Goal: Use online tool/utility: Use online tool/utility

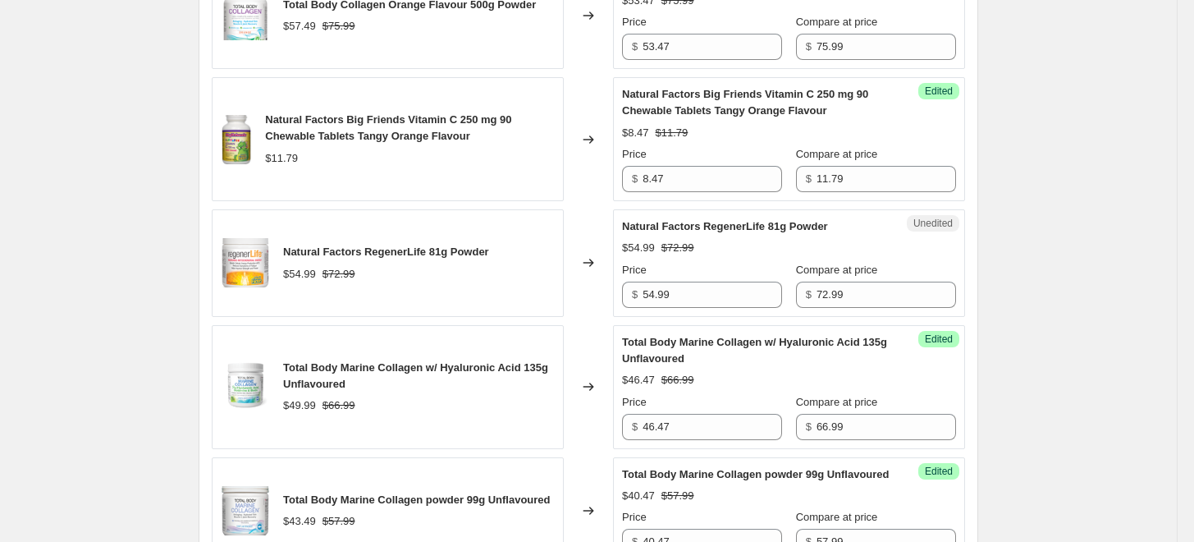
scroll to position [702, 0]
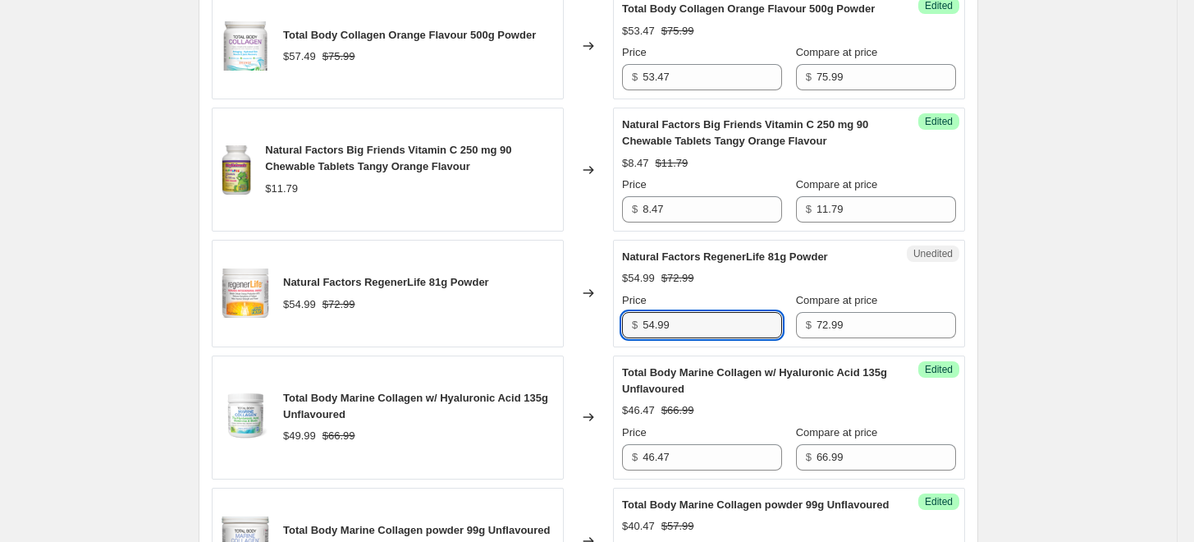
drag, startPoint x: 684, startPoint y: 321, endPoint x: 587, endPoint y: 311, distance: 98.1
click at [587, 311] on div "Natural Factors RegenerLife 81g Powder $54.99 $72.99 Changed to Unedited Natura…" at bounding box center [588, 293] width 753 height 107
type input "49.97"
click at [629, 339] on div "Unedited Natural Factors RegenerLife 81g Powder $54.99 $72.99 Price $ 49.97 Com…" at bounding box center [789, 293] width 352 height 107
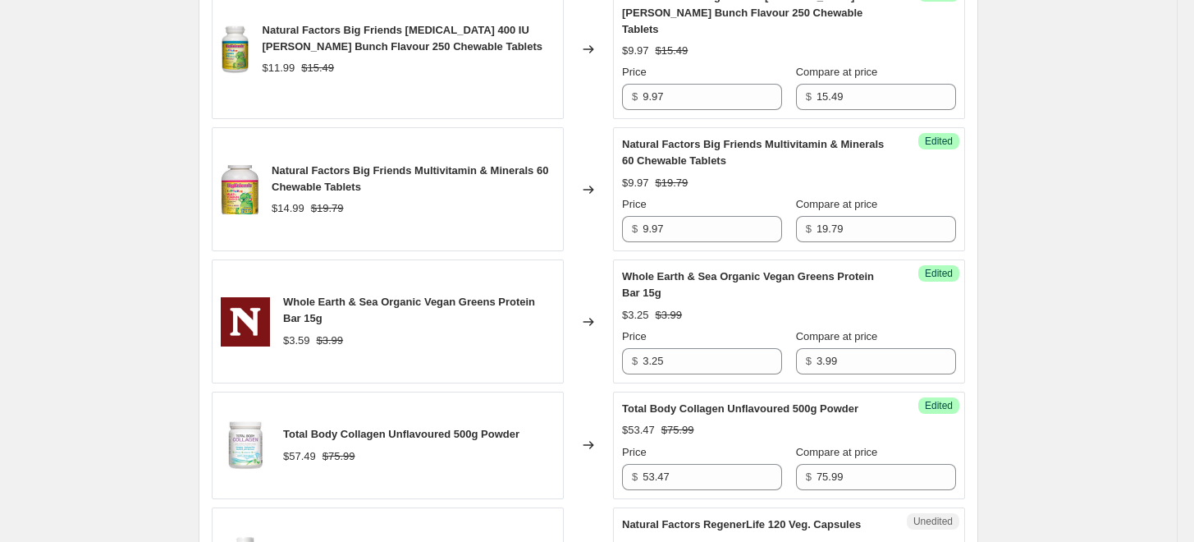
scroll to position [1978, 0]
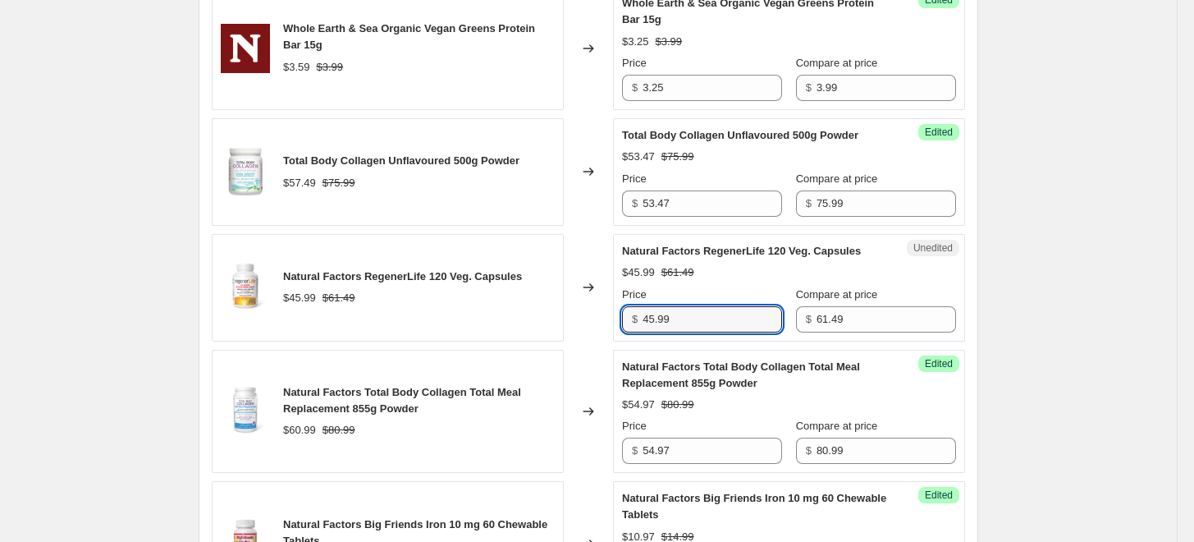
drag, startPoint x: 698, startPoint y: 320, endPoint x: 565, endPoint y: 308, distance: 133.5
click at [597, 317] on div "Natural Factors RegenerLife 120 Veg. Capsules $45.99 $61.49 Changed to Unedited…" at bounding box center [588, 287] width 753 height 107
type input "42.97"
click at [564, 307] on div "Natural Factors RegenerLife 120 Veg. Capsules $45.99 $61.49" at bounding box center [388, 287] width 352 height 107
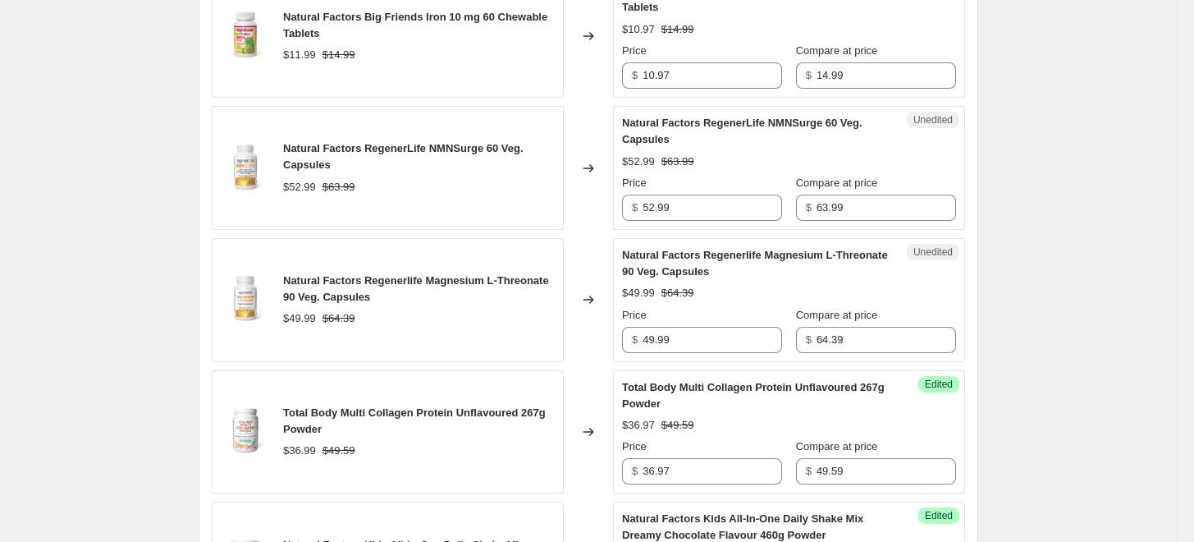
scroll to position [2435, 0]
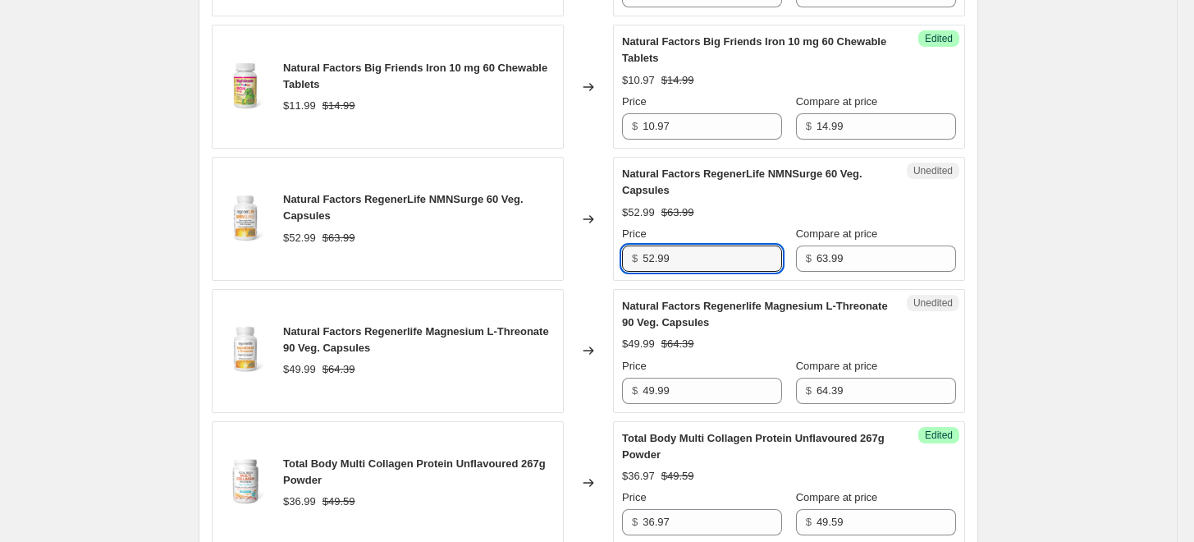
drag, startPoint x: 709, startPoint y: 258, endPoint x: 617, endPoint y: 260, distance: 91.9
click at [617, 260] on div "Unedited Natural Factors RegenerLife NMNSurge 60 Veg. Capsules $52.99 $63.99 Pr…" at bounding box center [789, 219] width 352 height 124
type input "31.97"
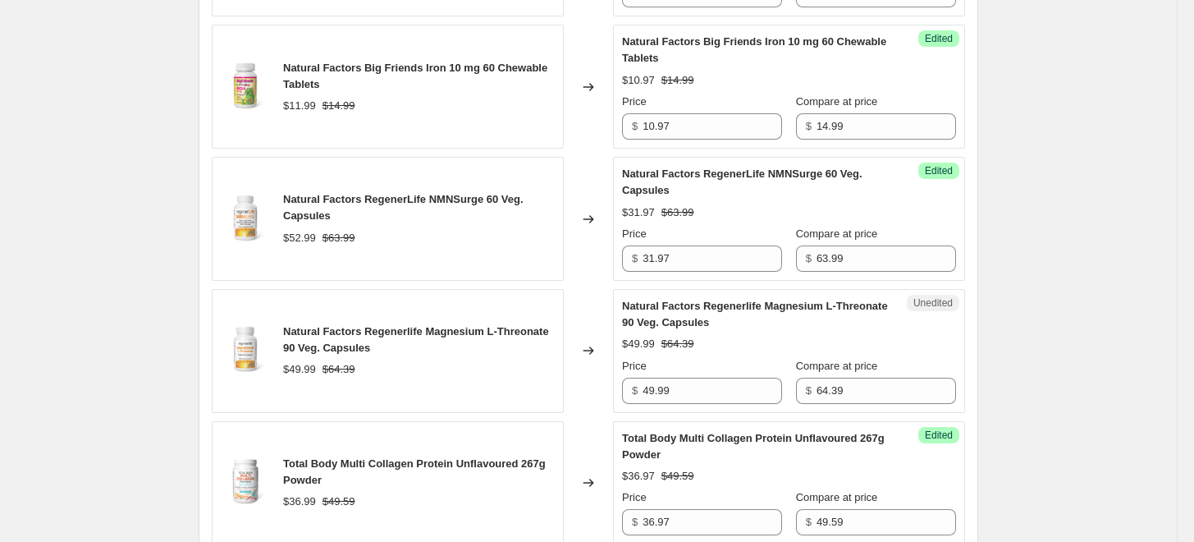
drag, startPoint x: 499, startPoint y: 240, endPoint x: 556, endPoint y: 308, distance: 88.6
click at [499, 240] on div "$52.99 $63.99" at bounding box center [419, 238] width 272 height 16
drag, startPoint x: 703, startPoint y: 382, endPoint x: 602, endPoint y: 395, distance: 101.7
click at [602, 395] on div "Natural Factors Regenerlife Magnesium L-Threonate 90 Veg. Capsules $49.99 $64.3…" at bounding box center [588, 351] width 753 height 124
type input "44.97"
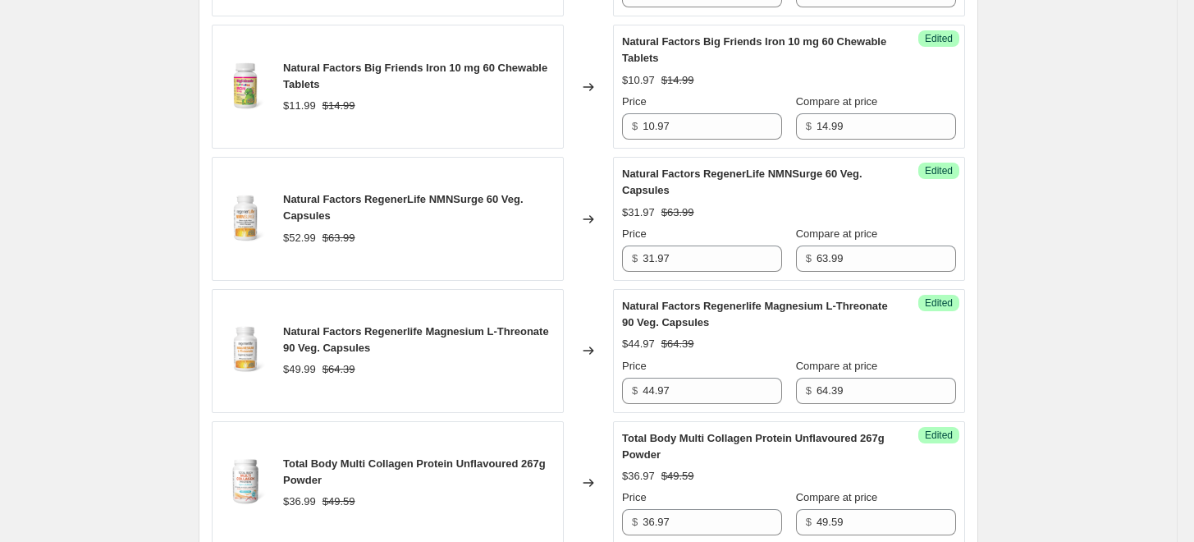
click at [473, 361] on div "$49.99 $64.39" at bounding box center [419, 369] width 272 height 16
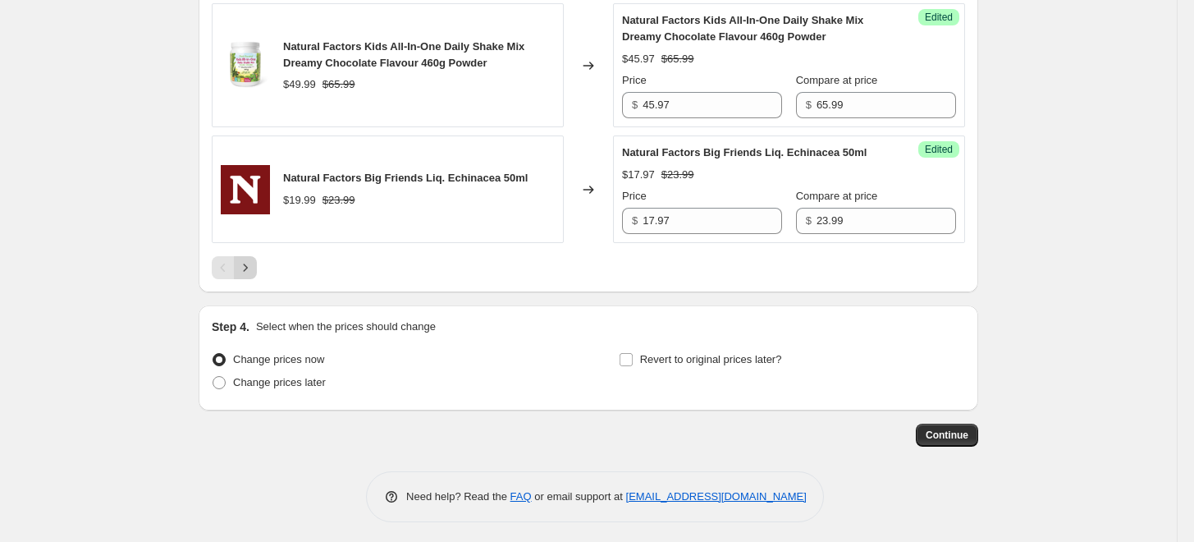
click at [242, 263] on icon "Next" at bounding box center [245, 267] width 16 height 16
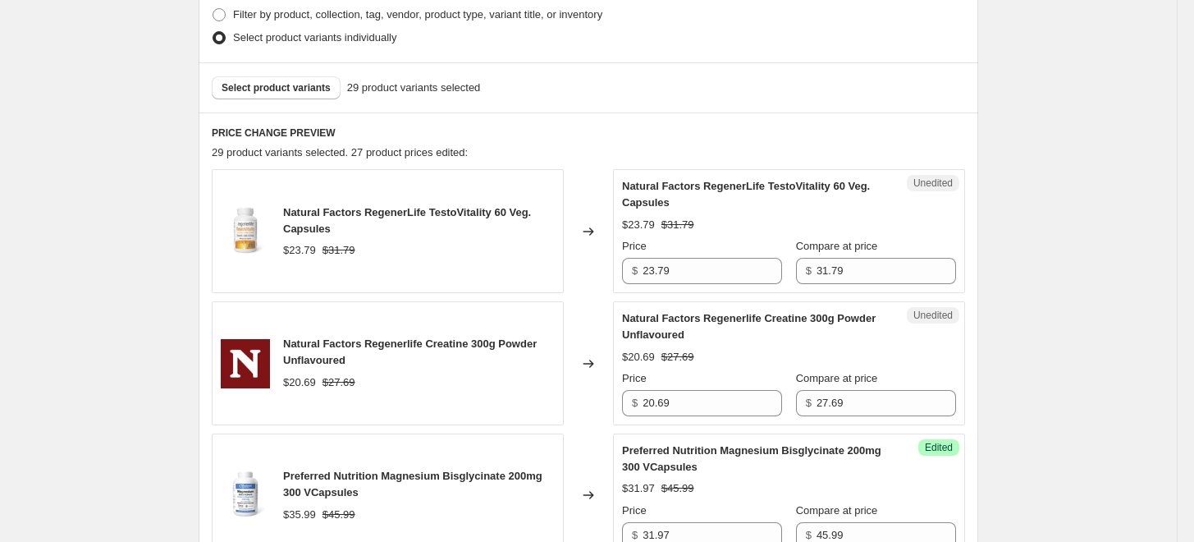
scroll to position [532, 0]
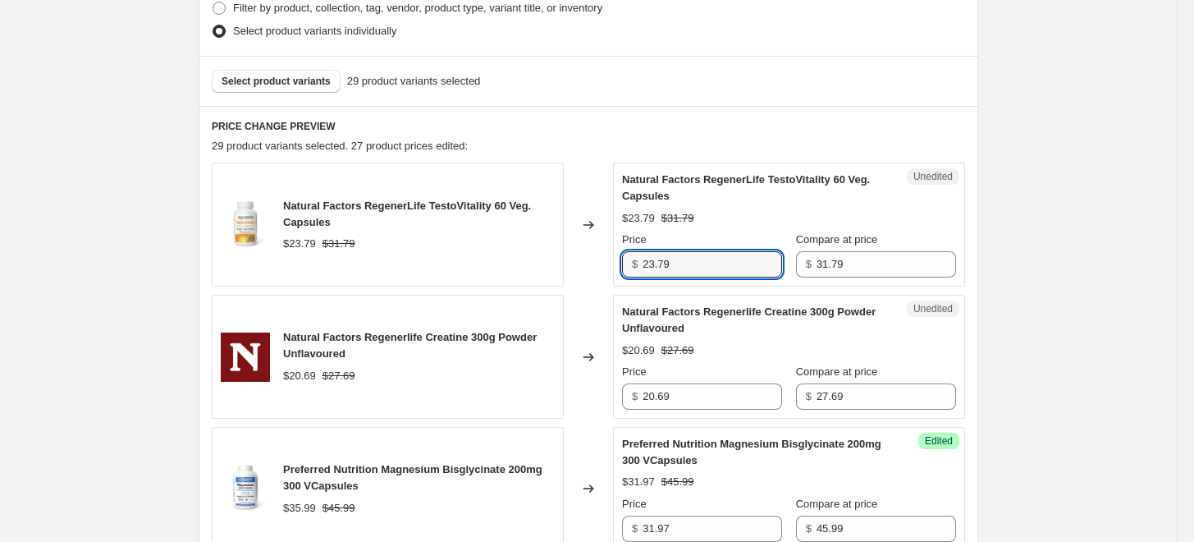
drag, startPoint x: 692, startPoint y: 261, endPoint x: 606, endPoint y: 260, distance: 86.2
click at [606, 260] on div "Natural Factors RegenerLife TestoVitality 60 Veg. Capsules $23.79 $31.79 Change…" at bounding box center [588, 224] width 753 height 124
type input "21.97"
click at [613, 254] on div "Changed to" at bounding box center [588, 224] width 49 height 124
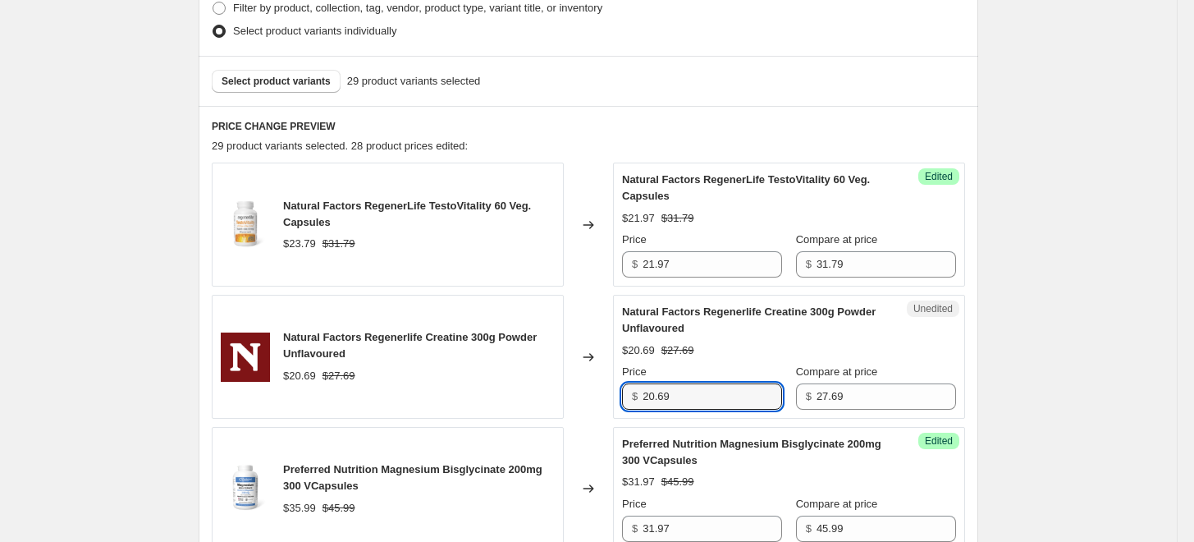
drag, startPoint x: 661, startPoint y: 392, endPoint x: 591, endPoint y: 379, distance: 71.0
click at [600, 392] on div "Natural Factors Regenerlife Creatine 300g Powder Unflavoured $20.69 $27.69 Chan…" at bounding box center [588, 357] width 753 height 124
type input "16.97"
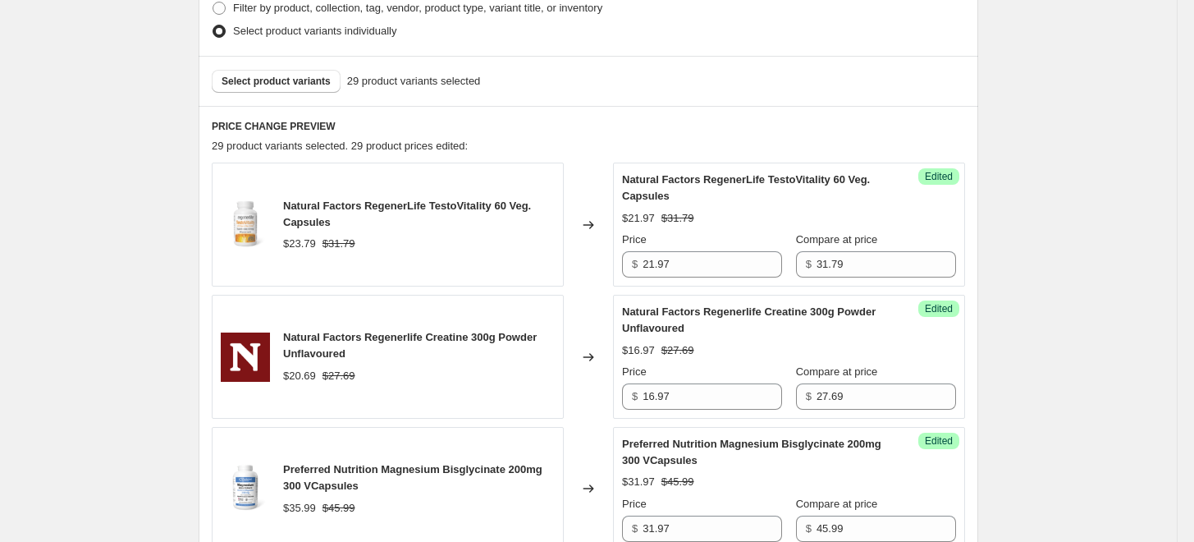
click at [591, 379] on div "Changed to" at bounding box center [588, 357] width 49 height 124
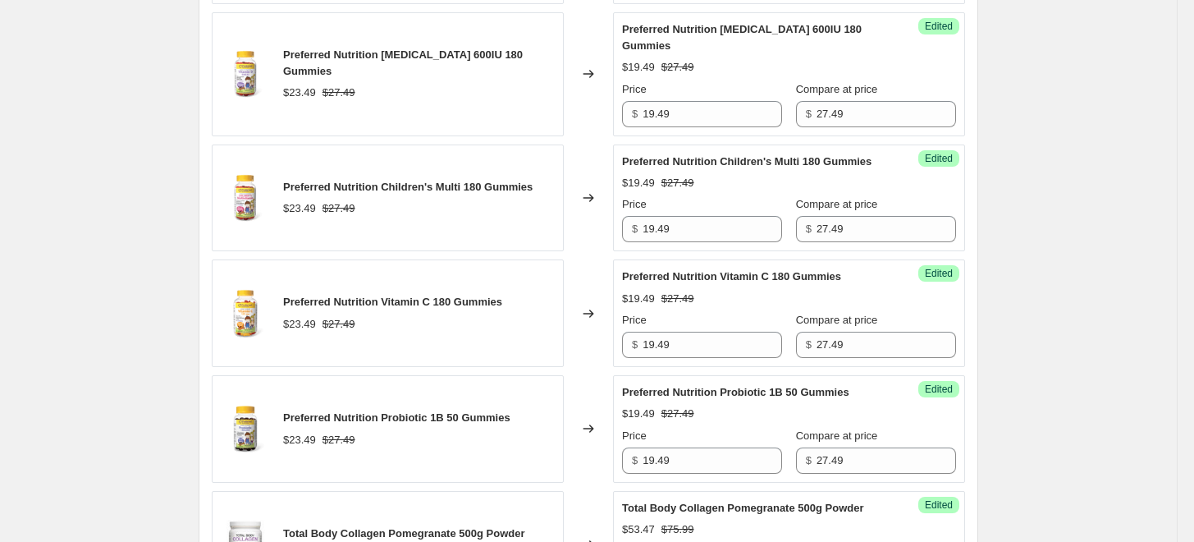
scroll to position [1534, 0]
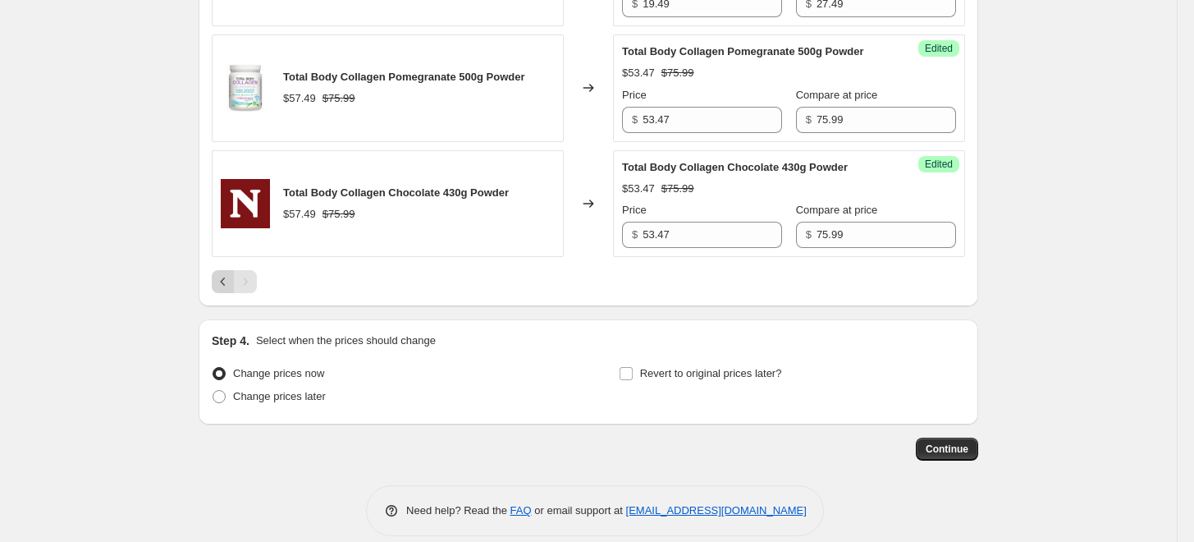
click at [231, 273] on icon "Previous" at bounding box center [223, 281] width 16 height 16
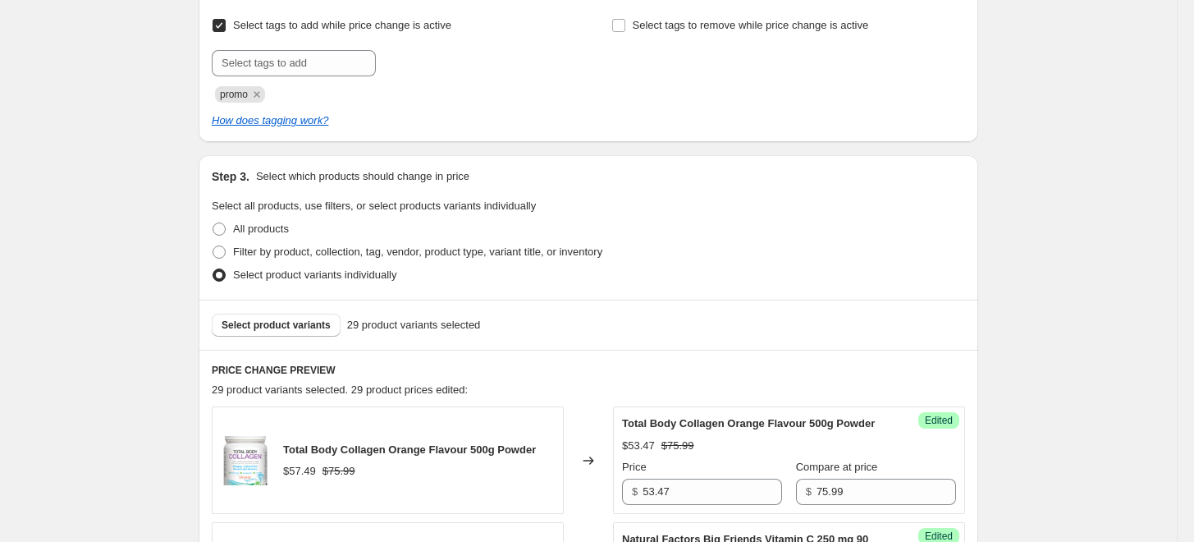
scroll to position [440, 0]
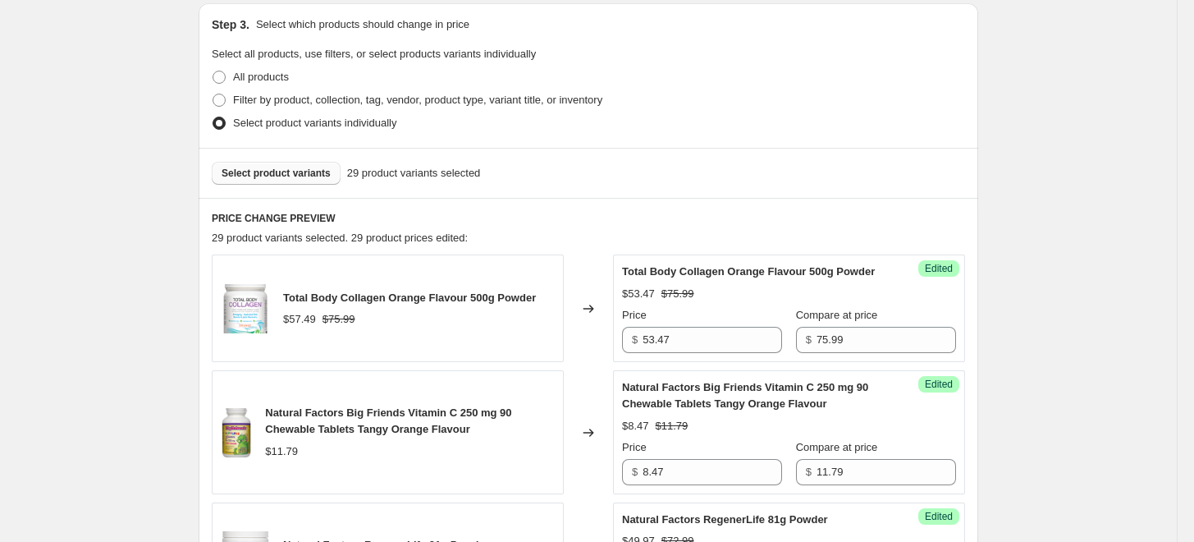
click at [317, 178] on span "Select product variants" at bounding box center [276, 173] width 109 height 13
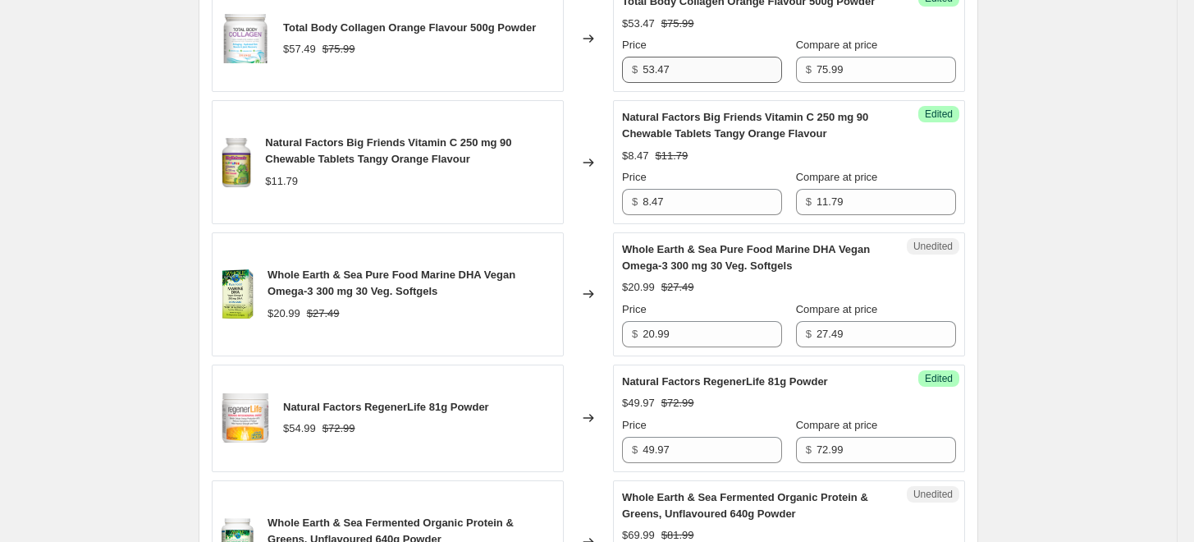
scroll to position [714, 0]
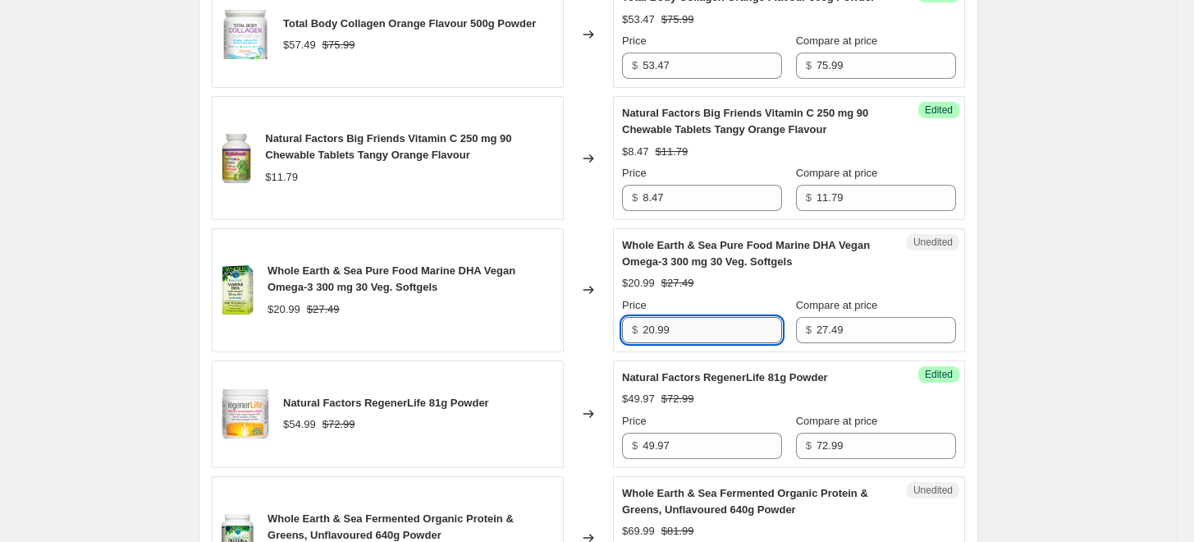
drag, startPoint x: 684, startPoint y: 326, endPoint x: 650, endPoint y: 327, distance: 33.7
click at [650, 327] on input "20.99" at bounding box center [711, 330] width 139 height 26
type input "18.97"
click at [721, 215] on div "Success Edited Natural Factors Big Friends Vitamin C 250 mg 90 Chewable Tablets…" at bounding box center [789, 158] width 352 height 124
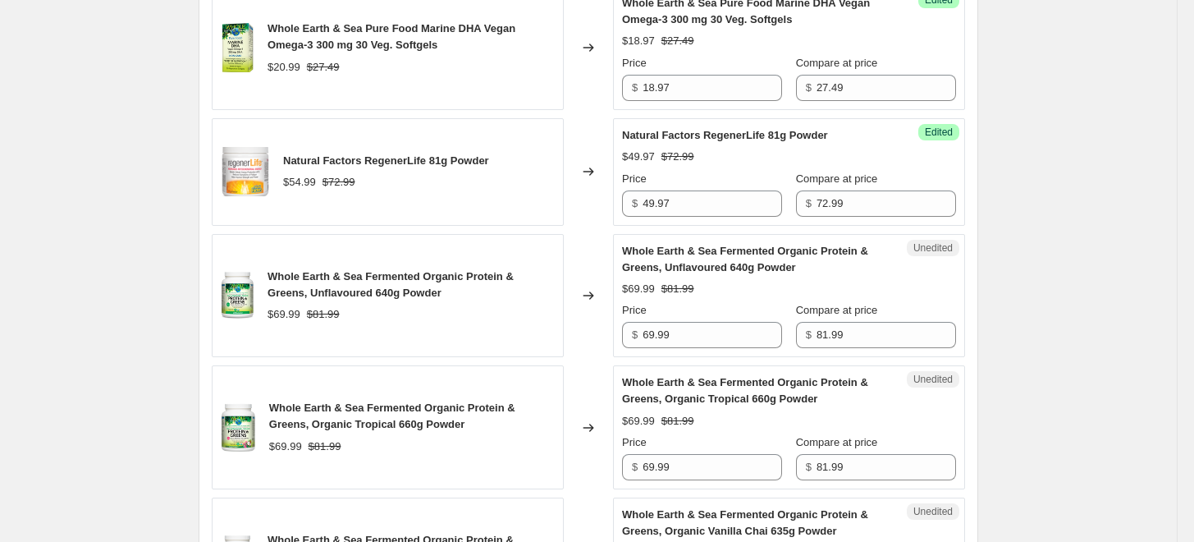
scroll to position [987, 0]
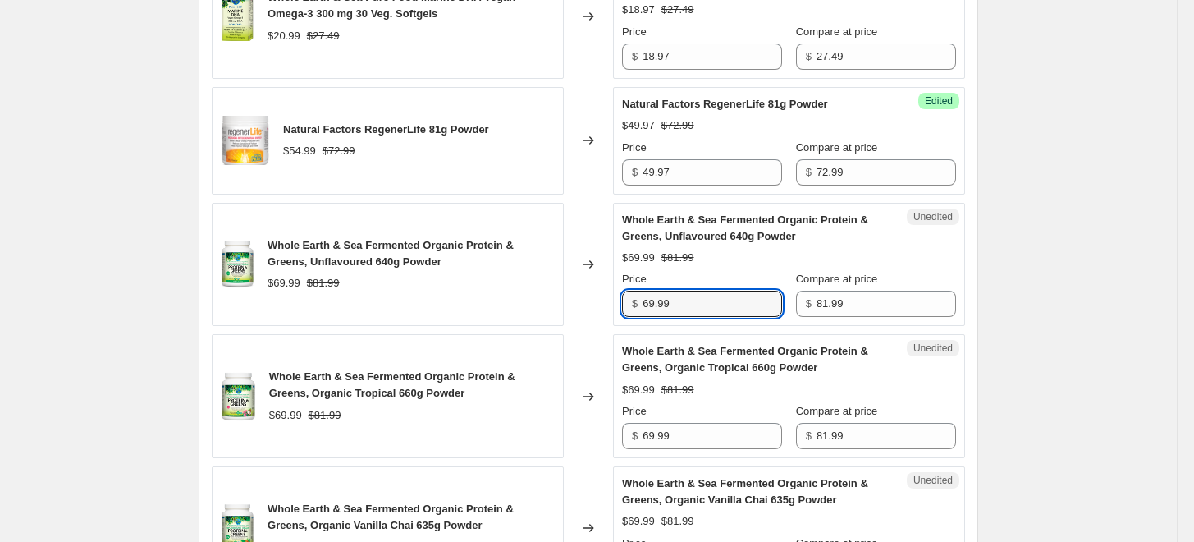
drag, startPoint x: 697, startPoint y: 304, endPoint x: 593, endPoint y: 288, distance: 104.6
click at [593, 288] on div "Whole Earth & Sea Fermented Organic Protein & Greens, Unflavoured 640g Powder $…" at bounding box center [588, 265] width 753 height 124
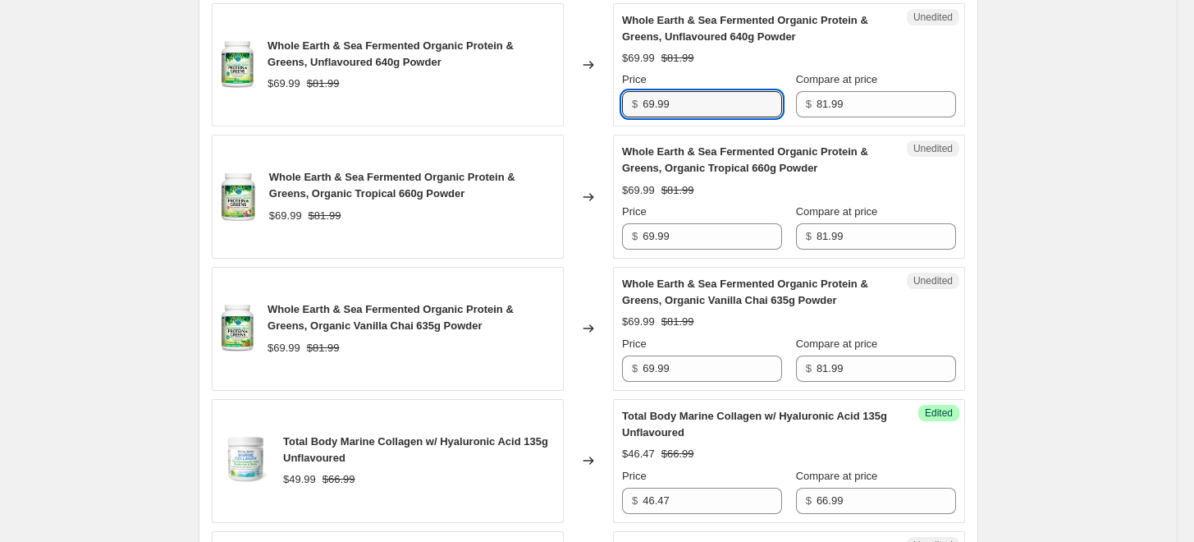
scroll to position [1078, 0]
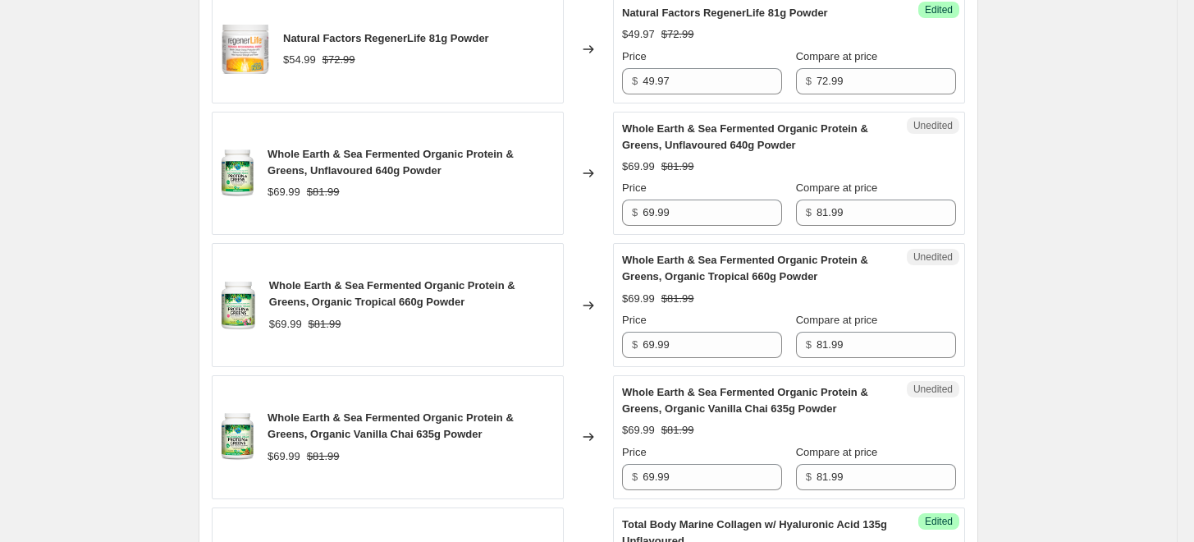
click at [525, 199] on div "Whole Earth & Sea Fermented Organic Protein & Greens, Unflavoured 640g Powder $…" at bounding box center [388, 174] width 352 height 124
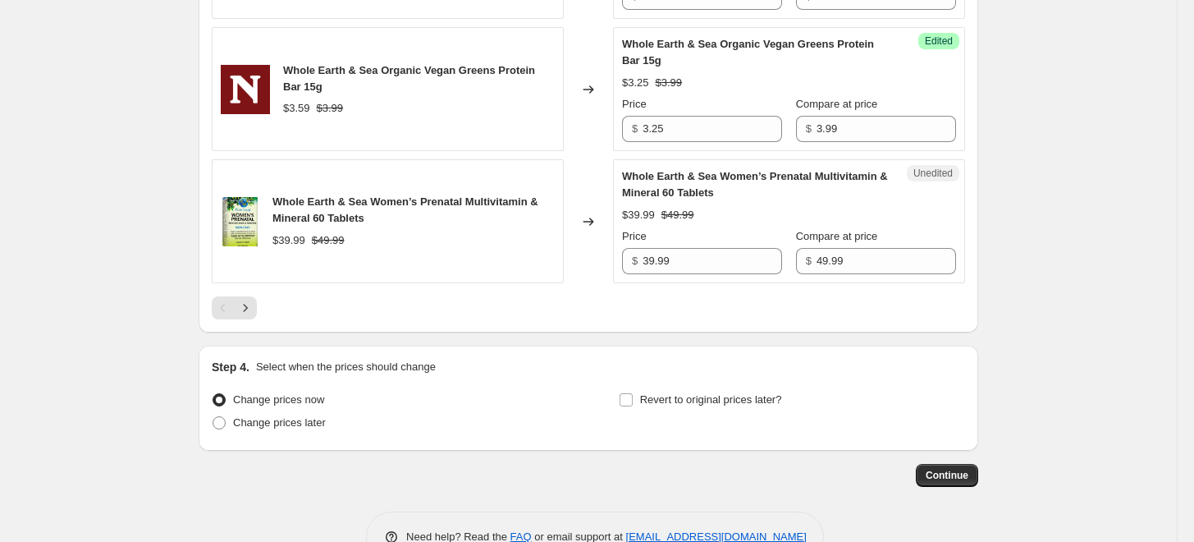
scroll to position [2993, 0]
click at [252, 306] on icon "Next" at bounding box center [245, 307] width 16 height 16
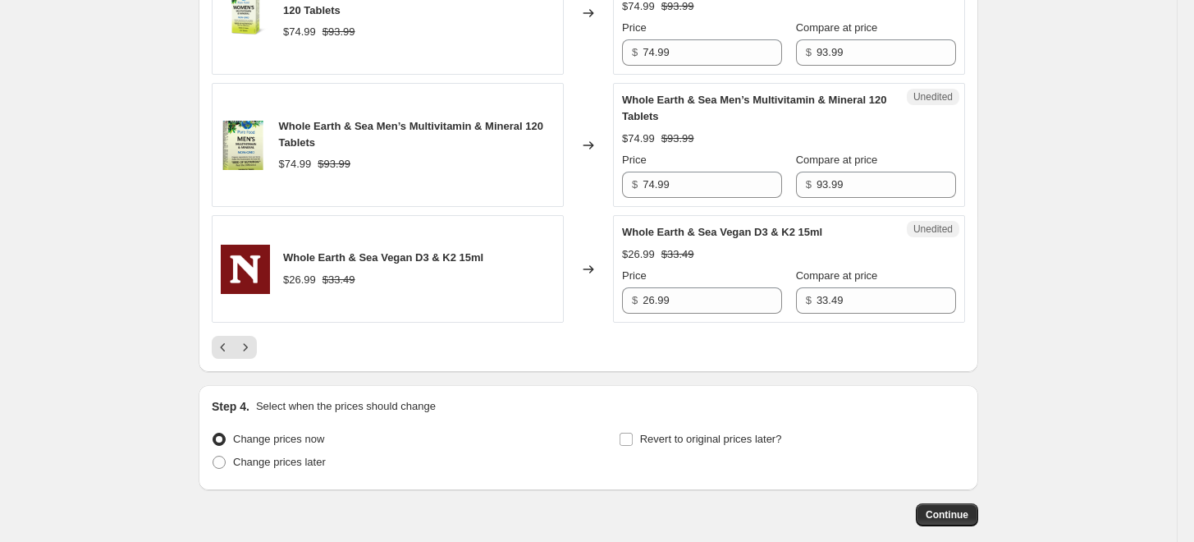
scroll to position [3016, 0]
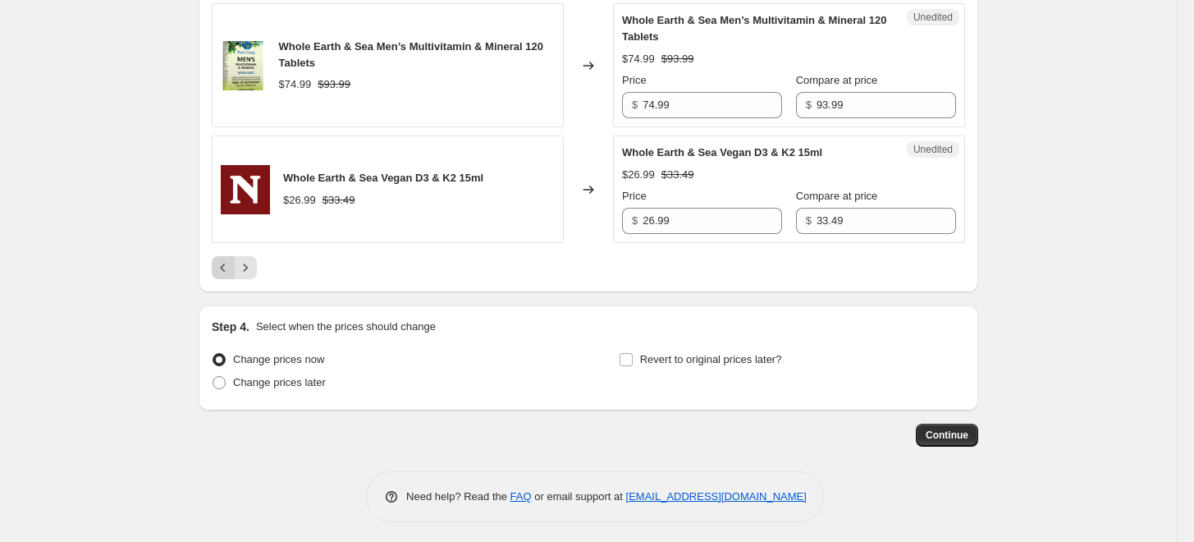
click at [235, 273] on button "Previous" at bounding box center [223, 267] width 23 height 23
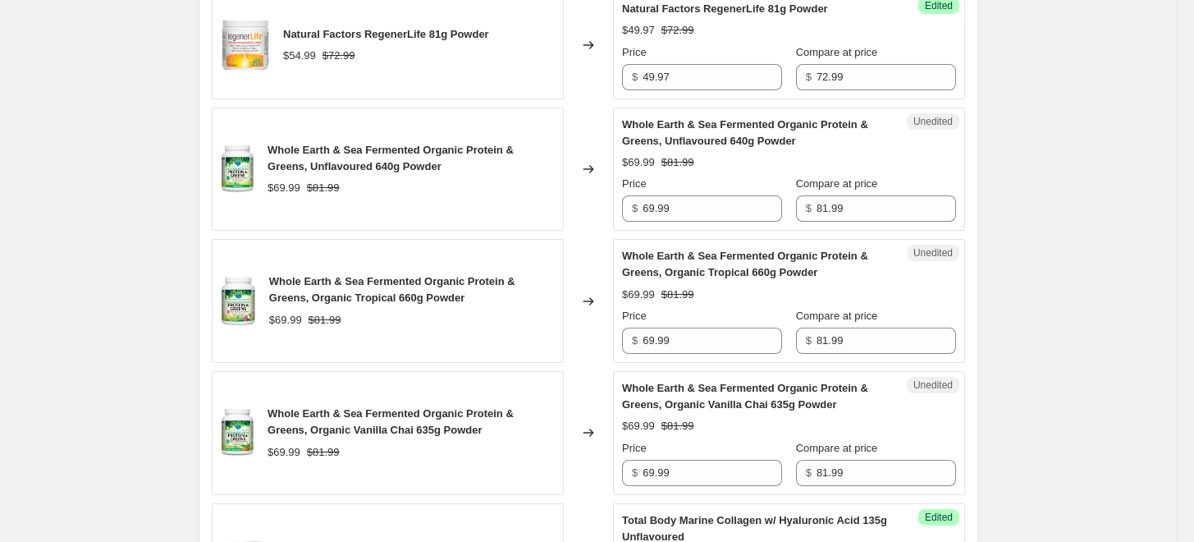
scroll to position [1094, 0]
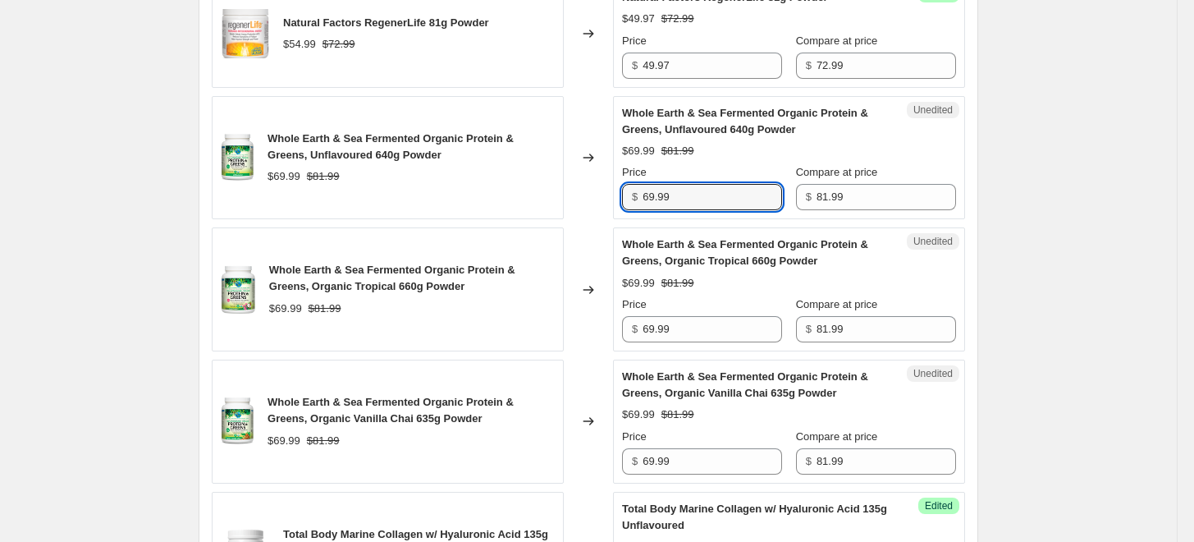
drag, startPoint x: 733, startPoint y: 203, endPoint x: 592, endPoint y: 188, distance: 141.1
click at [592, 188] on div "Whole Earth & Sea Fermented Organic Protein & Greens, Unflavoured 640g Powder $…" at bounding box center [588, 158] width 753 height 124
drag, startPoint x: 694, startPoint y: 201, endPoint x: 619, endPoint y: 196, distance: 75.6
click at [619, 196] on div "Unedited Whole Earth & Sea Fermented Organic Protein & Greens, Unflavoured 640g…" at bounding box center [789, 158] width 352 height 124
type input "54.97"
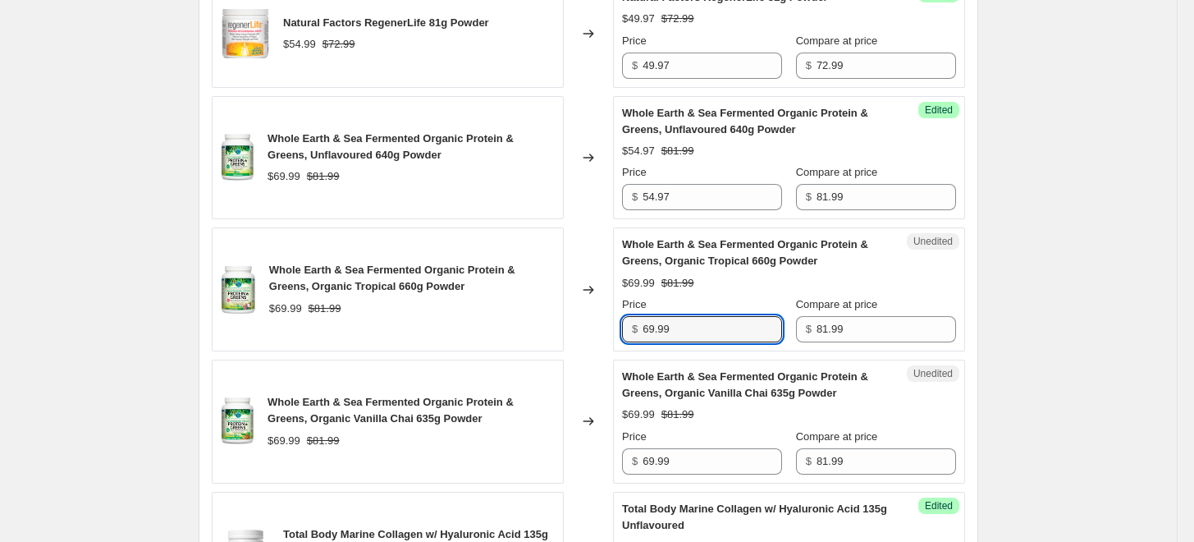
drag, startPoint x: 719, startPoint y: 331, endPoint x: 595, endPoint y: 327, distance: 123.9
click at [595, 327] on div "Whole Earth & Sea Fermented Organic Protein & Greens, Organic Tropical 660g Pow…" at bounding box center [588, 289] width 753 height 124
paste input "54.97"
type input "54.97"
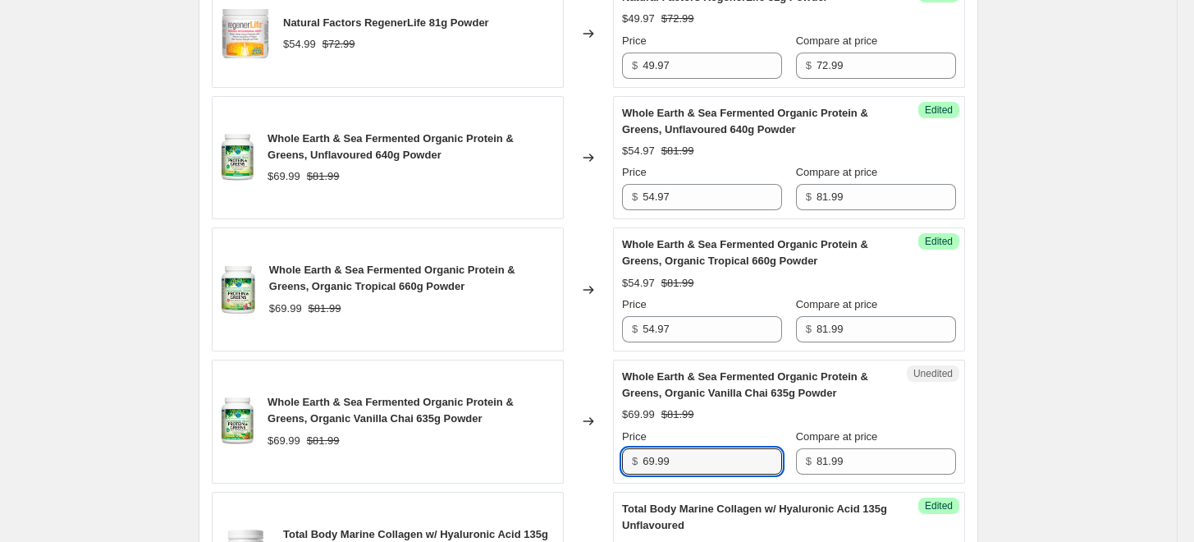
drag, startPoint x: 691, startPoint y: 455, endPoint x: 591, endPoint y: 445, distance: 100.6
click at [591, 445] on div "Whole Earth & Sea Fermented Organic Protein & Greens, Organic Vanilla Chai 635g…" at bounding box center [588, 421] width 753 height 124
paste input "54.97"
type input "54.97"
click at [601, 405] on div "Changed to" at bounding box center [588, 421] width 49 height 124
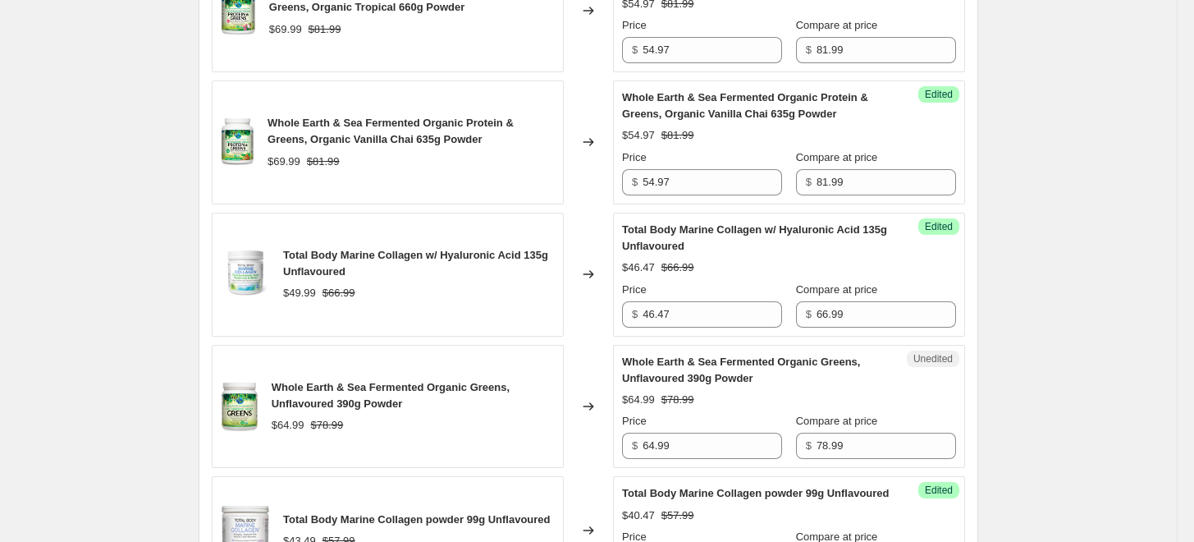
scroll to position [1458, 0]
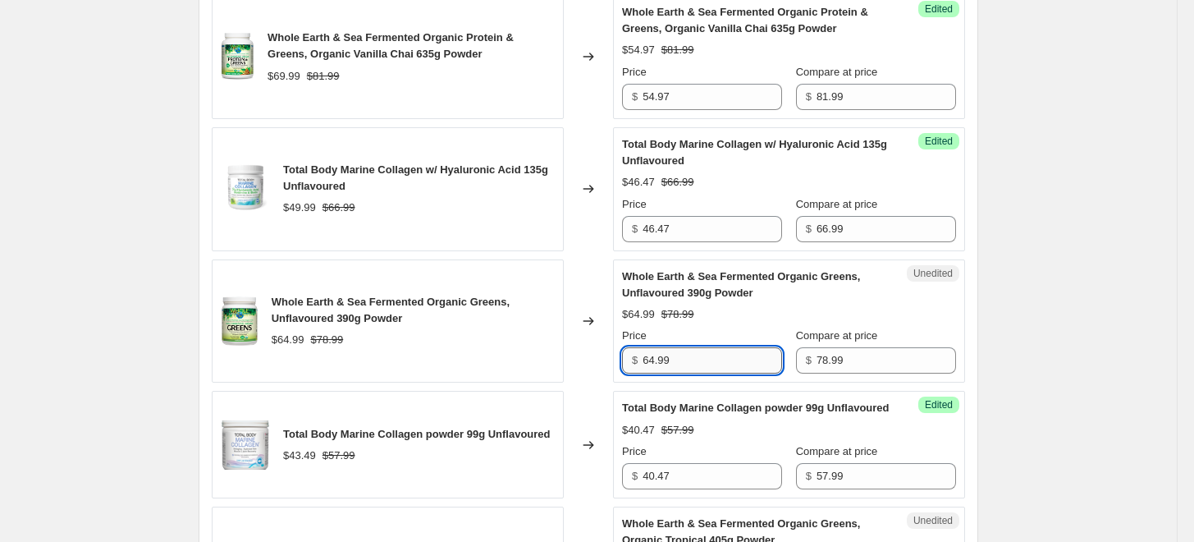
drag, startPoint x: 656, startPoint y: 357, endPoint x: 727, endPoint y: 353, distance: 70.7
click at [727, 358] on input "64.99" at bounding box center [711, 360] width 139 height 26
type input "62.97"
click at [735, 300] on div "Whole Earth & Sea Fermented Organic Greens, Unflavoured 390g Powder $62.97 $78.…" at bounding box center [789, 321] width 334 height 106
drag, startPoint x: 688, startPoint y: 353, endPoint x: 637, endPoint y: 354, distance: 50.9
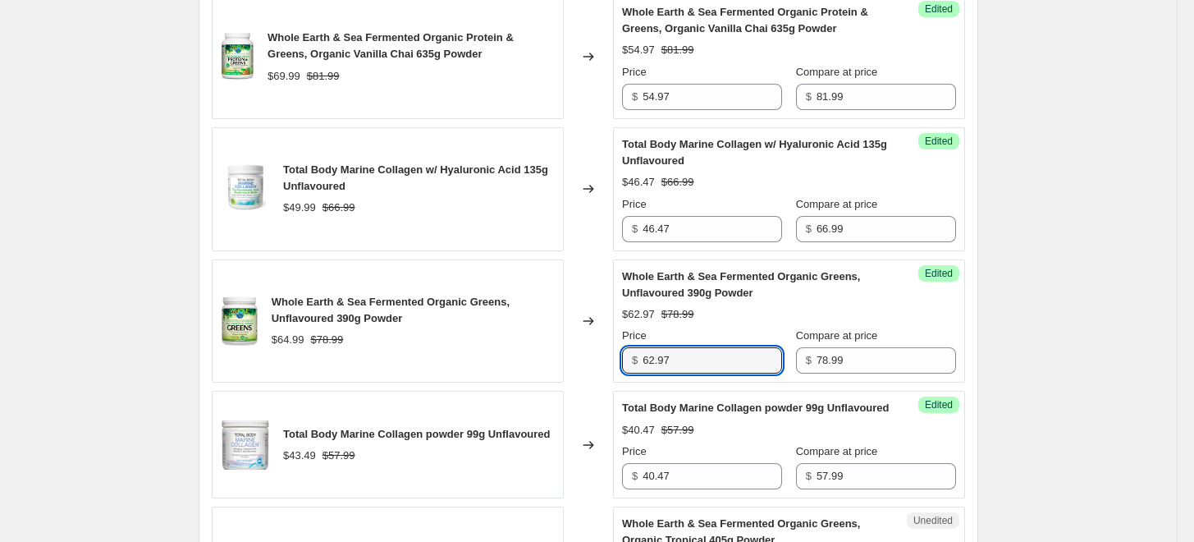
click at [637, 354] on div "$ 62.97" at bounding box center [702, 360] width 160 height 26
click at [724, 332] on div "Price" at bounding box center [702, 335] width 160 height 16
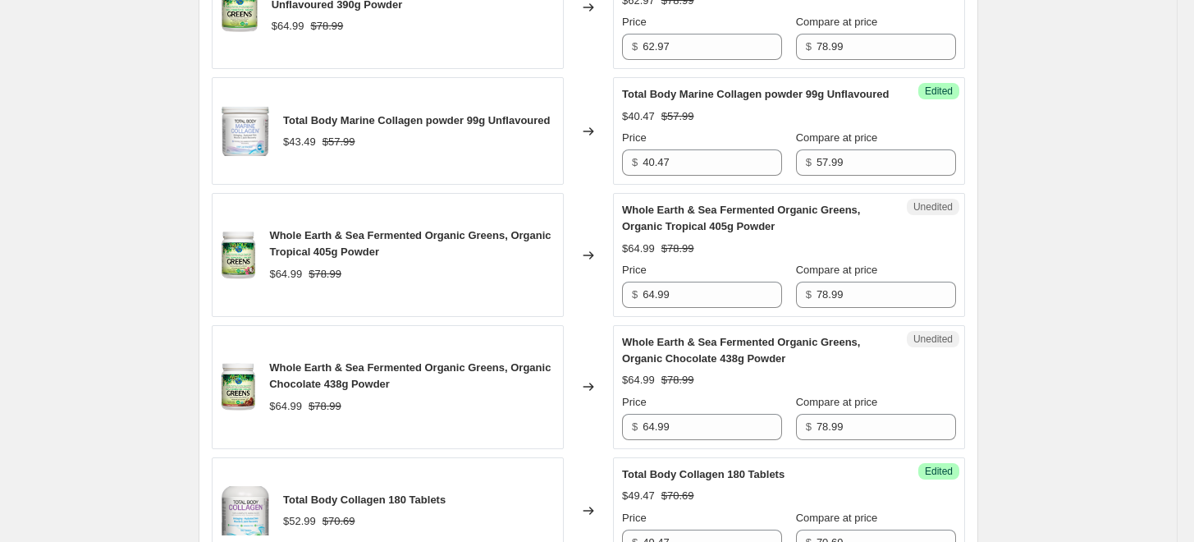
scroll to position [1823, 0]
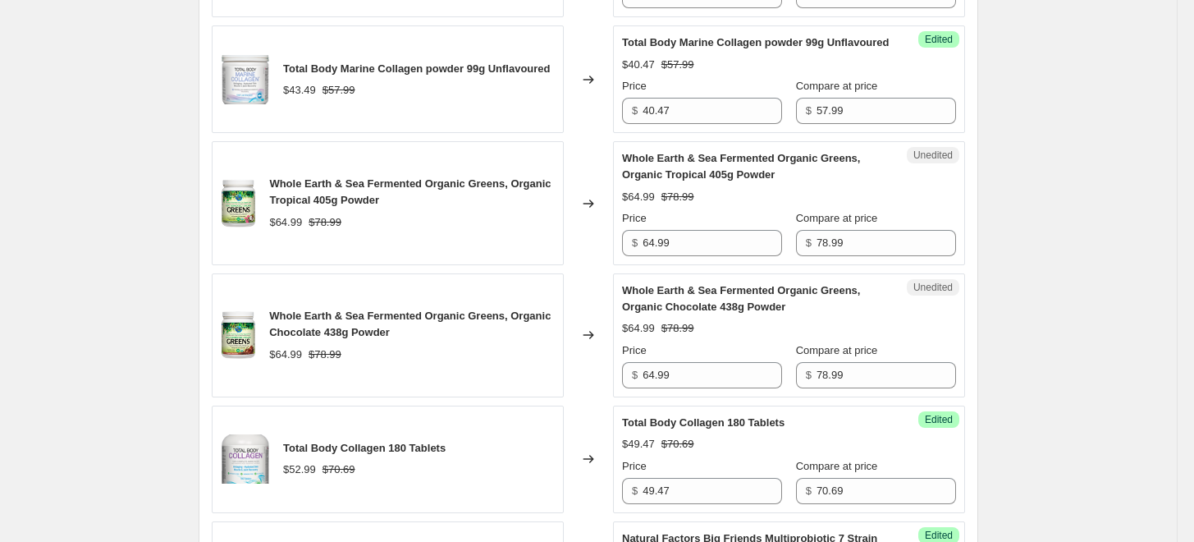
drag, startPoint x: 689, startPoint y: 272, endPoint x: 642, endPoint y: 269, distance: 46.8
click at [625, 265] on div "Unedited Whole Earth & Sea Fermented Organic Greens, Organic Tropical 405g Powd…" at bounding box center [789, 203] width 352 height 124
drag, startPoint x: 682, startPoint y: 264, endPoint x: 611, endPoint y: 258, distance: 70.8
click at [613, 258] on div "Whole Earth & Sea Fermented Organic Greens, Organic Tropical 405g Powder $64.99…" at bounding box center [588, 203] width 753 height 124
paste input "2.97"
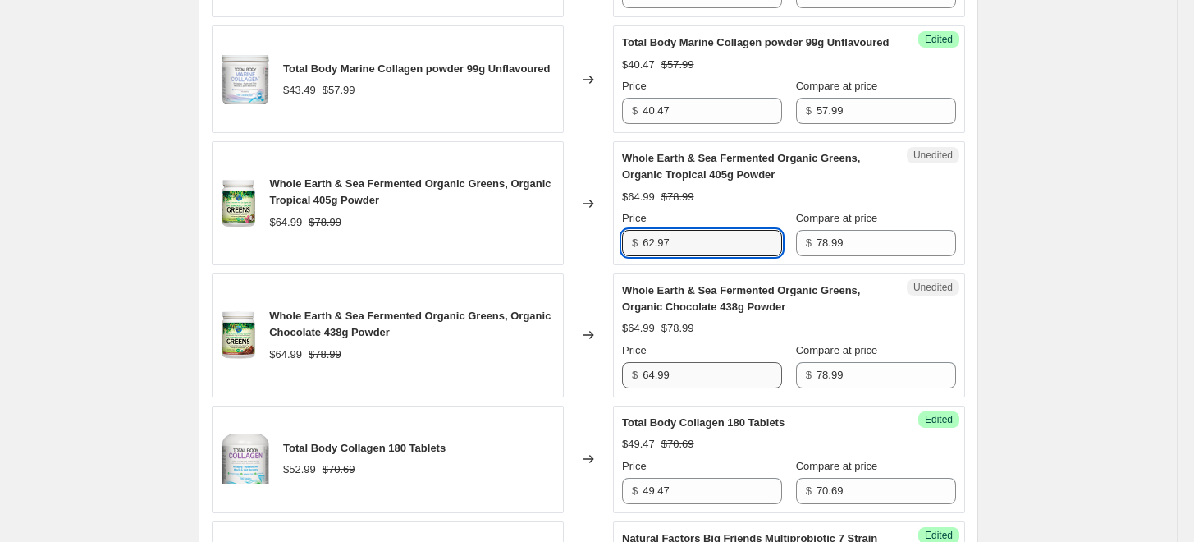
type input "62.97"
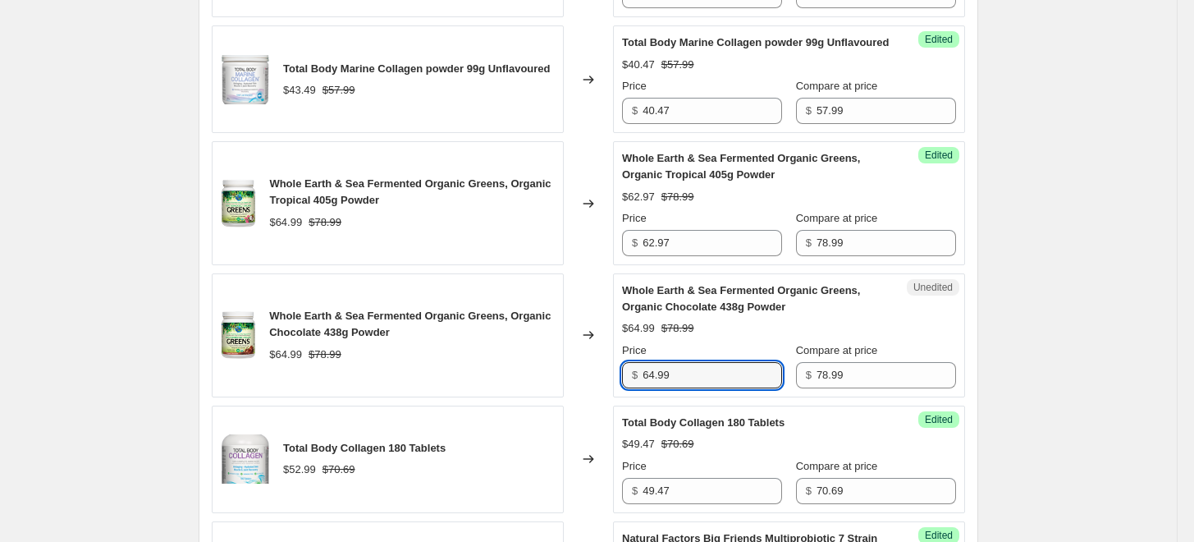
drag, startPoint x: 693, startPoint y: 391, endPoint x: 590, endPoint y: 387, distance: 103.4
click at [590, 387] on div "Whole Earth & Sea Fermented Organic Greens, Organic Chocolate 438g Powder $64.9…" at bounding box center [588, 335] width 753 height 124
paste input "2.97"
type input "62.97"
click at [587, 378] on div "Changed to" at bounding box center [588, 335] width 49 height 124
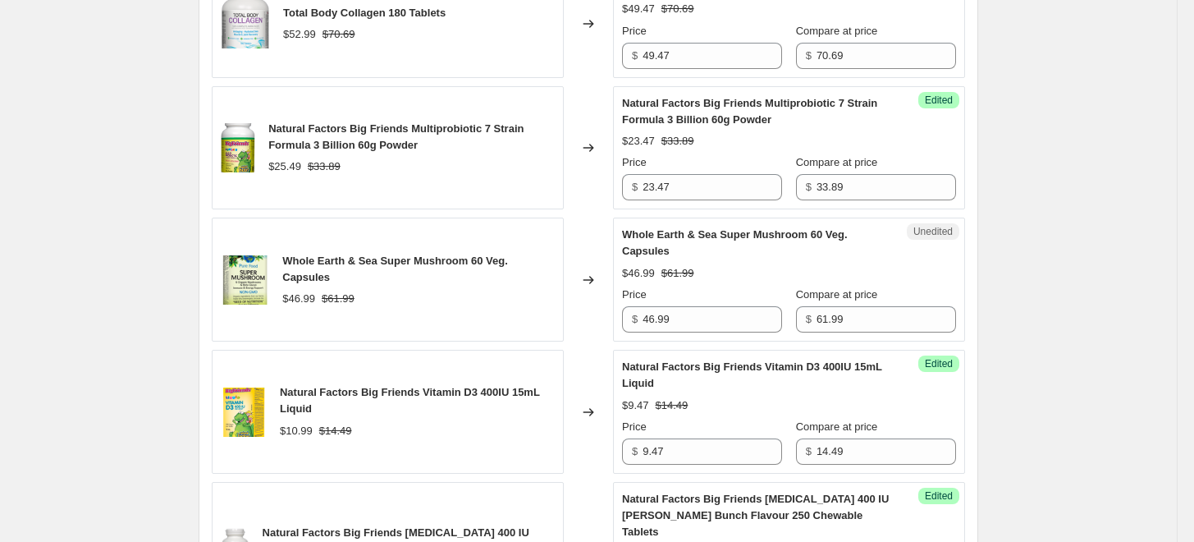
scroll to position [2279, 0]
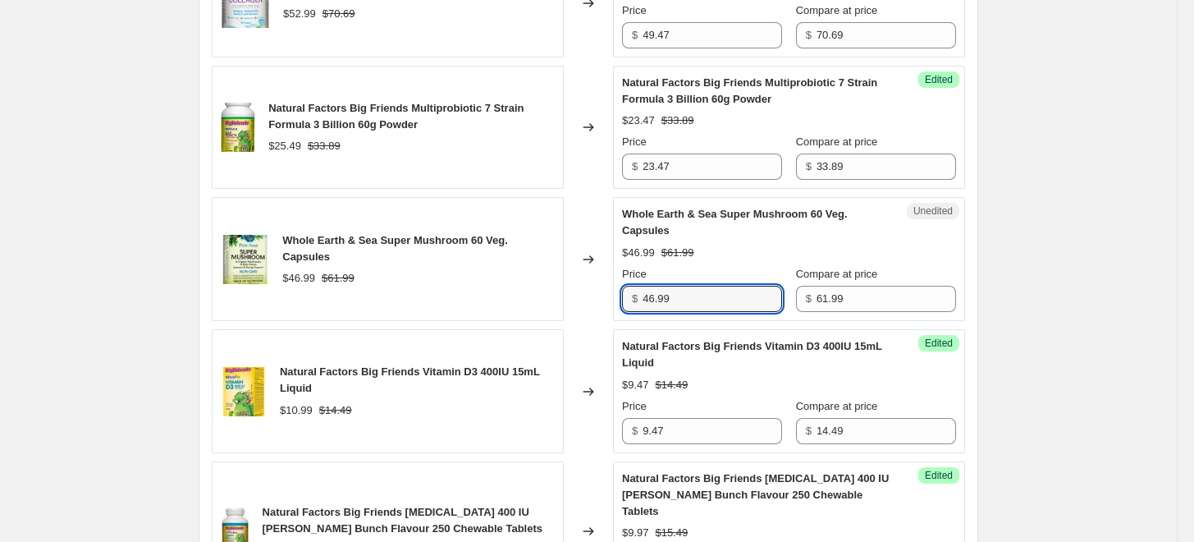
drag, startPoint x: 706, startPoint y: 325, endPoint x: 610, endPoint y: 304, distance: 97.4
click at [610, 304] on div "Whole Earth & Sea Super Mushroom 60 Veg. Capsules $46.99 $61.99 Changed to Uned…" at bounding box center [588, 259] width 753 height 124
type input "43.47"
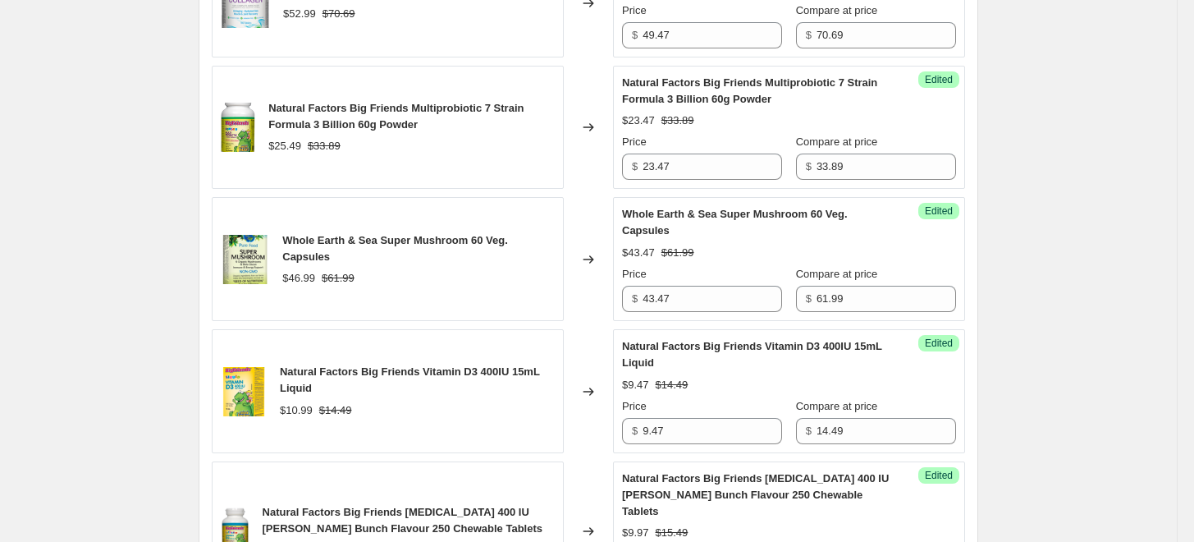
drag, startPoint x: 594, startPoint y: 327, endPoint x: 548, endPoint y: 342, distance: 48.5
click at [595, 321] on div "Changed to" at bounding box center [588, 259] width 49 height 124
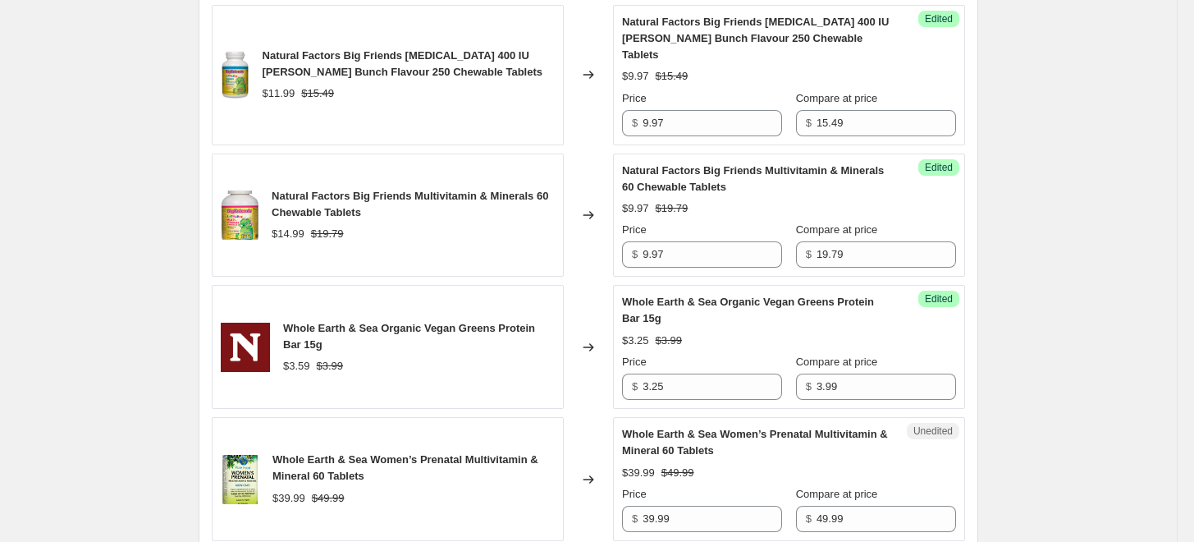
scroll to position [3008, 0]
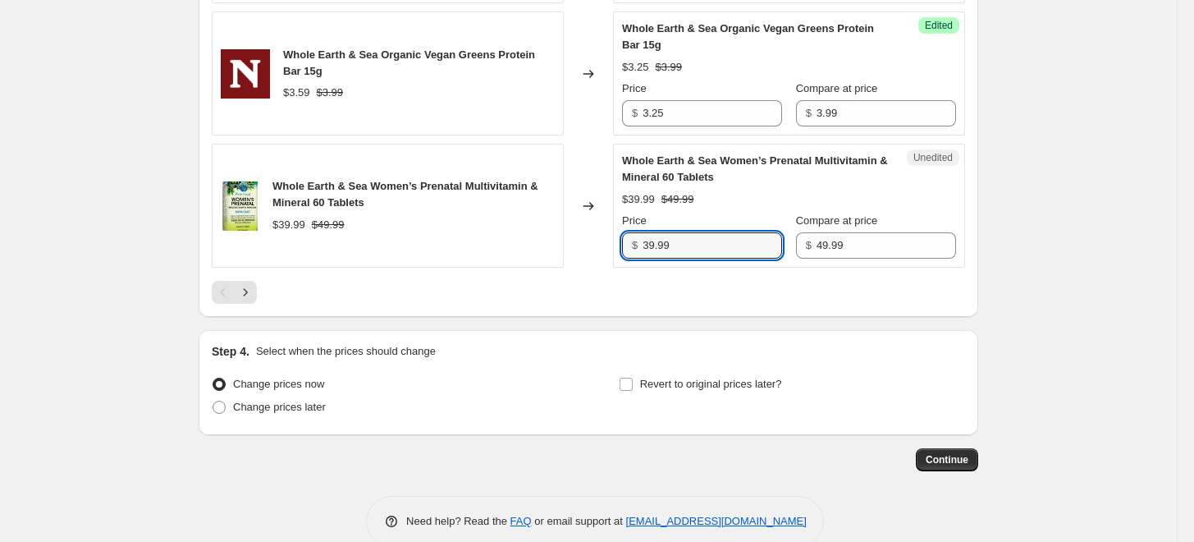
drag, startPoint x: 698, startPoint y: 247, endPoint x: 636, endPoint y: 235, distance: 63.6
click at [637, 235] on div "$ 39.99" at bounding box center [702, 245] width 160 height 26
type input "35.47"
drag, startPoint x: 499, startPoint y: 240, endPoint x: 478, endPoint y: 248, distance: 22.1
click at [499, 240] on div "Whole Earth & Sea Women’s Prenatal Multivitamin & Mineral 60 Tablets $39.99 $49…" at bounding box center [388, 206] width 352 height 124
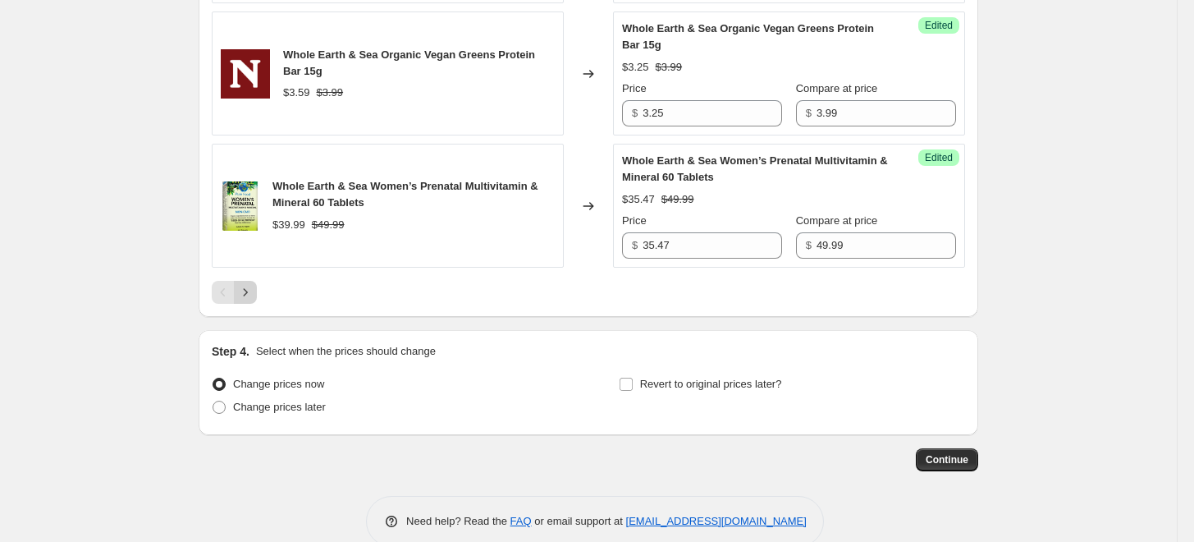
click at [240, 285] on button "Next" at bounding box center [245, 292] width 23 height 23
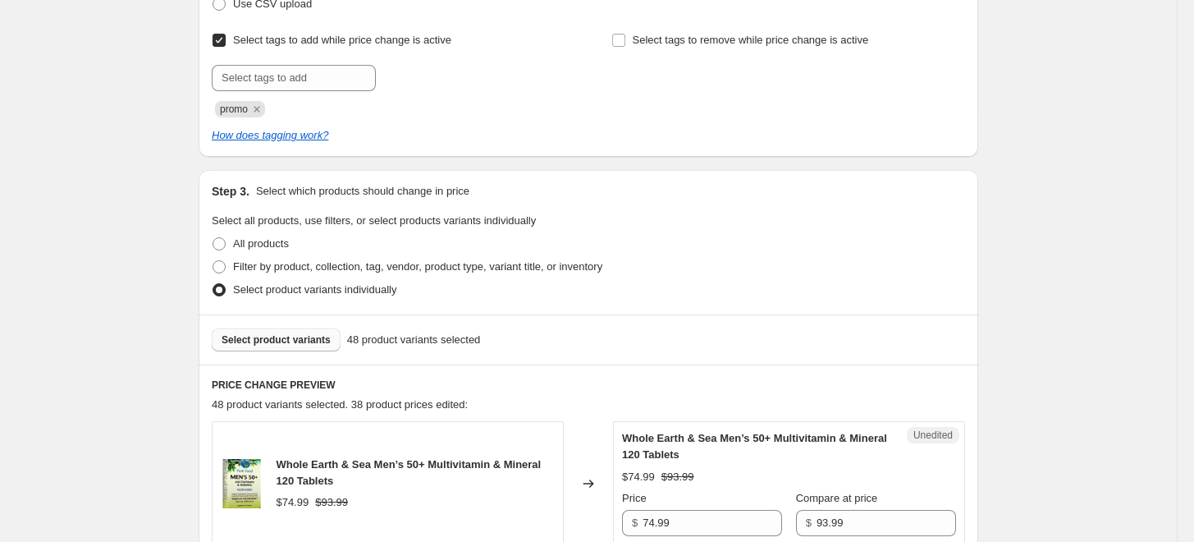
scroll to position [638, 0]
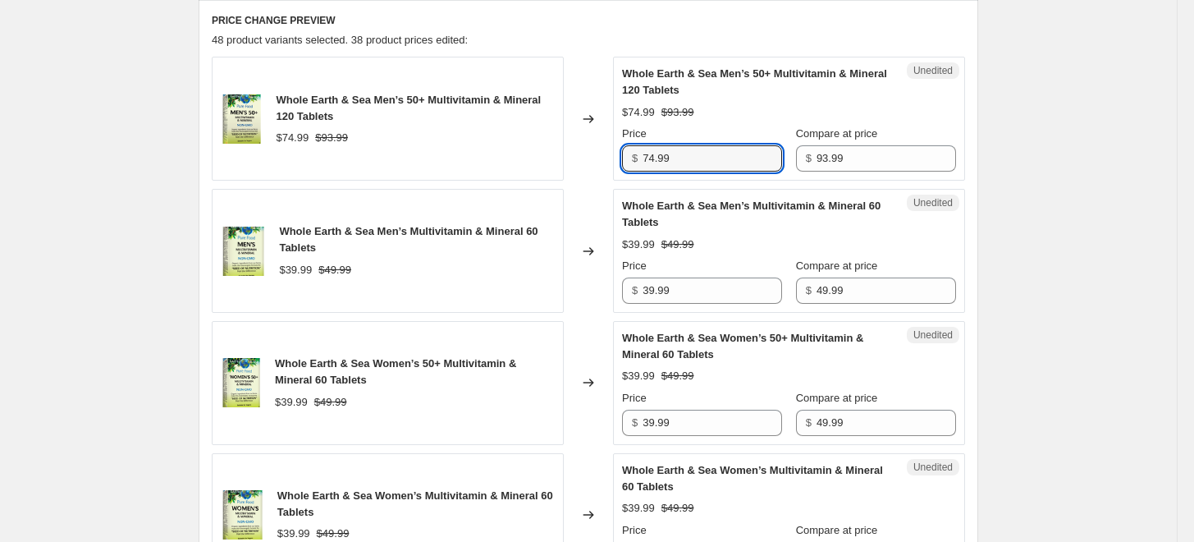
drag, startPoint x: 679, startPoint y: 158, endPoint x: 560, endPoint y: 150, distance: 120.0
click at [560, 150] on div "Whole Earth & Sea Men’s 50+ Multivitamin & Mineral 120 Tablets $74.99 $93.99 Ch…" at bounding box center [588, 119] width 753 height 124
type input "66.97"
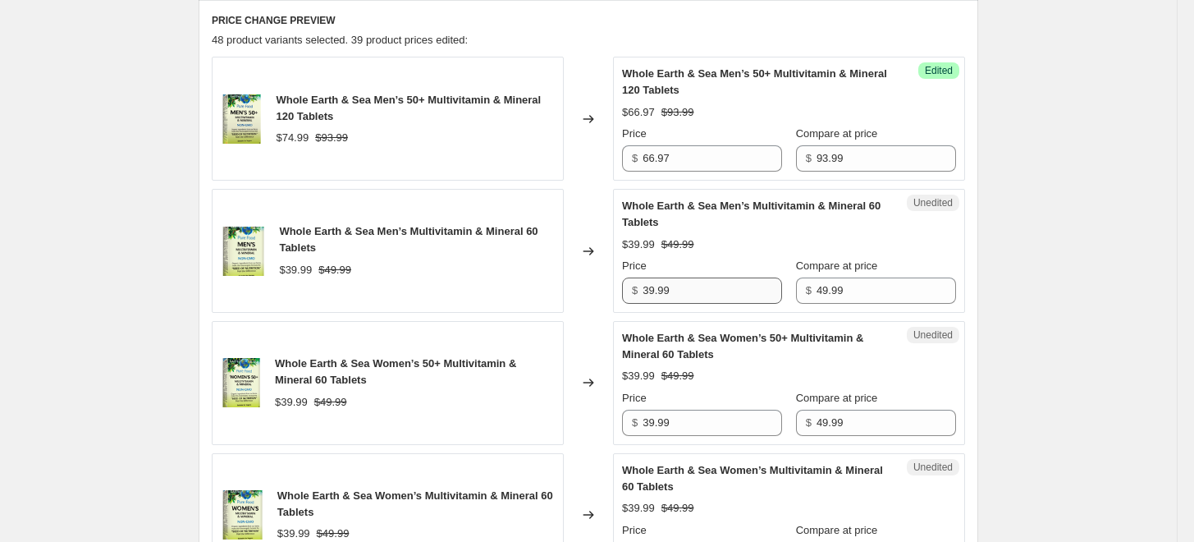
drag, startPoint x: 687, startPoint y: 272, endPoint x: 696, endPoint y: 294, distance: 23.9
click at [687, 272] on div "Price" at bounding box center [702, 266] width 160 height 16
drag, startPoint x: 698, startPoint y: 295, endPoint x: 610, endPoint y: 267, distance: 92.4
click at [610, 271] on div "Whole Earth & Sea Men’s Multivitamin & Mineral 60 Tablets $39.99 $49.99 Changed…" at bounding box center [588, 251] width 753 height 124
type input "35.47"
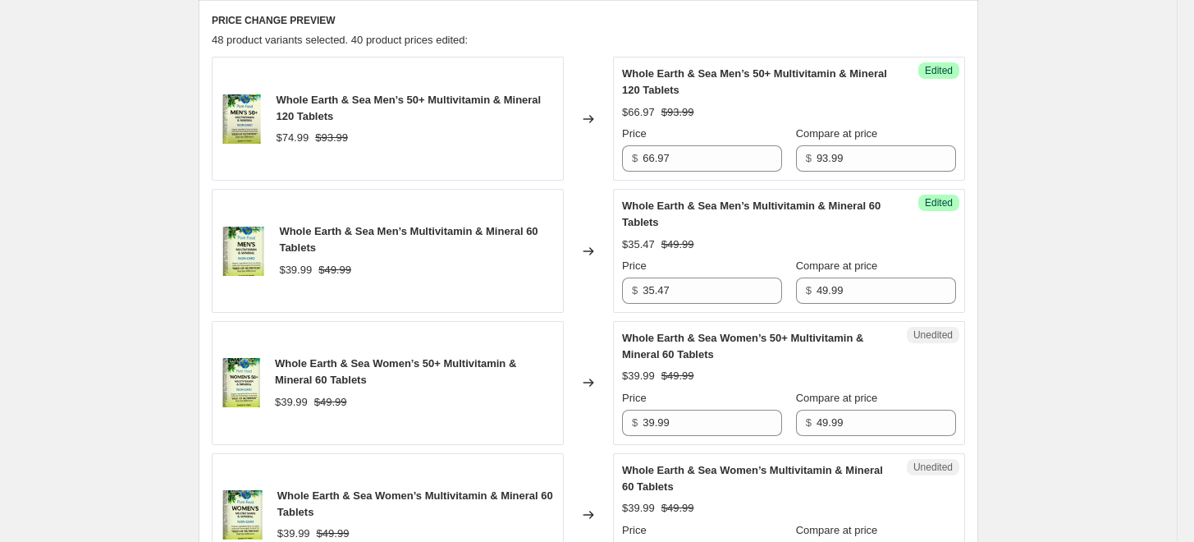
drag, startPoint x: 746, startPoint y: 267, endPoint x: 734, endPoint y: 281, distance: 18.6
click at [746, 267] on div "Price" at bounding box center [702, 266] width 160 height 16
drag, startPoint x: 716, startPoint y: 290, endPoint x: 615, endPoint y: 288, distance: 101.8
click at [615, 288] on div "Whole Earth & Sea Men’s Multivitamin & Mineral 60 Tablets $39.99 $49.99 Changed…" at bounding box center [588, 251] width 753 height 124
drag, startPoint x: 743, startPoint y: 221, endPoint x: 729, endPoint y: 334, distance: 114.2
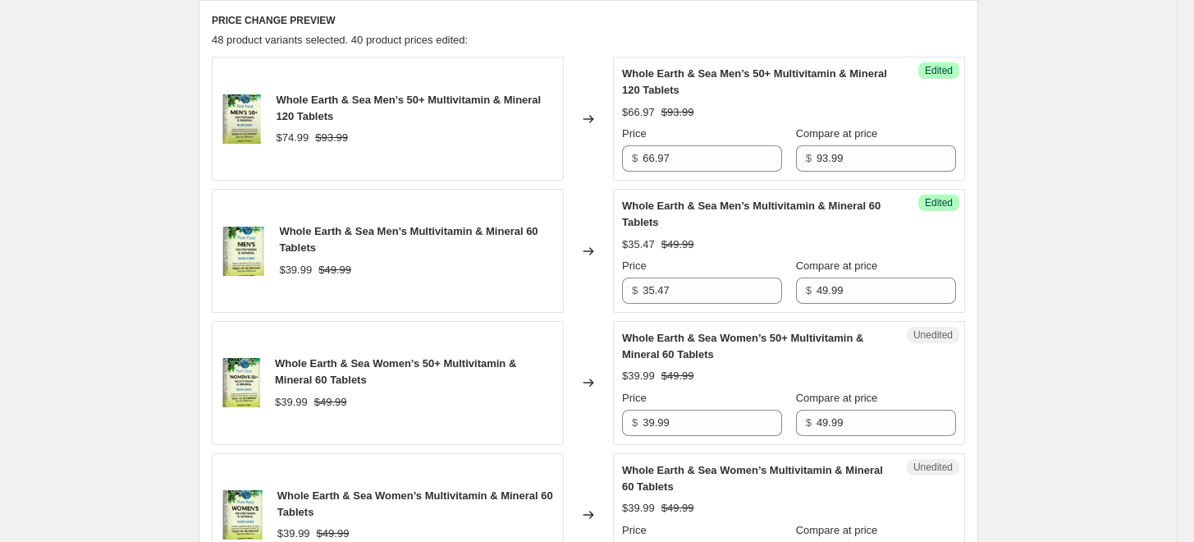
click at [743, 221] on div "Whole Earth & Sea Men’s Multivitamin & Mineral 60 Tablets" at bounding box center [756, 214] width 268 height 33
drag, startPoint x: 689, startPoint y: 405, endPoint x: 647, endPoint y: 409, distance: 42.9
click at [647, 409] on div "Price $ 39.99" at bounding box center [702, 413] width 160 height 46
drag, startPoint x: 698, startPoint y: 423, endPoint x: 645, endPoint y: 423, distance: 53.3
click at [645, 423] on div "$ 39.99" at bounding box center [702, 422] width 160 height 26
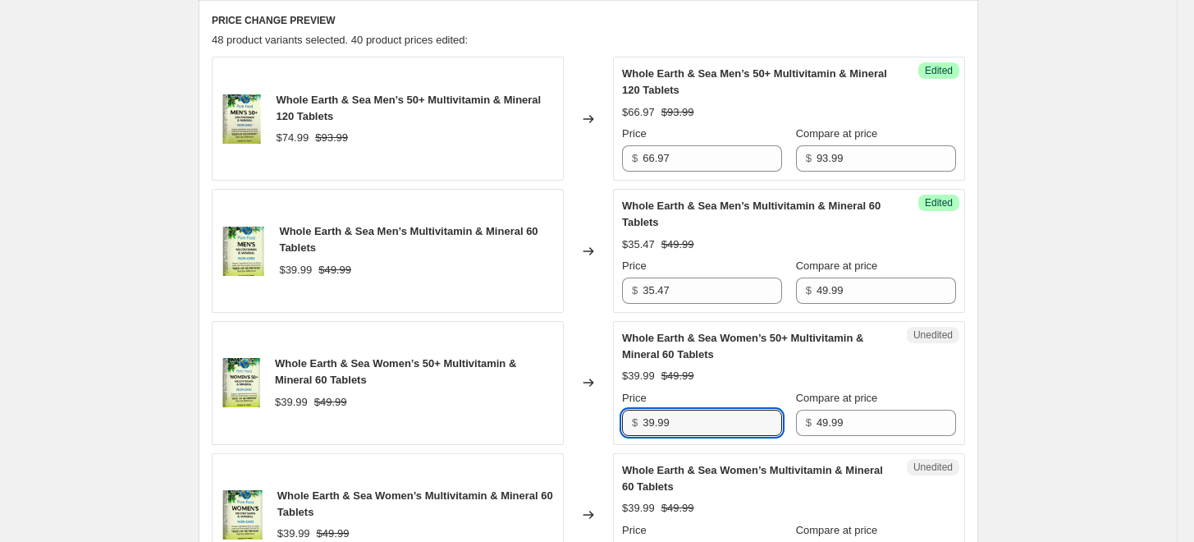
paste input "5.47"
type input "35.47"
click at [734, 368] on div "$35.47 $49.99" at bounding box center [789, 376] width 334 height 16
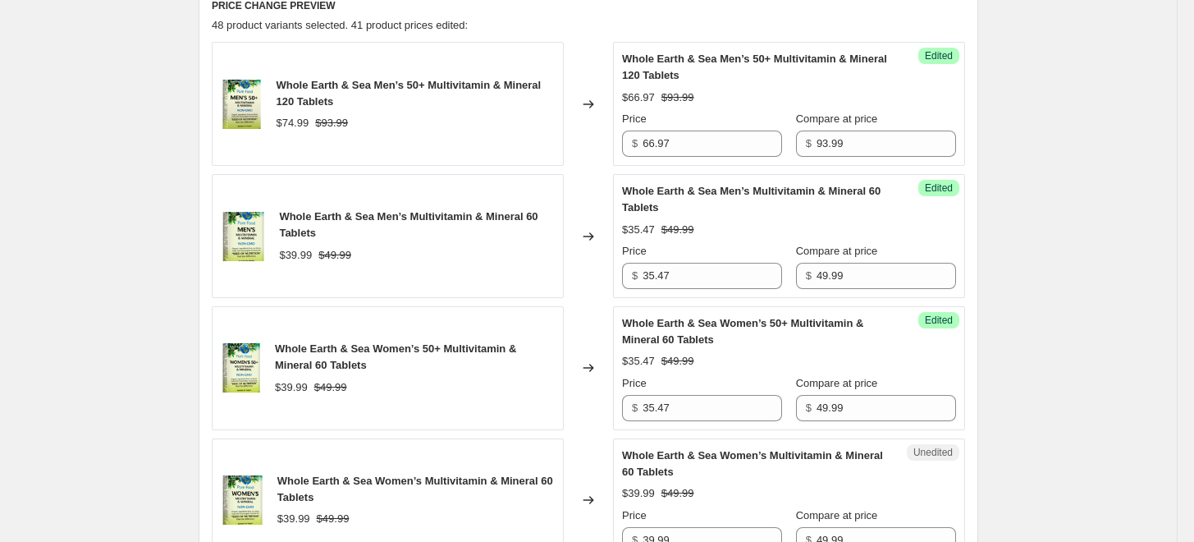
scroll to position [821, 0]
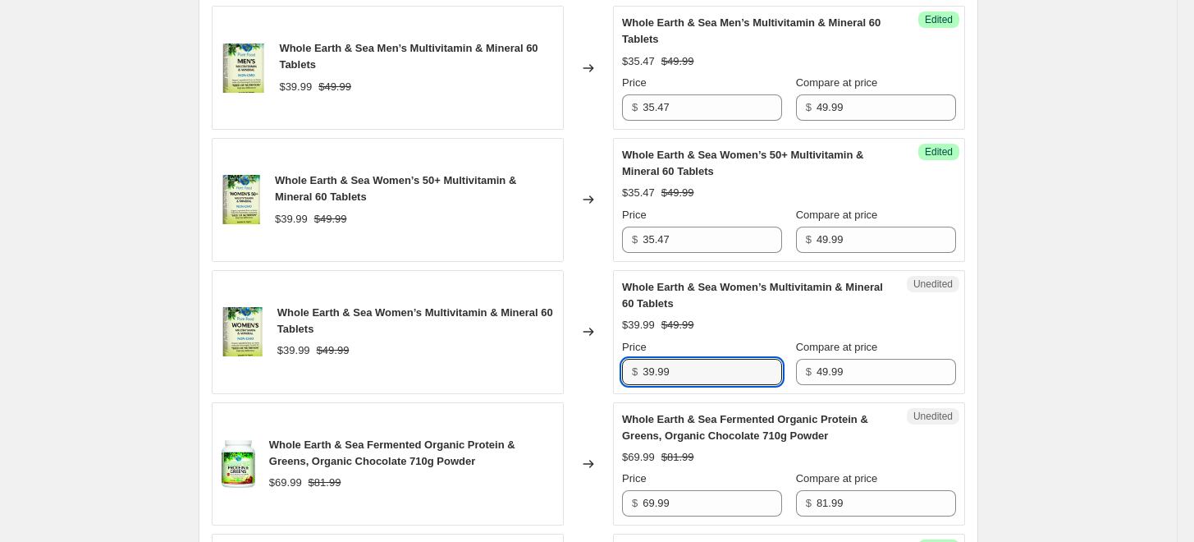
drag, startPoint x: 696, startPoint y: 370, endPoint x: 627, endPoint y: 367, distance: 69.0
click at [627, 367] on div "$ 39.99" at bounding box center [702, 372] width 160 height 26
paste input "5.47"
type input "35.47"
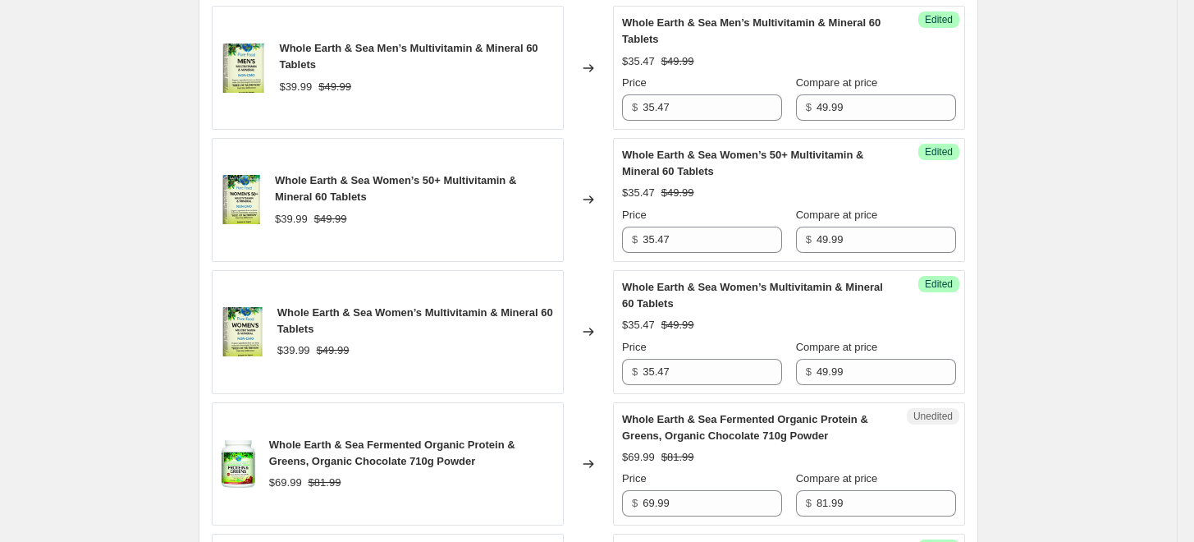
click at [694, 317] on strike "$49.99" at bounding box center [677, 325] width 33 height 16
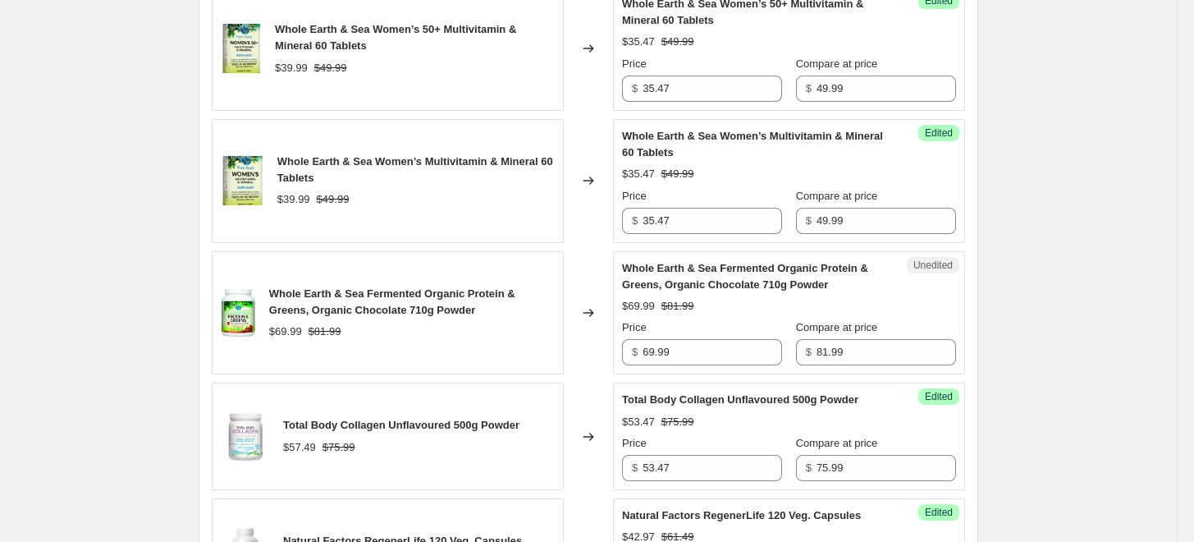
scroll to position [1003, 0]
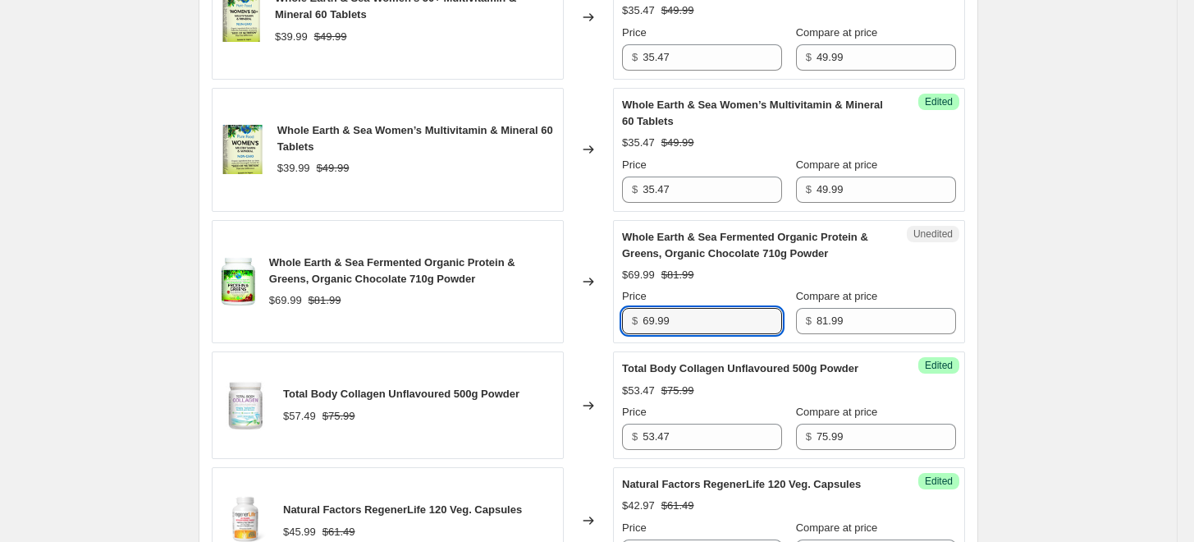
drag, startPoint x: 681, startPoint y: 321, endPoint x: 621, endPoint y: 319, distance: 59.9
click at [621, 319] on div "Unedited Whole Earth & Sea Fermented Organic Protein & Greens, Organic Chocolat…" at bounding box center [789, 282] width 352 height 124
type input "54.97"
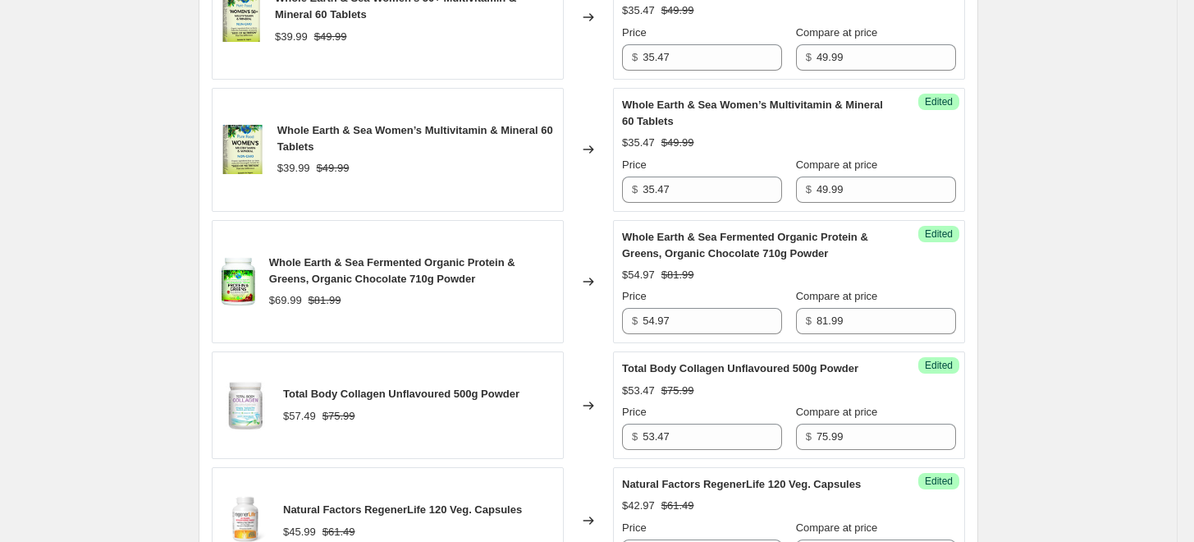
drag, startPoint x: 620, startPoint y: 297, endPoint x: 632, endPoint y: 296, distance: 11.5
click at [620, 297] on div "Success Edited Whole Earth & Sea Fermented Organic Protein & Greens, Organic Ch…" at bounding box center [789, 282] width 352 height 124
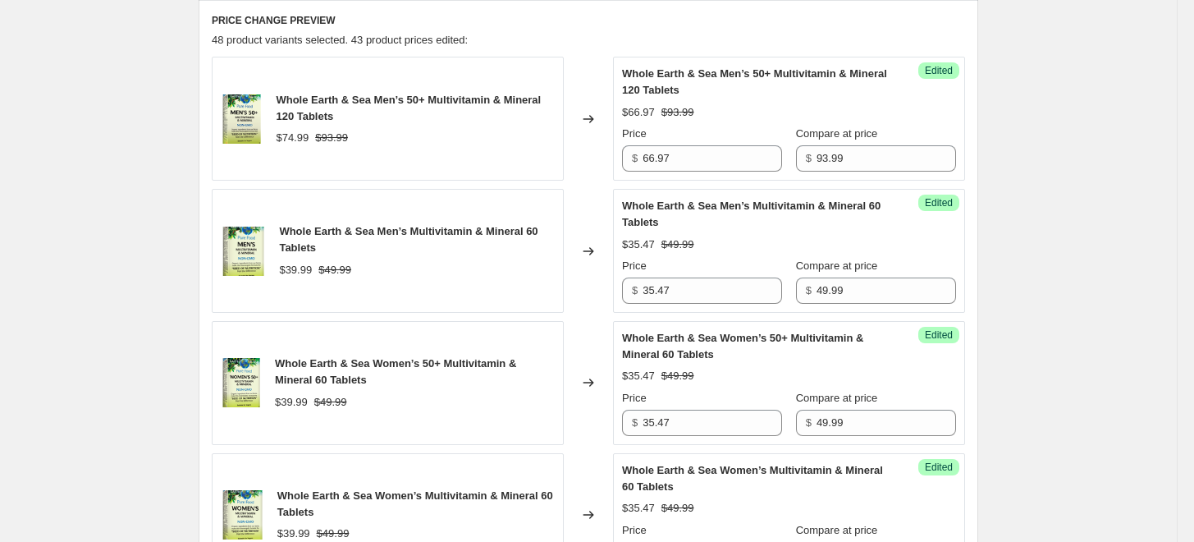
scroll to position [729, 0]
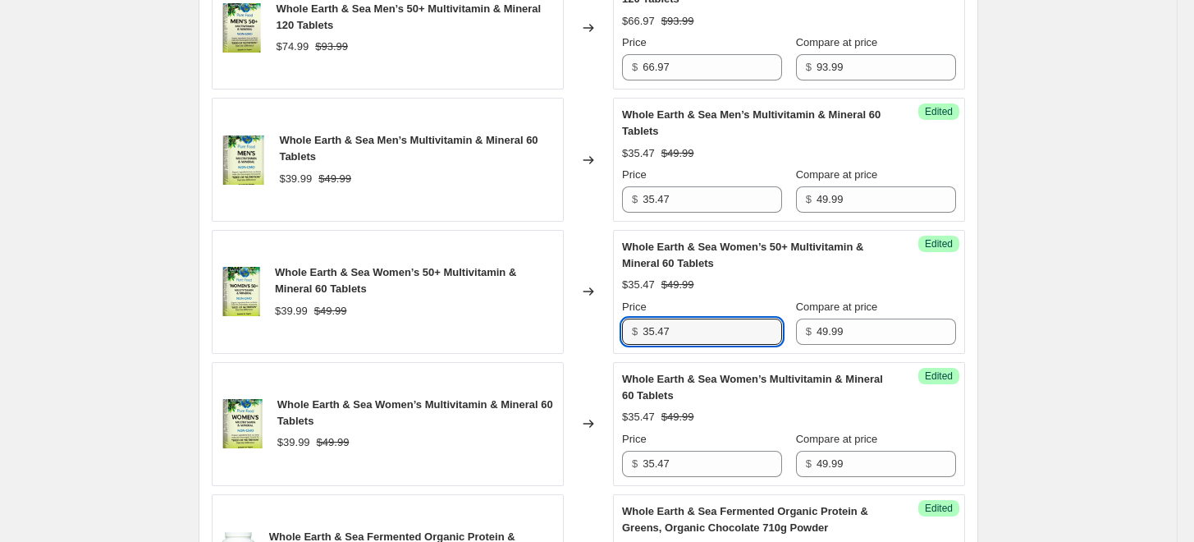
drag, startPoint x: 689, startPoint y: 320, endPoint x: 593, endPoint y: 315, distance: 96.1
click at [597, 316] on div "Whole Earth & Sea Women’s 50+ Multivitamin & Mineral 60 Tablets $39.99 $49.99 C…" at bounding box center [588, 292] width 753 height 124
click at [545, 293] on div "Whole Earth & Sea Women’s 50+ Multivitamin & Mineral 60 Tablets" at bounding box center [415, 280] width 280 height 33
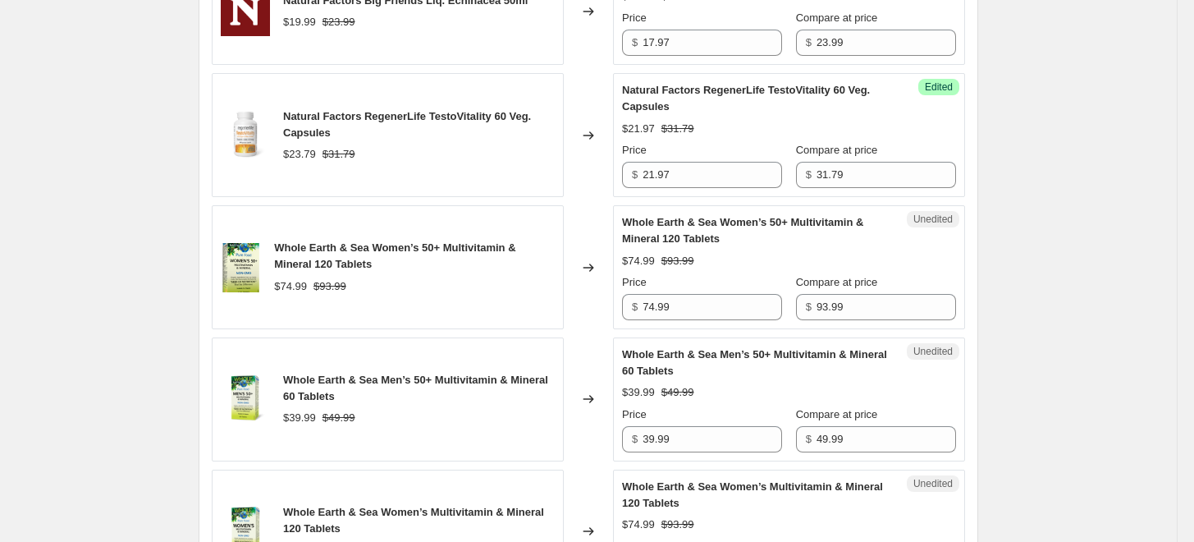
scroll to position [2462, 0]
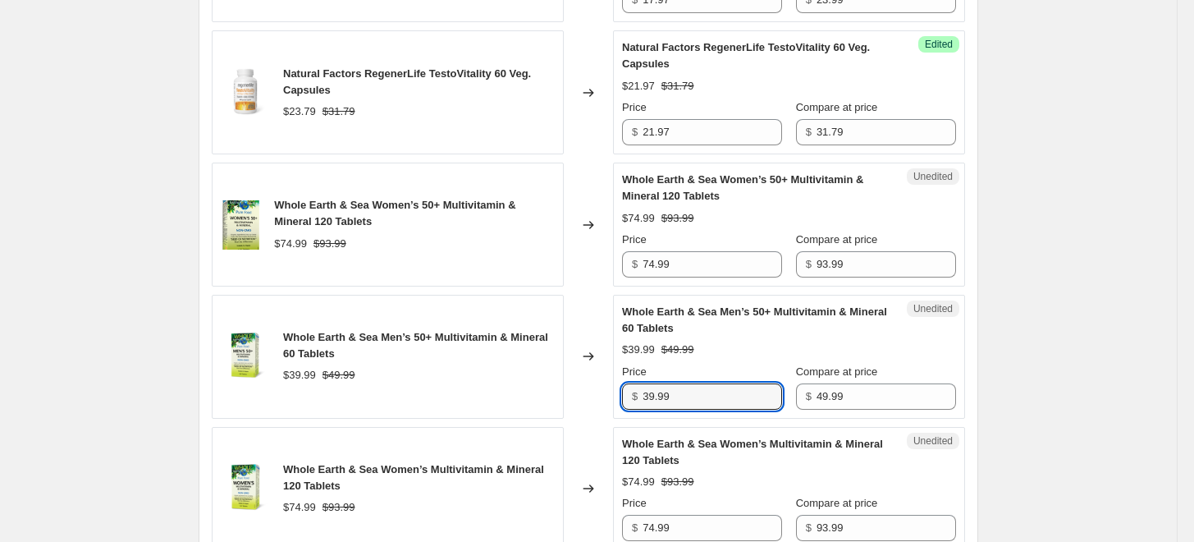
drag, startPoint x: 689, startPoint y: 399, endPoint x: 626, endPoint y: 394, distance: 63.4
click at [629, 394] on div "$ 39.99" at bounding box center [702, 396] width 160 height 26
paste input "5.47"
type input "35.47"
click at [597, 390] on div "Changed to" at bounding box center [588, 357] width 49 height 124
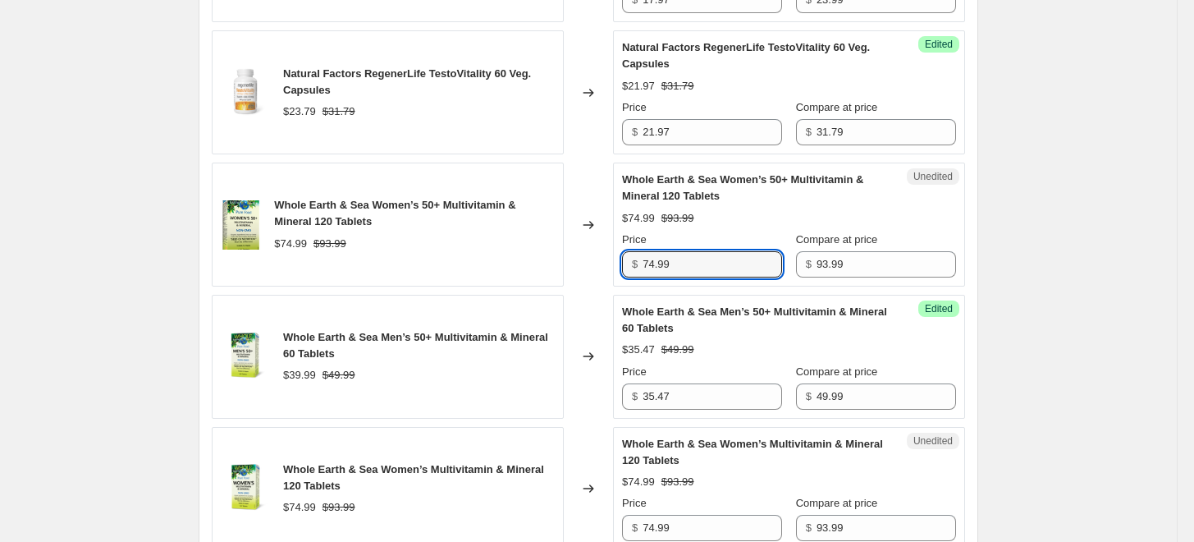
drag, startPoint x: 684, startPoint y: 267, endPoint x: 604, endPoint y: 258, distance: 80.1
click at [597, 260] on div "Whole Earth & Sea Women’s 50+ Multivitamin & Mineral 120 Tablets $74.99 $93.99 …" at bounding box center [588, 224] width 753 height 124
type input "66.97"
drag, startPoint x: 646, startPoint y: 218, endPoint x: 673, endPoint y: 235, distance: 31.7
click at [646, 218] on div "$66.97" at bounding box center [638, 218] width 33 height 16
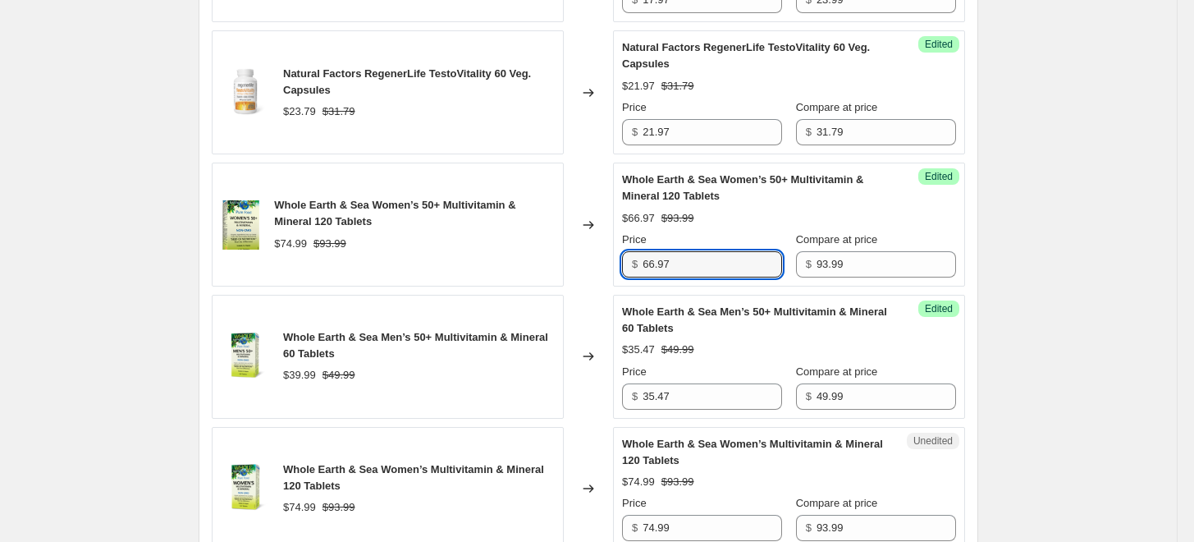
drag, startPoint x: 689, startPoint y: 249, endPoint x: 608, endPoint y: 249, distance: 81.2
click at [608, 249] on div "Whole Earth & Sea Women’s 50+ Multivitamin & Mineral 120 Tablets $74.99 $93.99 …" at bounding box center [588, 224] width 753 height 124
click at [608, 249] on div "Changed to" at bounding box center [588, 224] width 49 height 124
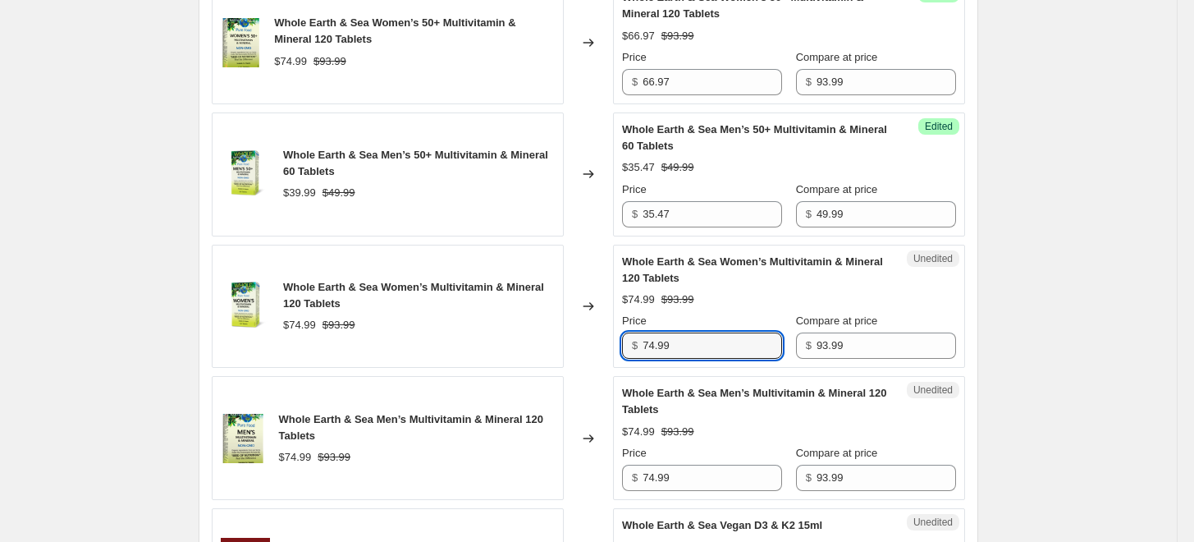
drag, startPoint x: 691, startPoint y: 349, endPoint x: 600, endPoint y: 342, distance: 91.3
click at [600, 342] on div "Whole Earth & Sea Women’s Multivitamin & Mineral 120 Tablets $74.99 $93.99 Chan…" at bounding box center [588, 307] width 753 height 124
paste input "66.97"
type input "66.97"
click at [597, 342] on div "Changed to" at bounding box center [588, 307] width 49 height 124
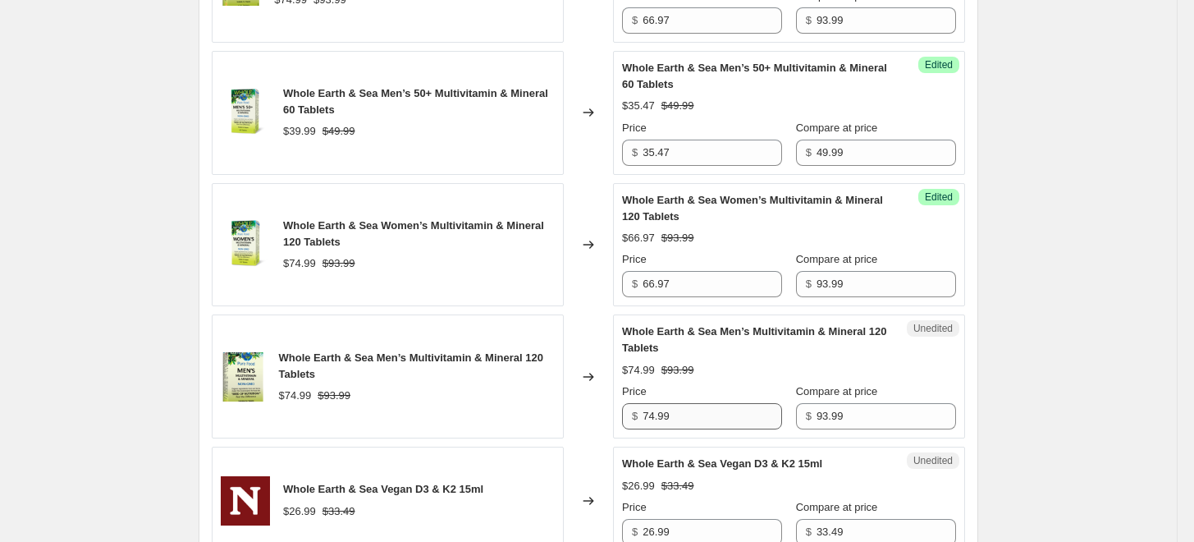
scroll to position [2735, 0]
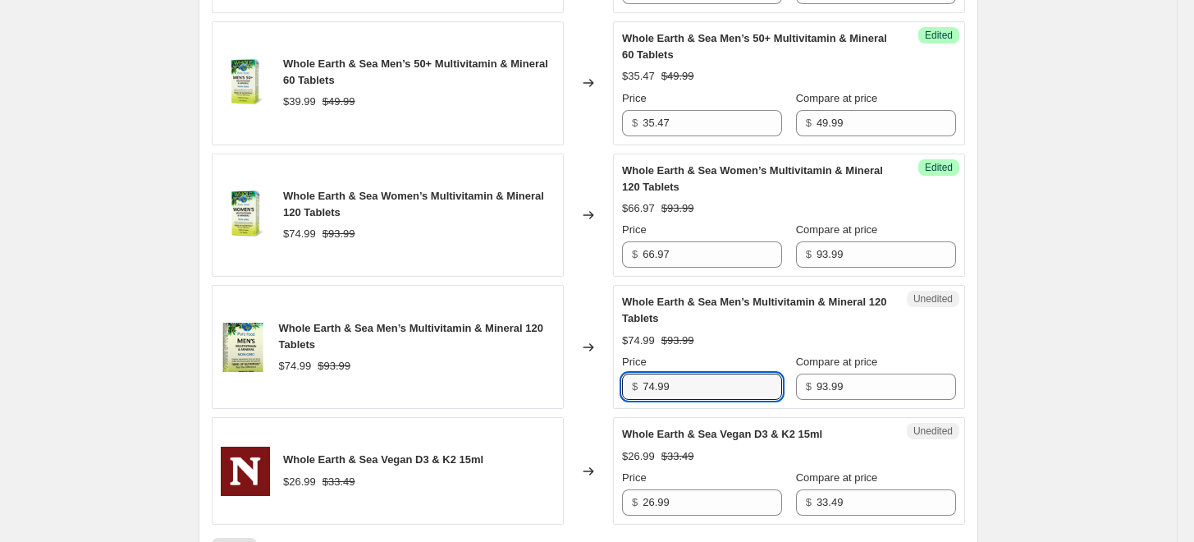
drag, startPoint x: 691, startPoint y: 373, endPoint x: 620, endPoint y: 373, distance: 71.4
click at [620, 373] on div "Unedited Whole Earth & Sea Men’s Multivitamin & Mineral 120 Tablets $74.99 $93.…" at bounding box center [789, 347] width 352 height 124
paste input "66.97"
type input "66.97"
click at [573, 368] on div "Changed to" at bounding box center [588, 347] width 49 height 124
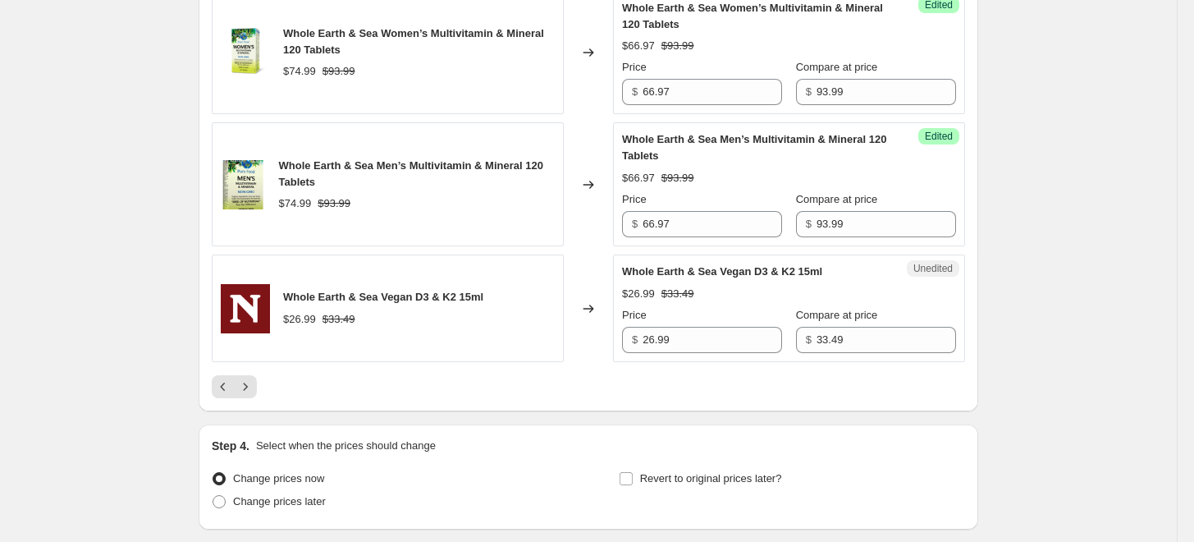
scroll to position [2917, 0]
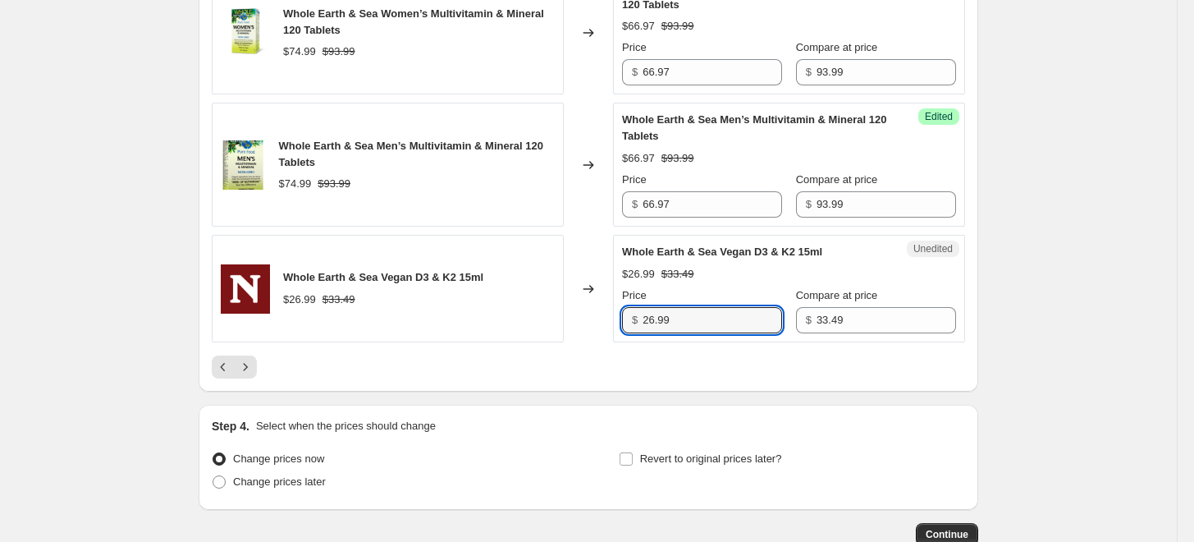
drag, startPoint x: 702, startPoint y: 315, endPoint x: 637, endPoint y: 315, distance: 64.8
click at [637, 315] on div "$ 26.99" at bounding box center [702, 320] width 160 height 26
type input "23.47"
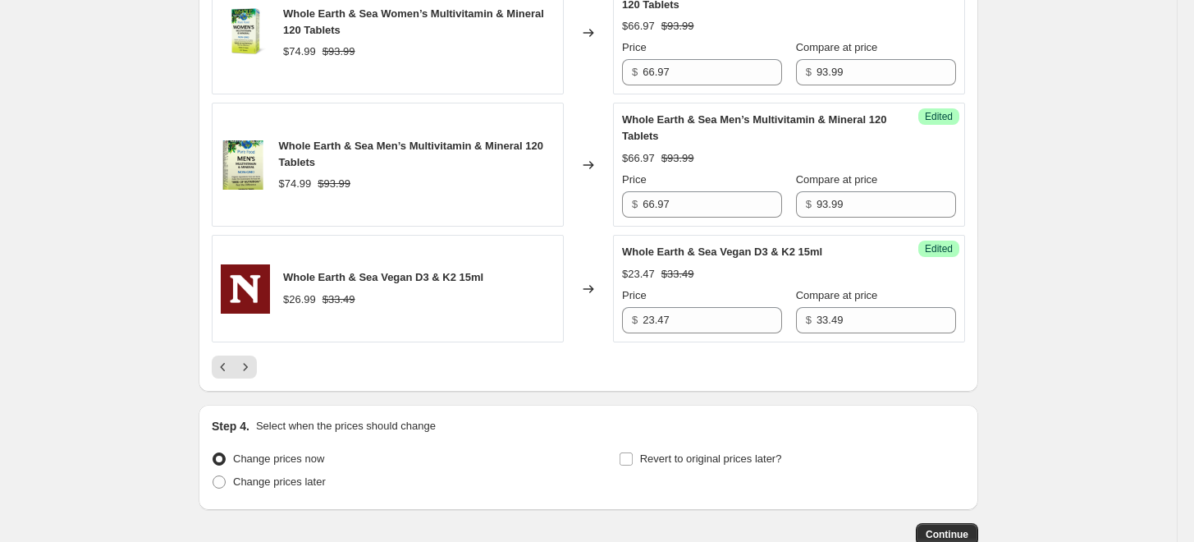
click at [521, 304] on div "Whole Earth & Sea Vegan D3 & K2 15ml $26.99 $33.49" at bounding box center [388, 288] width 352 height 107
click at [254, 364] on icon "Next" at bounding box center [245, 367] width 16 height 16
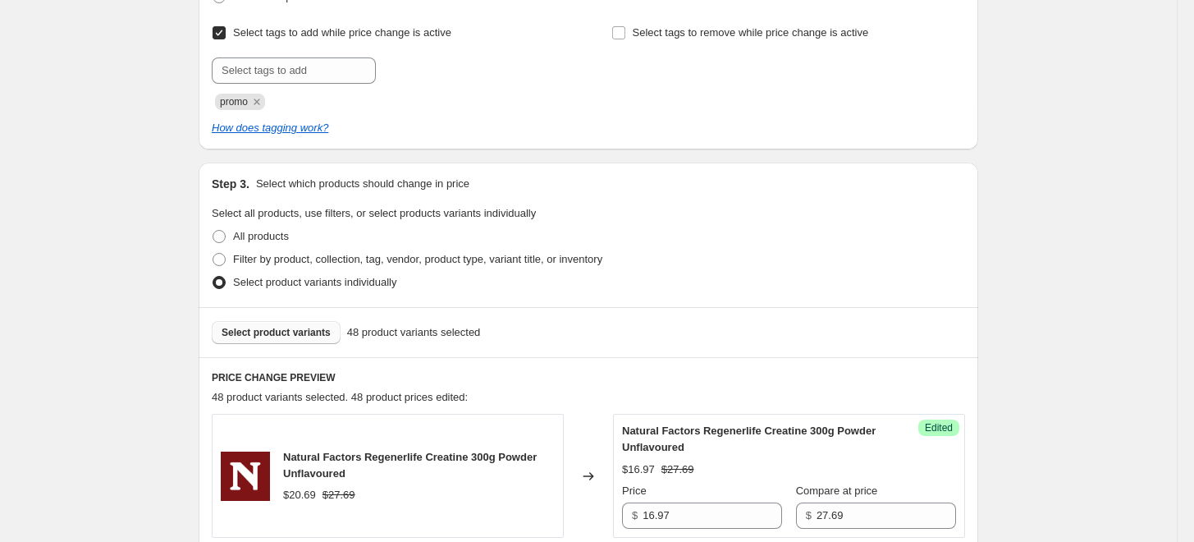
scroll to position [364, 0]
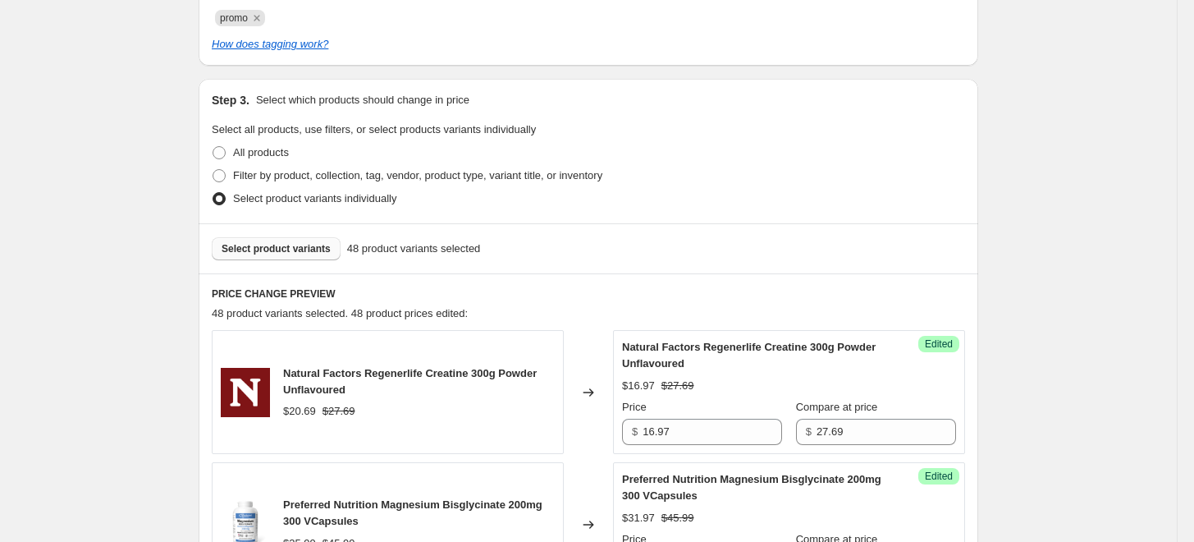
drag, startPoint x: 338, startPoint y: 261, endPoint x: 307, endPoint y: 246, distance: 34.5
click at [326, 245] on div "Select product variants 48 product variants selected" at bounding box center [589, 248] width 780 height 50
click at [289, 245] on span "Select product variants" at bounding box center [276, 248] width 109 height 13
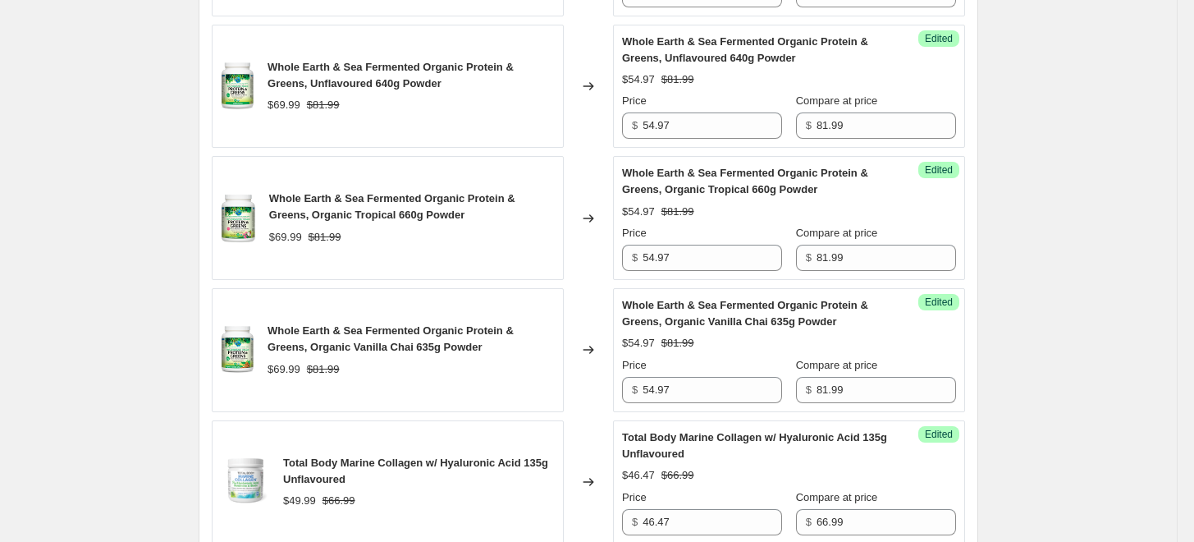
scroll to position [1185, 0]
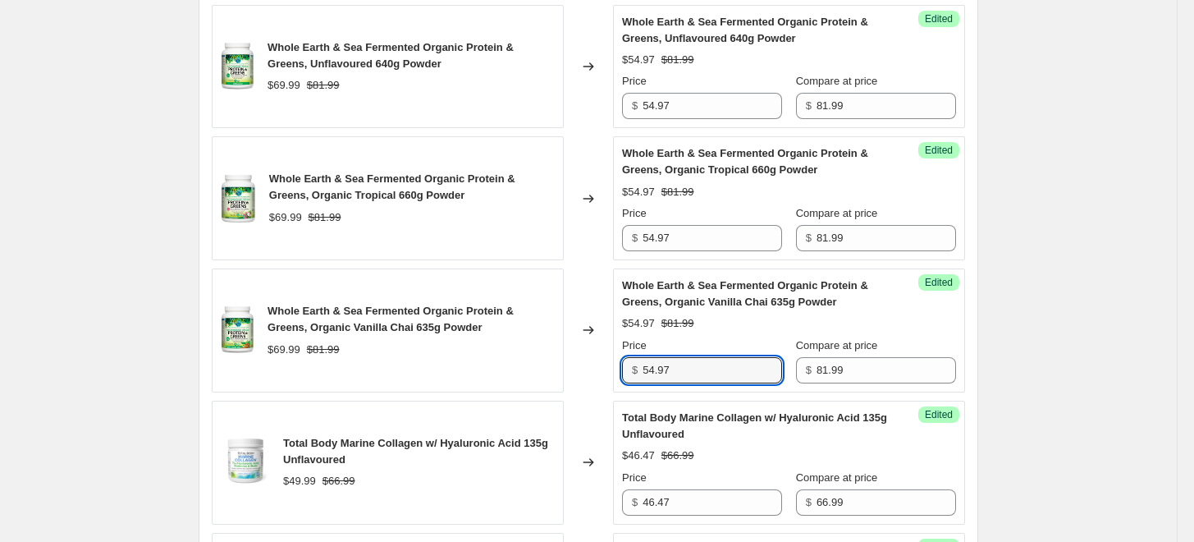
drag, startPoint x: 684, startPoint y: 365, endPoint x: 694, endPoint y: 333, distance: 33.7
click at [636, 362] on div "$ 54.97" at bounding box center [702, 370] width 160 height 26
type input "69.99"
click at [734, 292] on div "Whole Earth & Sea Fermented Organic Protein & Greens, Organic Vanilla Chai 635g…" at bounding box center [756, 293] width 268 height 33
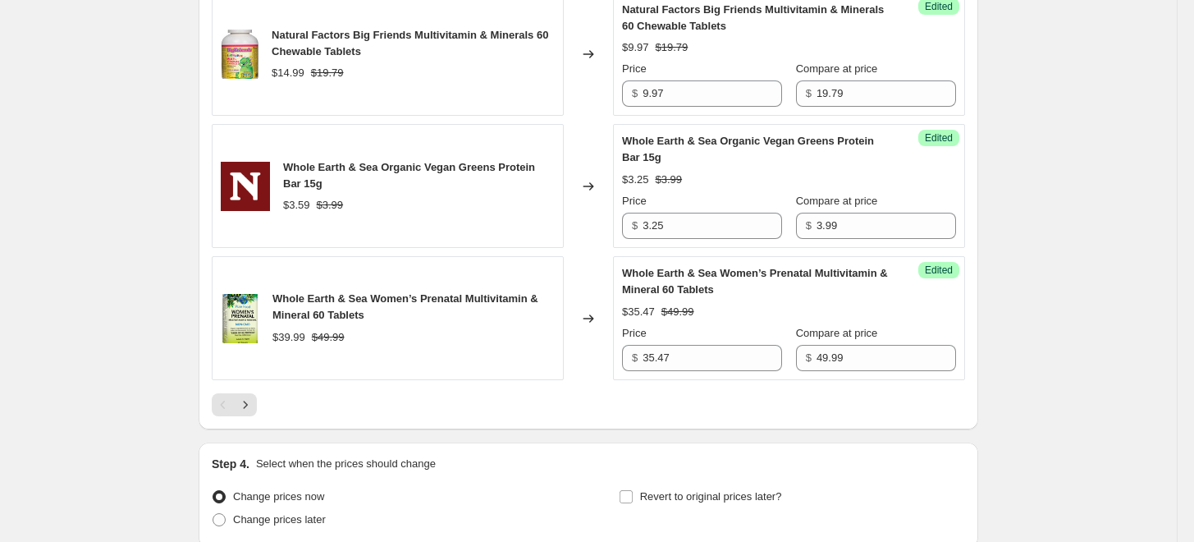
scroll to position [3033, 0]
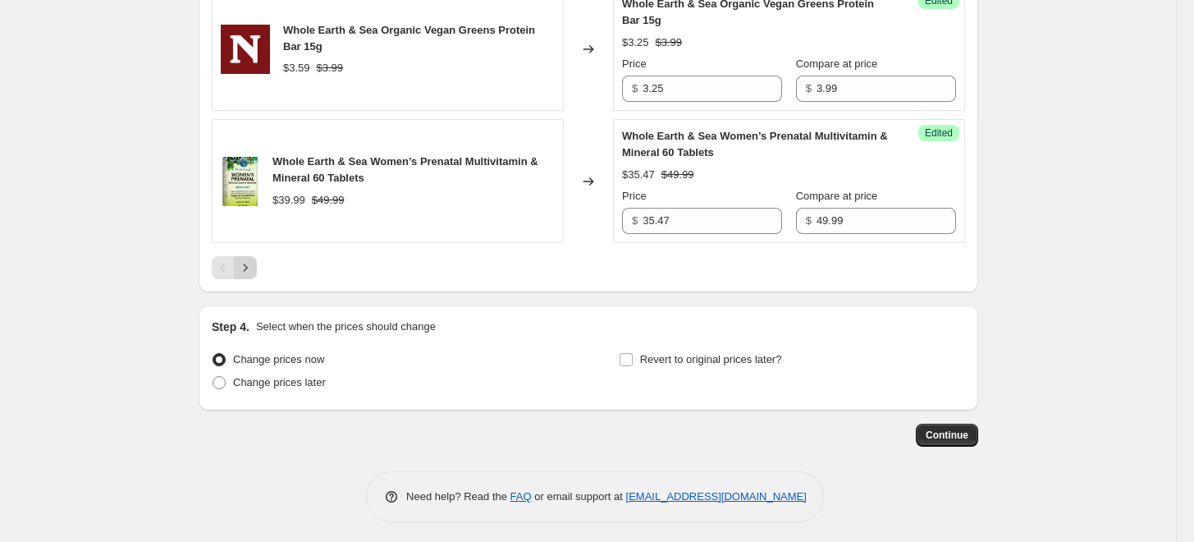
click at [254, 267] on icon "Next" at bounding box center [245, 267] width 16 height 16
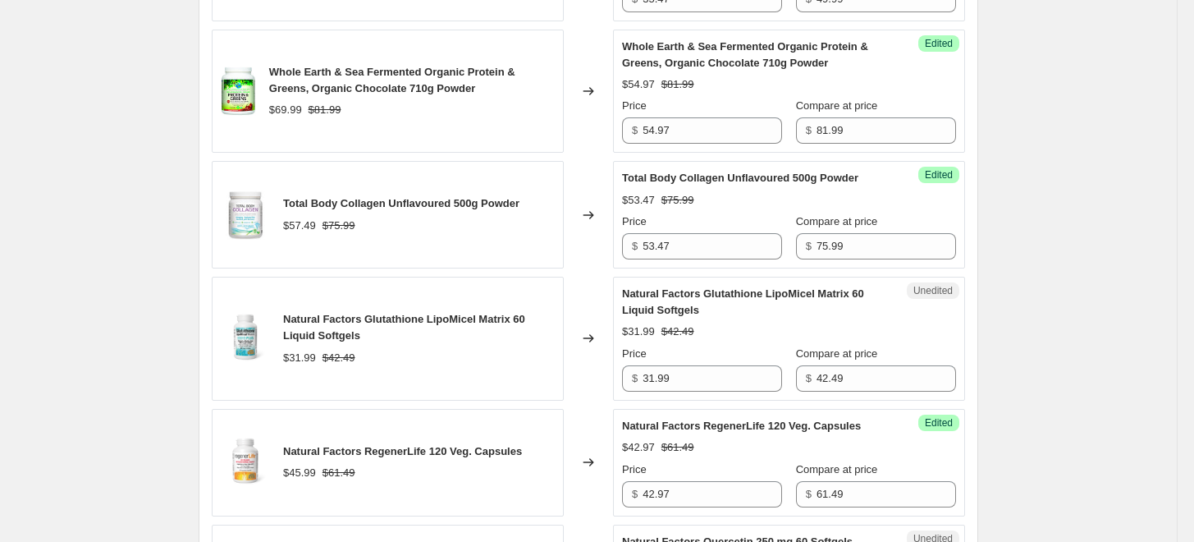
scroll to position [1284, 0]
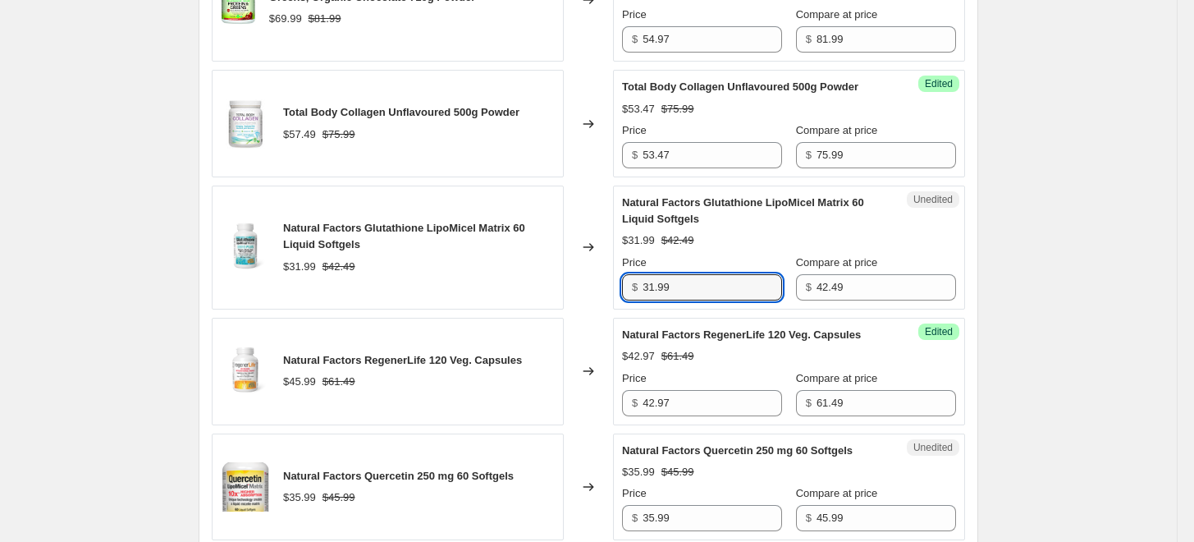
drag, startPoint x: 711, startPoint y: 281, endPoint x: 628, endPoint y: 287, distance: 83.1
click at [628, 287] on div "$ 31.99" at bounding box center [702, 287] width 160 height 26
type input "29.47"
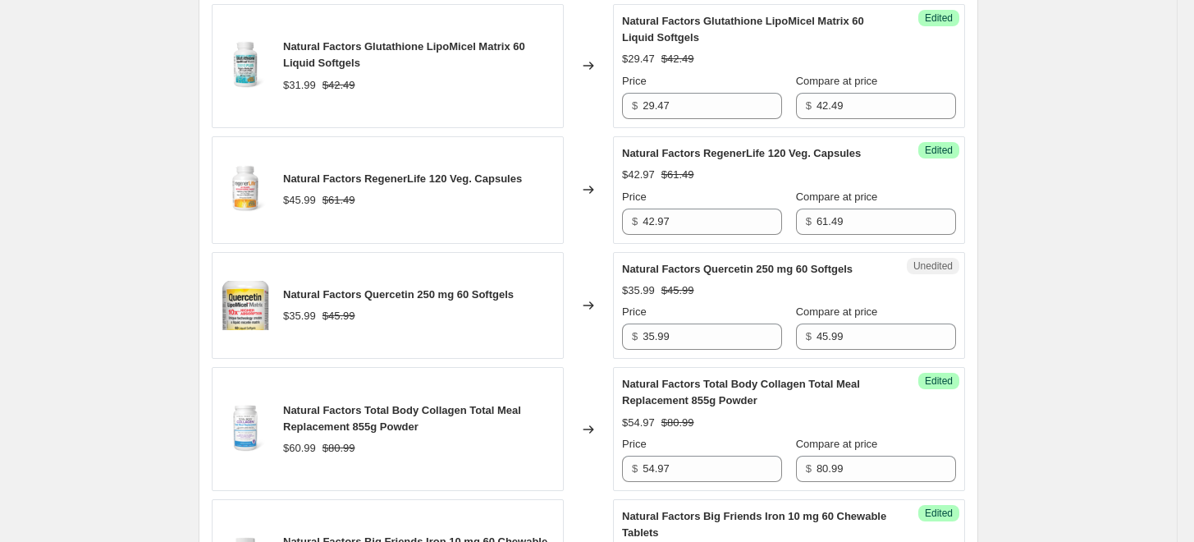
scroll to position [1648, 0]
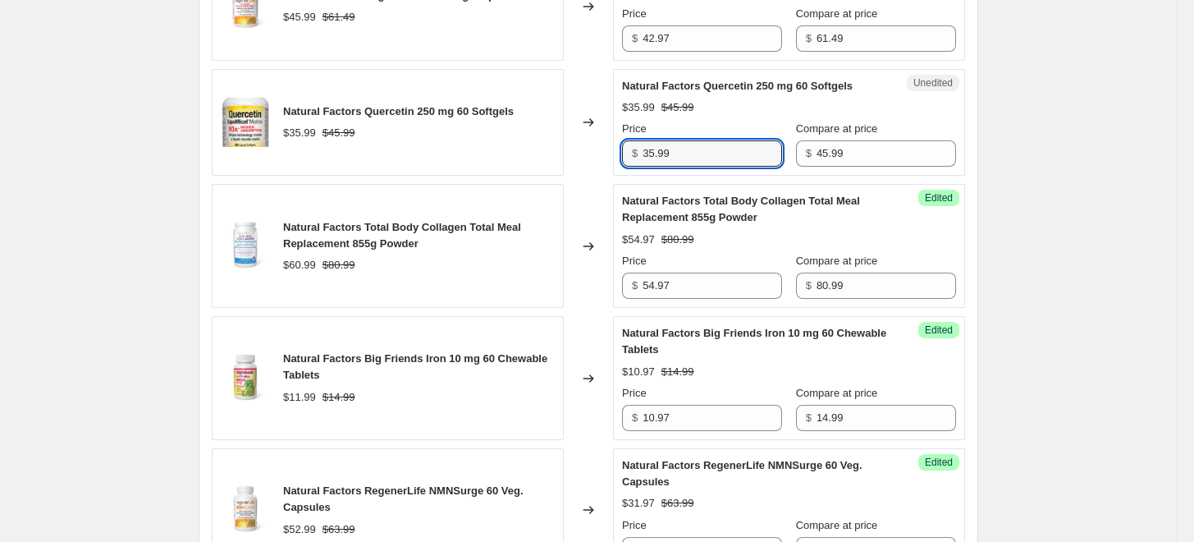
drag, startPoint x: 691, startPoint y: 149, endPoint x: 573, endPoint y: 101, distance: 127.7
click at [603, 129] on div "Natural Factors Quercetin 250 mg 60 Softgels $35.99 $45.99 Changed to Unedited …" at bounding box center [588, 122] width 753 height 107
type input "29.97"
click at [558, 121] on div "Natural Factors Quercetin 250 mg 60 Softgels $35.99 $45.99" at bounding box center [388, 122] width 352 height 107
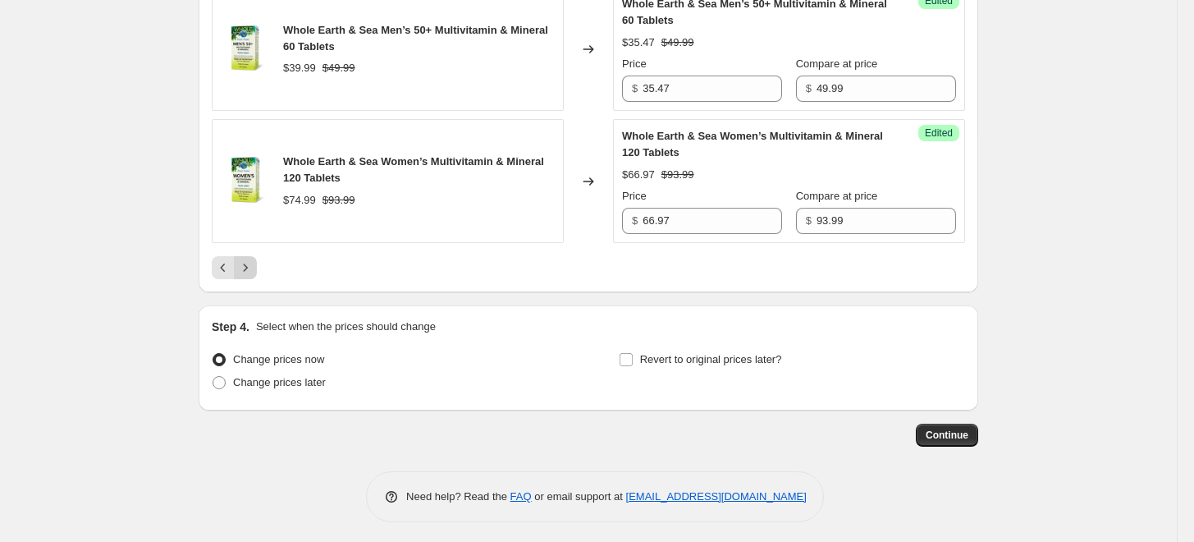
click at [248, 264] on icon "Next" at bounding box center [246, 266] width 4 height 7
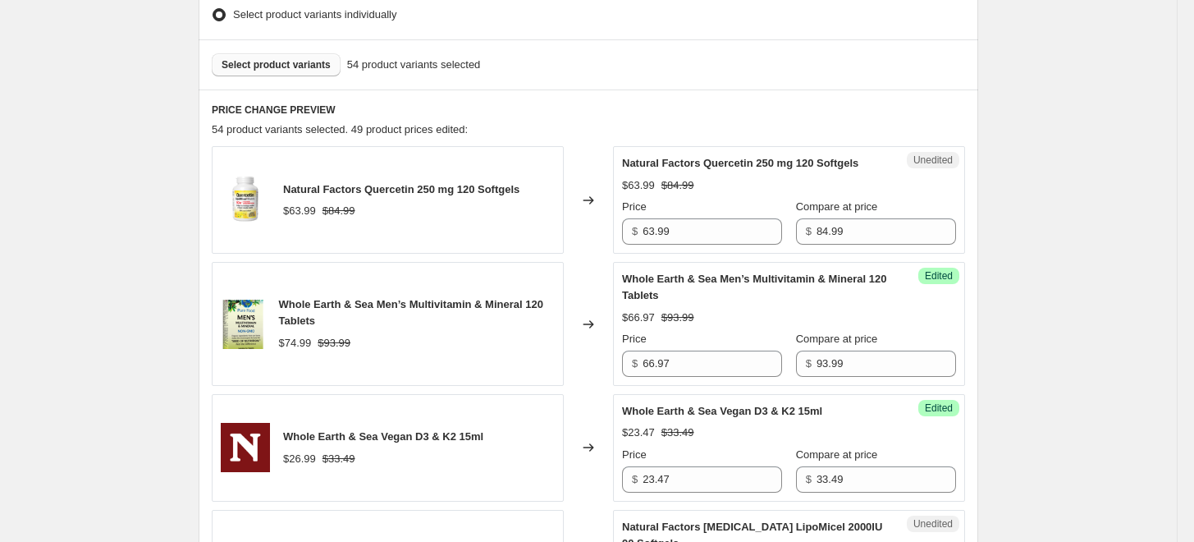
scroll to position [455, 0]
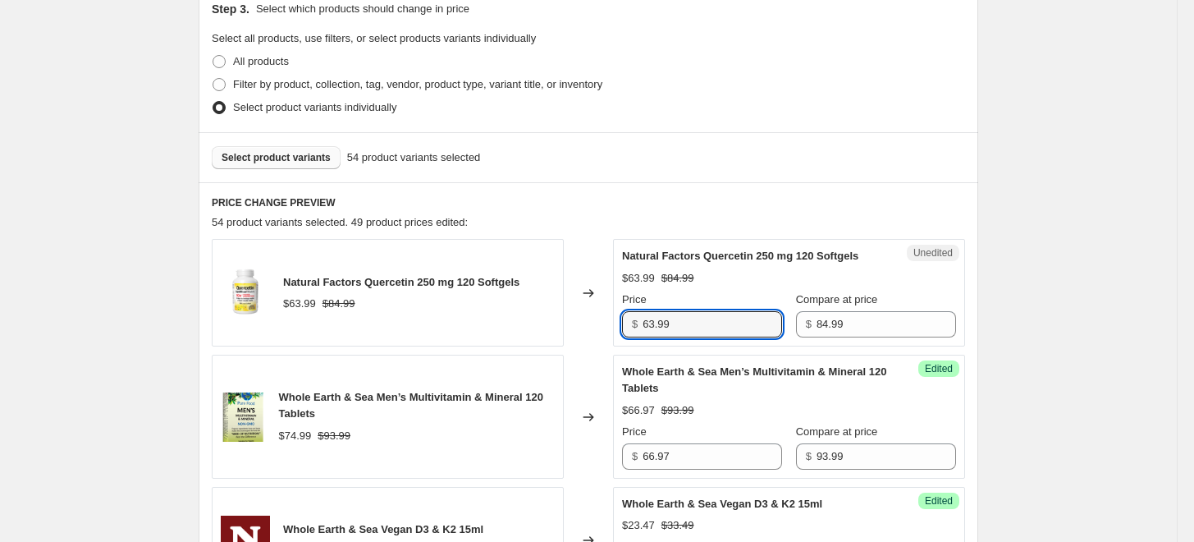
drag, startPoint x: 681, startPoint y: 313, endPoint x: 590, endPoint y: 309, distance: 91.2
click at [590, 309] on div "Natural Factors Quercetin 250 mg 120 Softgels $63.99 $84.99 Changed to Unedited…" at bounding box center [588, 292] width 753 height 107
type input "53.97"
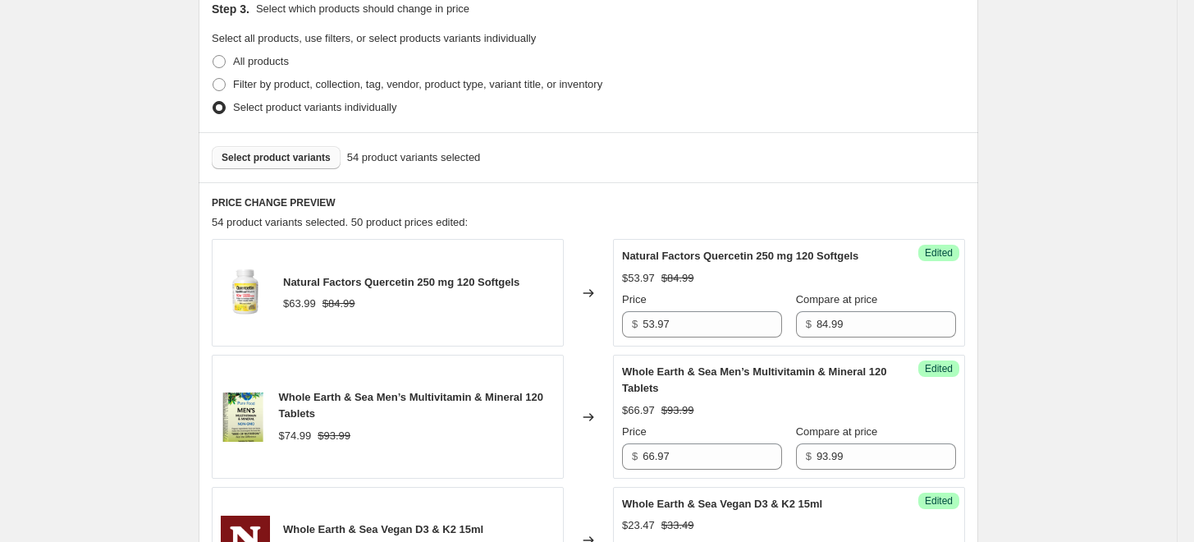
click at [597, 286] on icon at bounding box center [588, 293] width 16 height 16
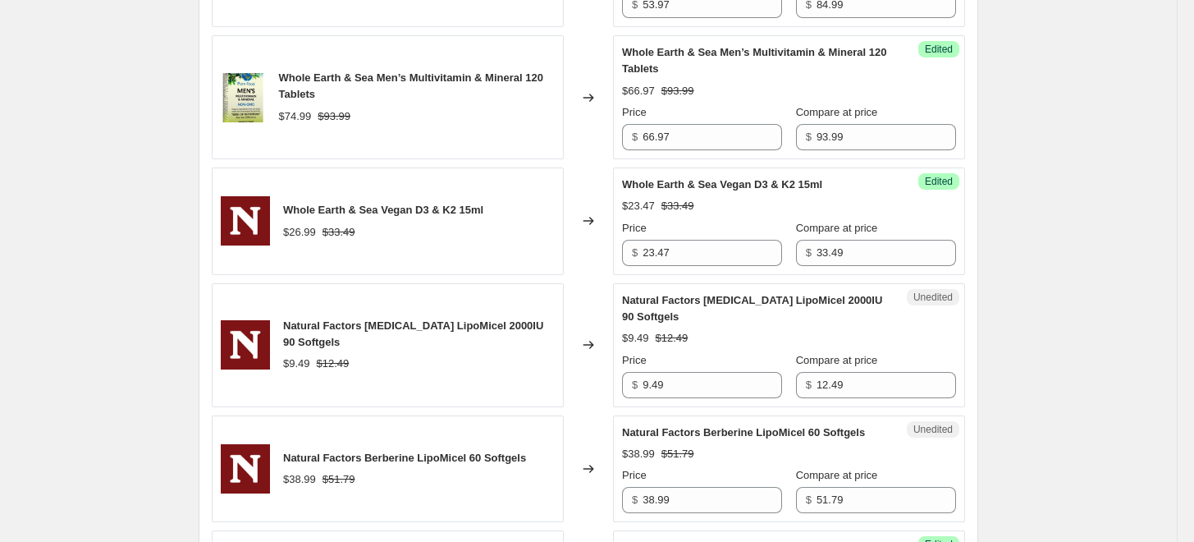
scroll to position [912, 0]
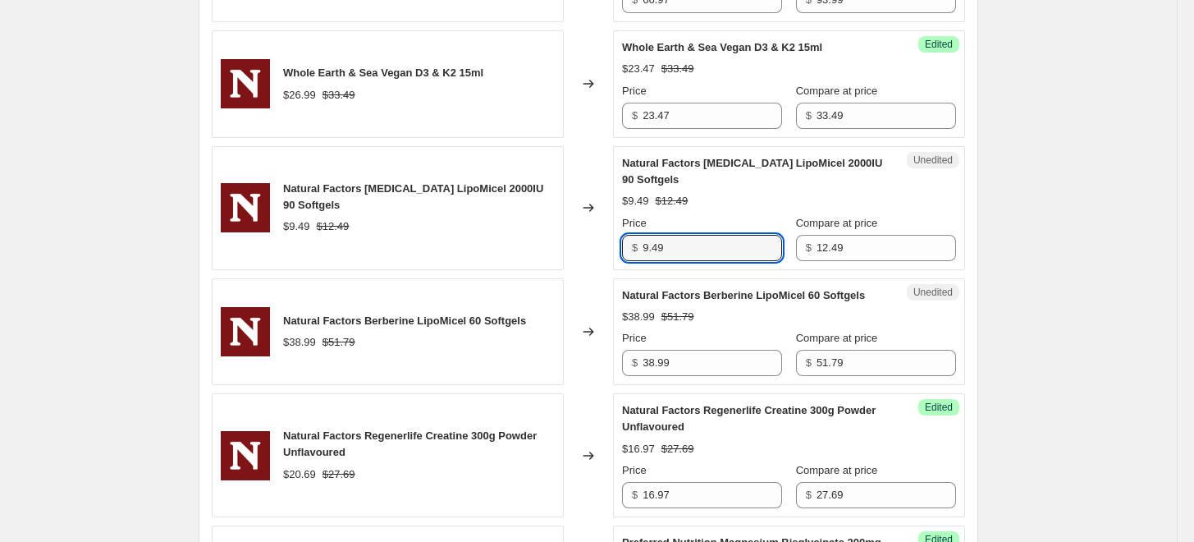
drag, startPoint x: 689, startPoint y: 246, endPoint x: 592, endPoint y: 239, distance: 97.1
click at [592, 239] on div "Natural Factors [MEDICAL_DATA] LipoMicel 2000IU 90 Softgels $9.49 $12.49 Change…" at bounding box center [588, 208] width 753 height 124
type input "8.97"
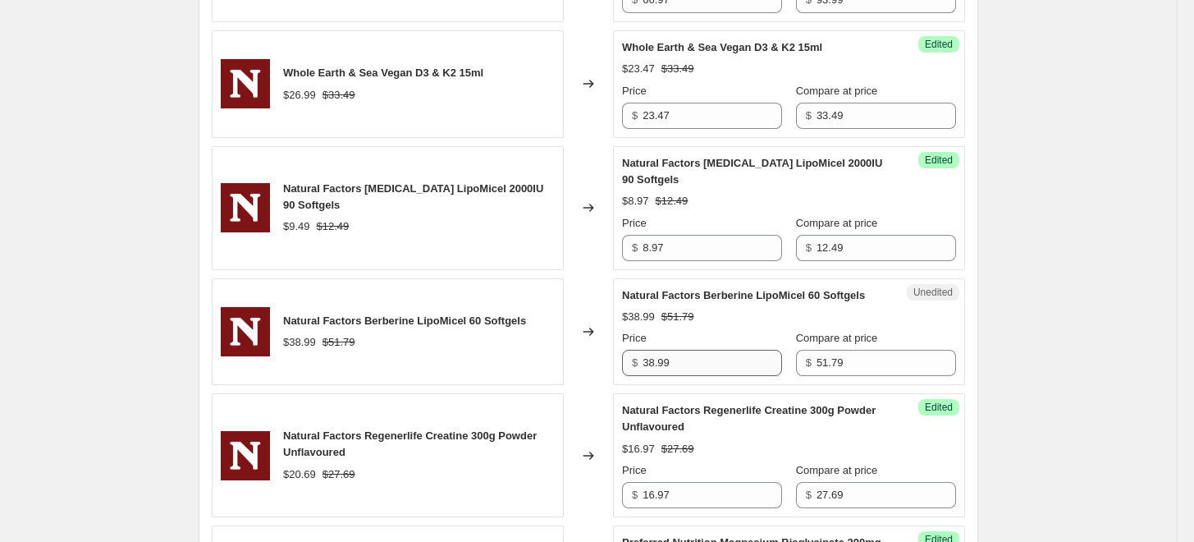
drag, startPoint x: 676, startPoint y: 332, endPoint x: 690, endPoint y: 357, distance: 28.3
click at [676, 332] on div "Price" at bounding box center [702, 338] width 160 height 16
drag, startPoint x: 689, startPoint y: 366, endPoint x: 583, endPoint y: 356, distance: 106.3
click at [583, 356] on div "Natural Factors Berberine LipoMicel 60 Softgels $38.99 $51.79 Changed to Unedit…" at bounding box center [588, 331] width 753 height 107
type input "36.47"
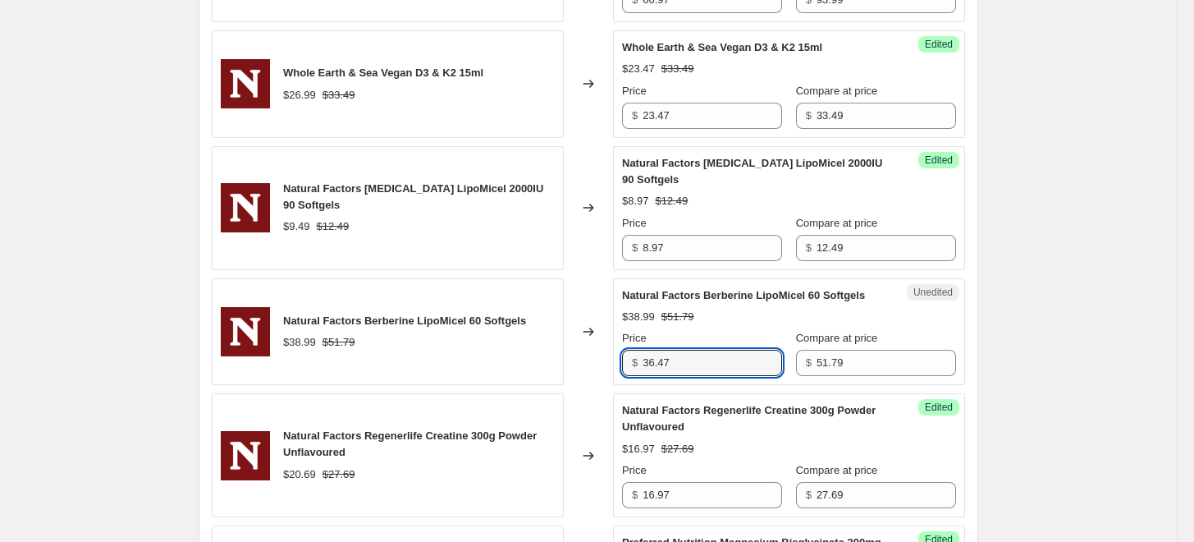
click at [582, 356] on div "Changed to" at bounding box center [588, 331] width 49 height 107
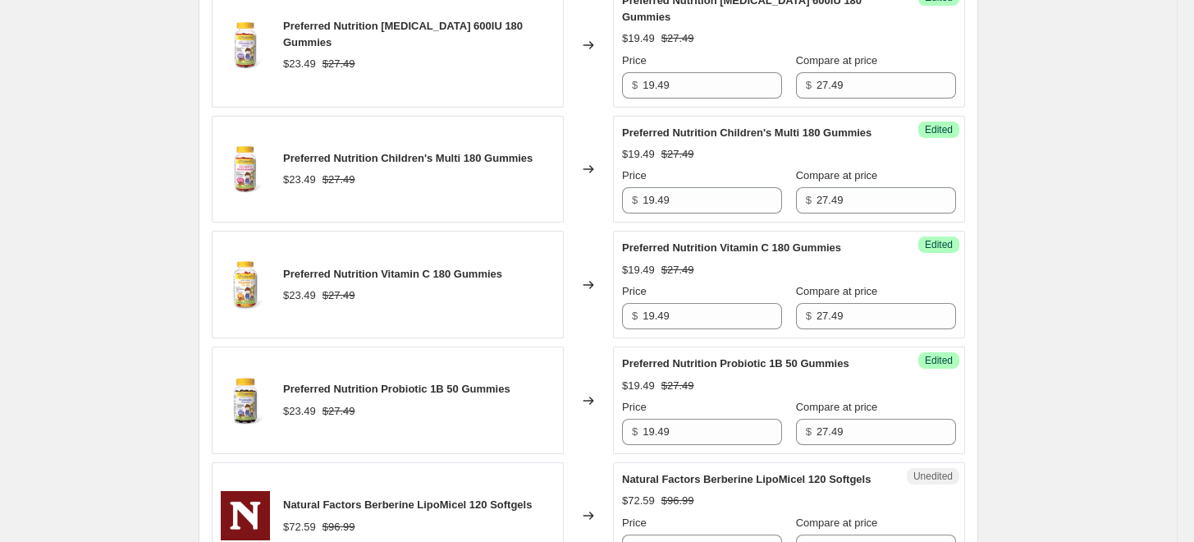
scroll to position [1732, 0]
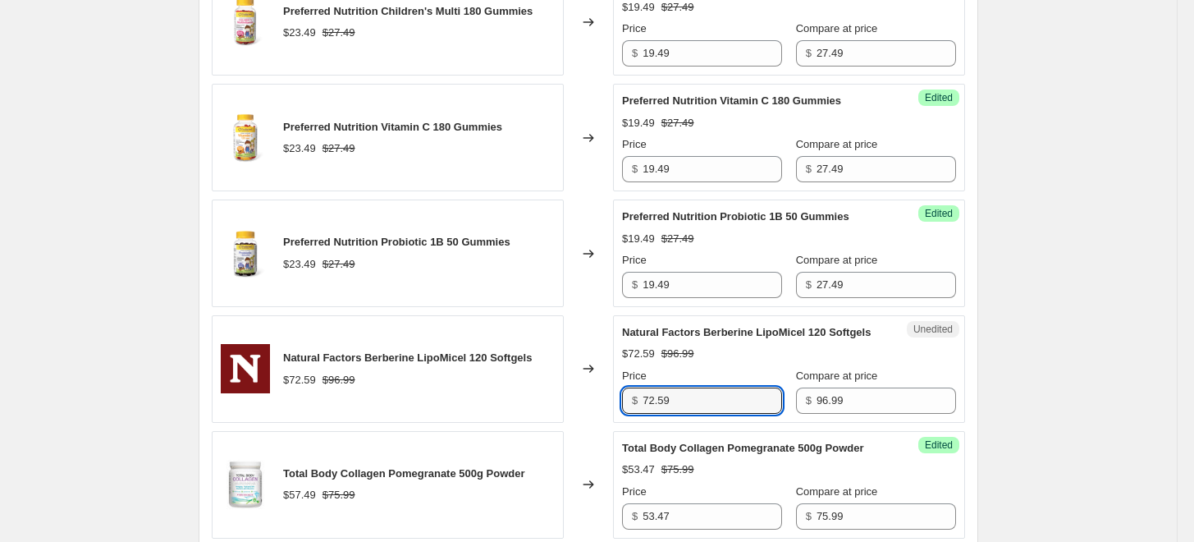
drag, startPoint x: 705, startPoint y: 376, endPoint x: 614, endPoint y: 368, distance: 91.4
click at [614, 368] on div "Natural Factors Berberine LipoMicel 120 Softgels $72.59 $96.99 Changed to Unedi…" at bounding box center [588, 368] width 753 height 107
type input "67.47"
click at [564, 315] on div "Natural Factors Berberine LipoMicel 120 Softgels $72.59 $96.99" at bounding box center [388, 368] width 352 height 107
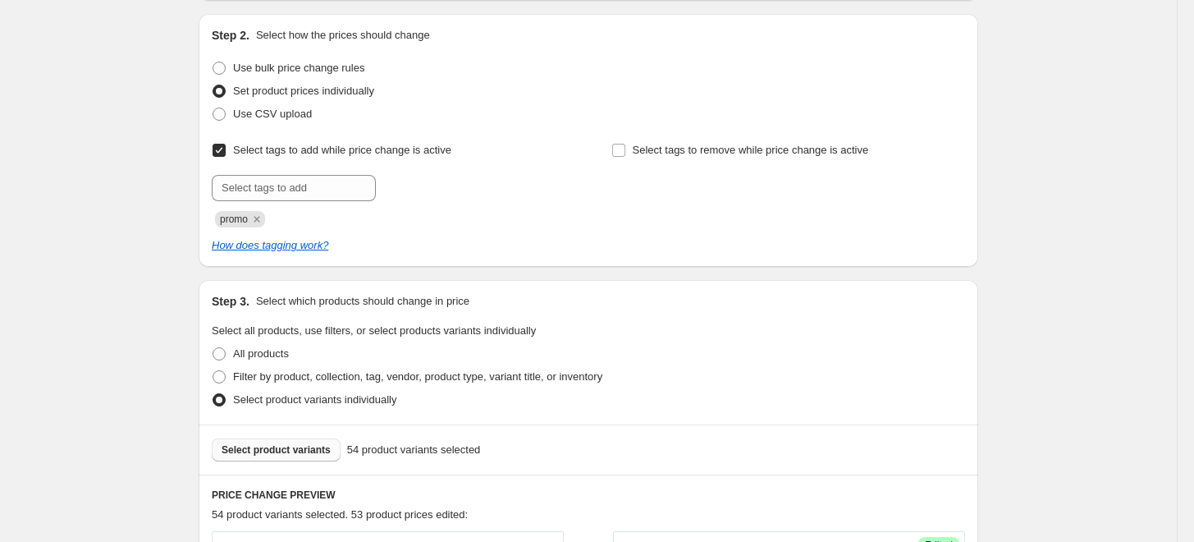
scroll to position [395, 0]
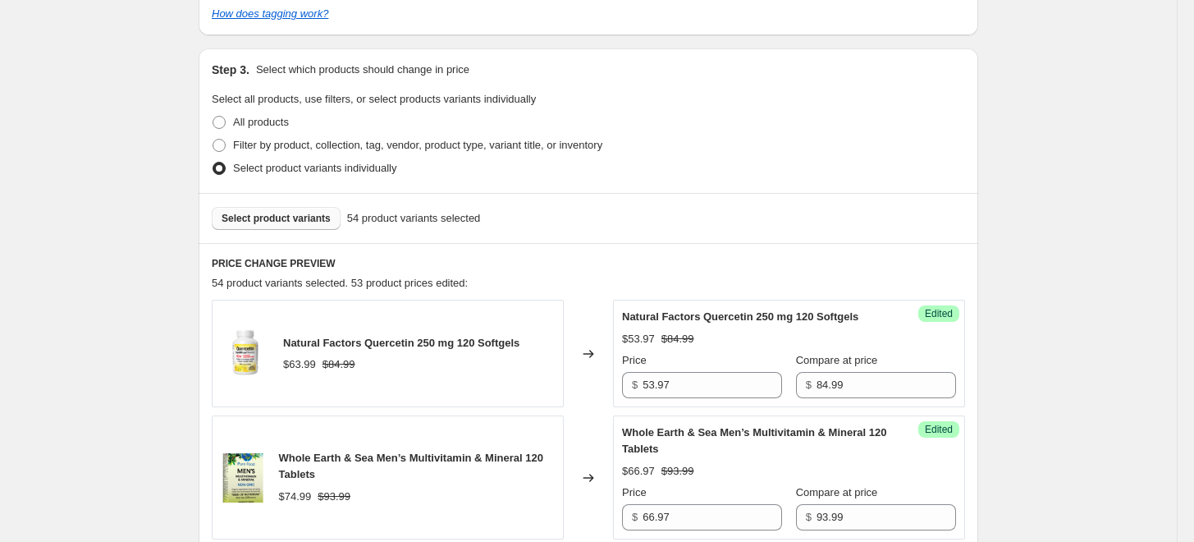
click at [300, 213] on span "Select product variants" at bounding box center [276, 218] width 109 height 13
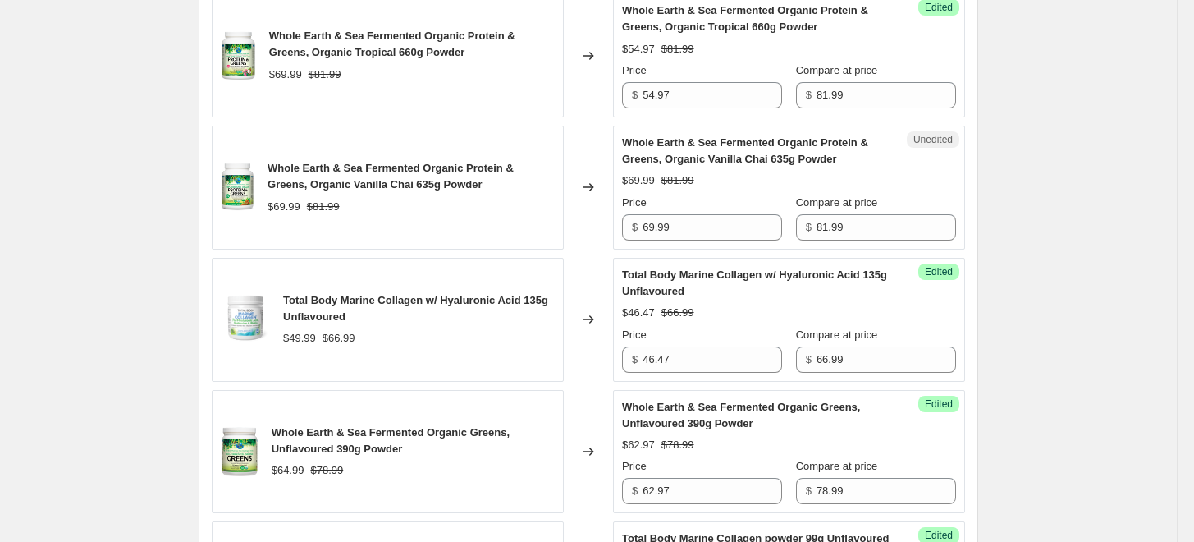
scroll to position [1215, 0]
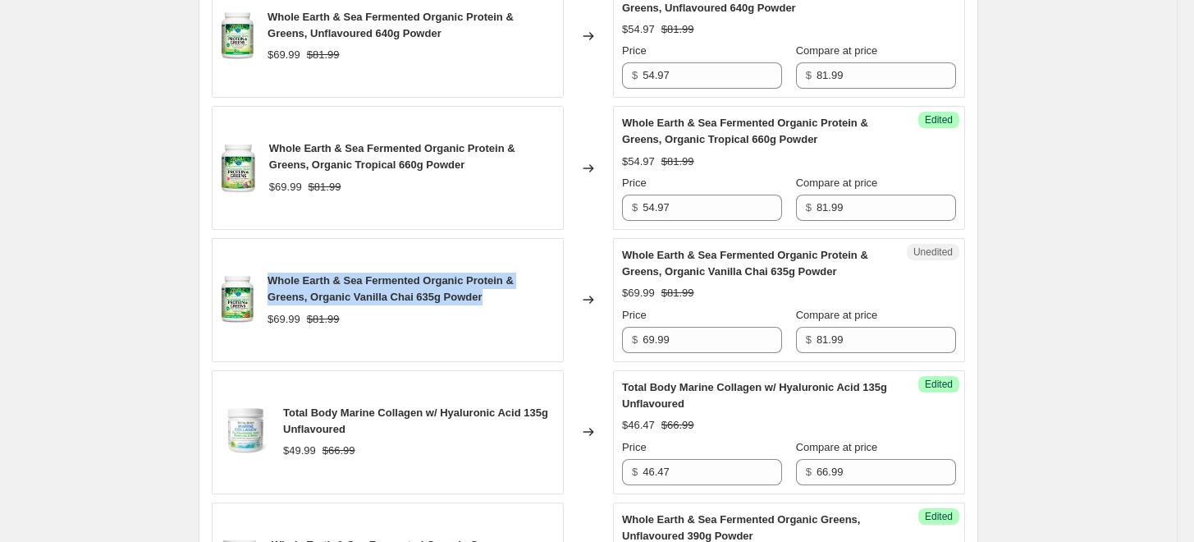
drag, startPoint x: 506, startPoint y: 296, endPoint x: 275, endPoint y: 278, distance: 232.1
click at [275, 278] on div "Whole Earth & Sea Fermented Organic Protein & Greens, Organic Vanilla Chai 635g…" at bounding box center [410, 288] width 287 height 33
copy span "Whole Earth & Sea Fermented Organic Protein & Greens, Organic Vanilla Chai 635g…"
click at [345, 263] on div "Whole Earth & Sea Fermented Organic Protein & Greens, Organic Vanilla Chai 635g…" at bounding box center [388, 300] width 352 height 124
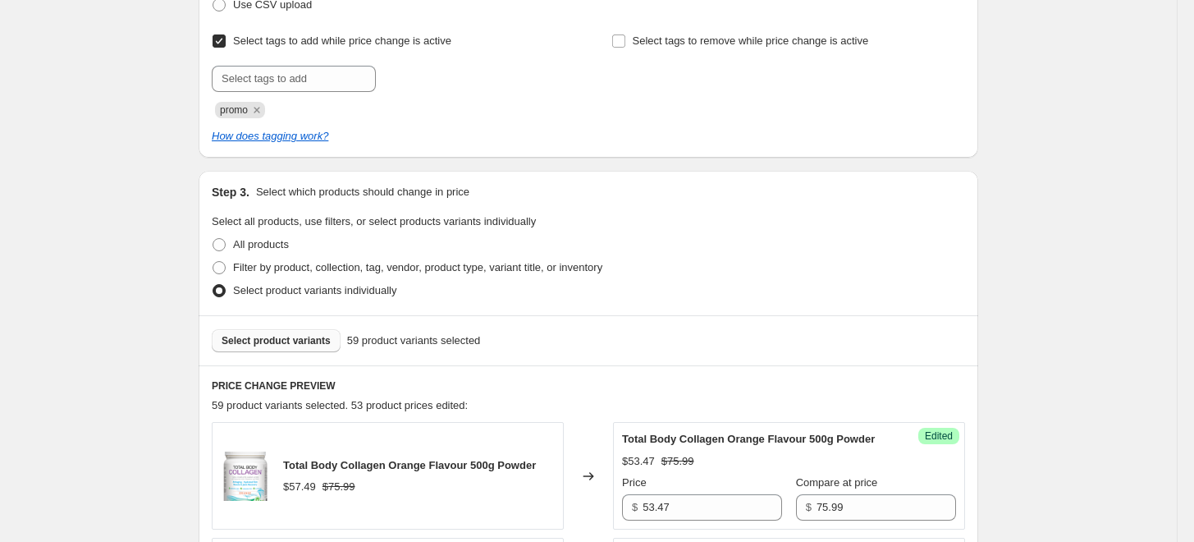
scroll to position [304, 0]
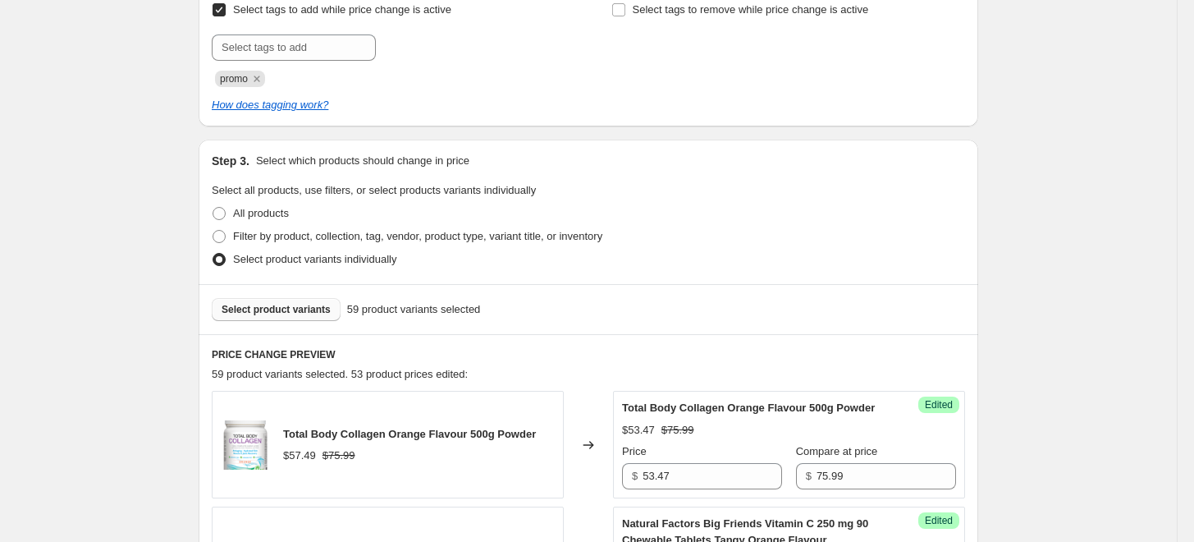
click at [297, 311] on span "Select product variants" at bounding box center [276, 309] width 109 height 13
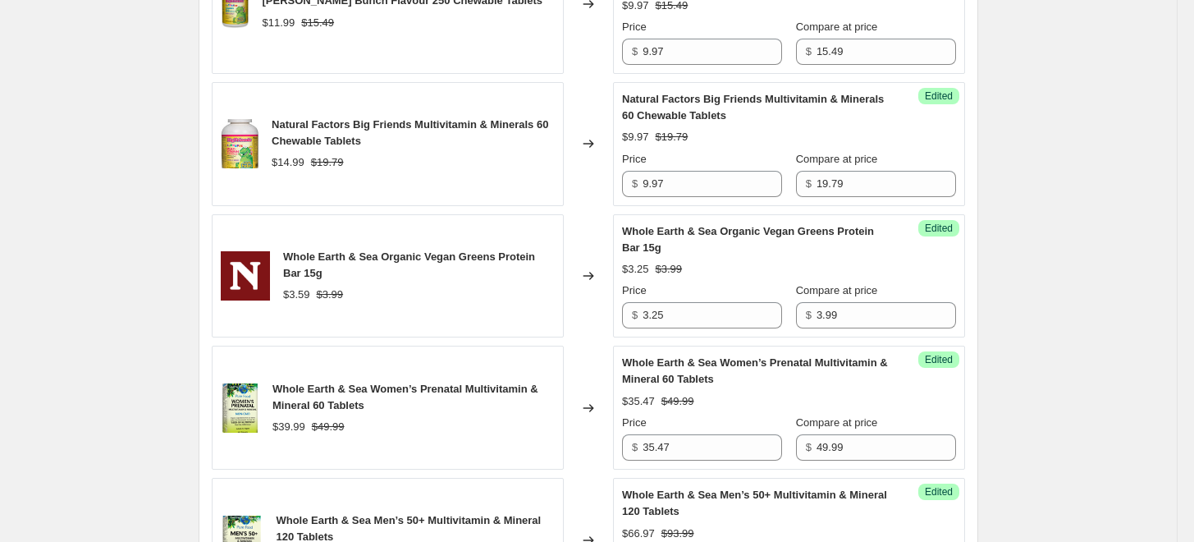
scroll to position [3033, 0]
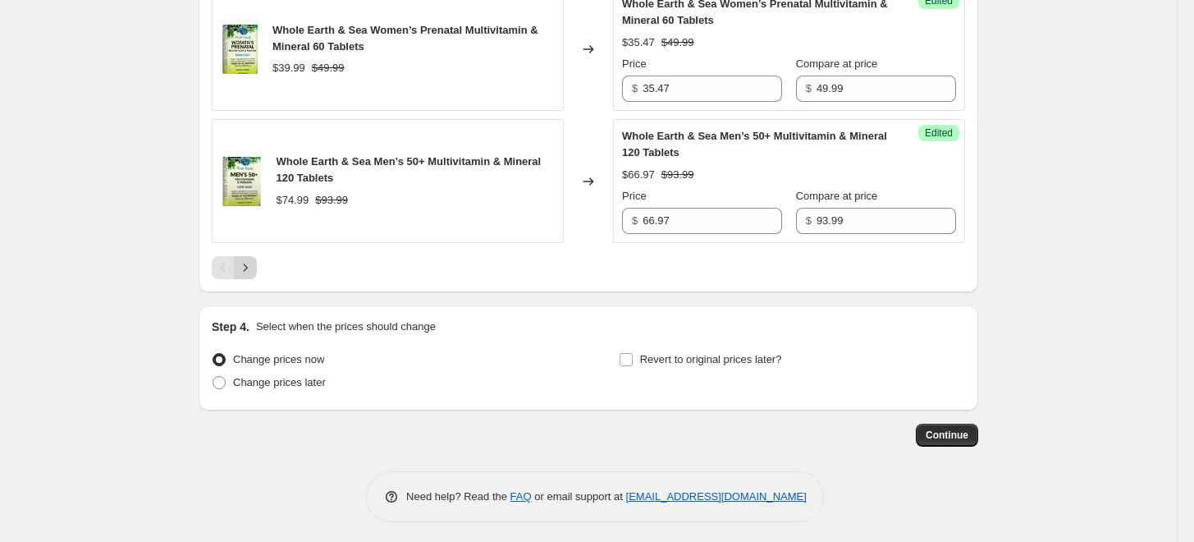
click at [257, 261] on button "Next" at bounding box center [245, 267] width 23 height 23
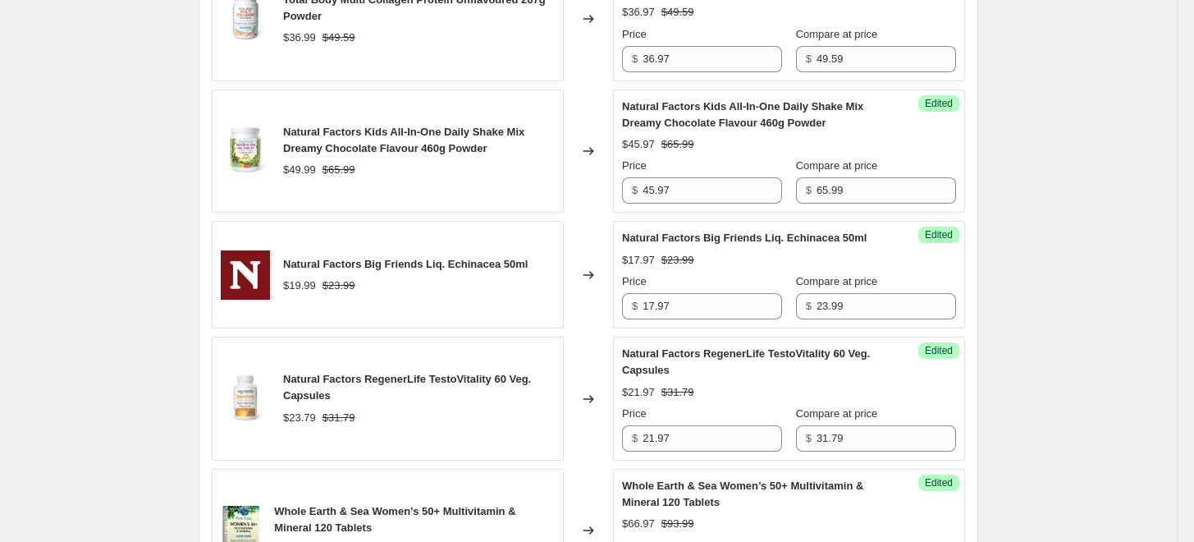
scroll to position [2818, 0]
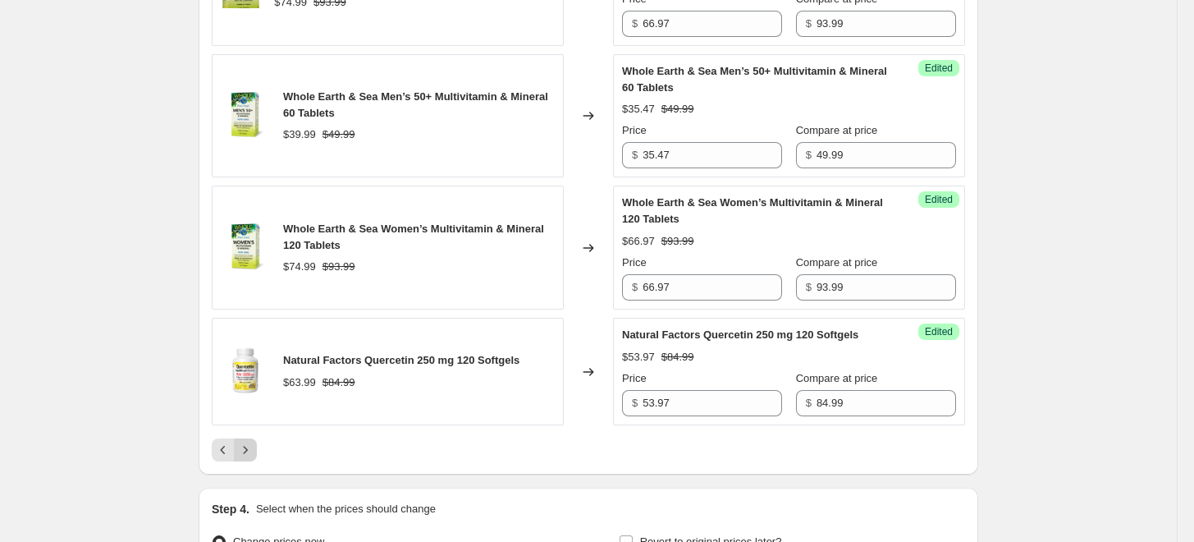
click at [249, 455] on button "Next" at bounding box center [245, 449] width 23 height 23
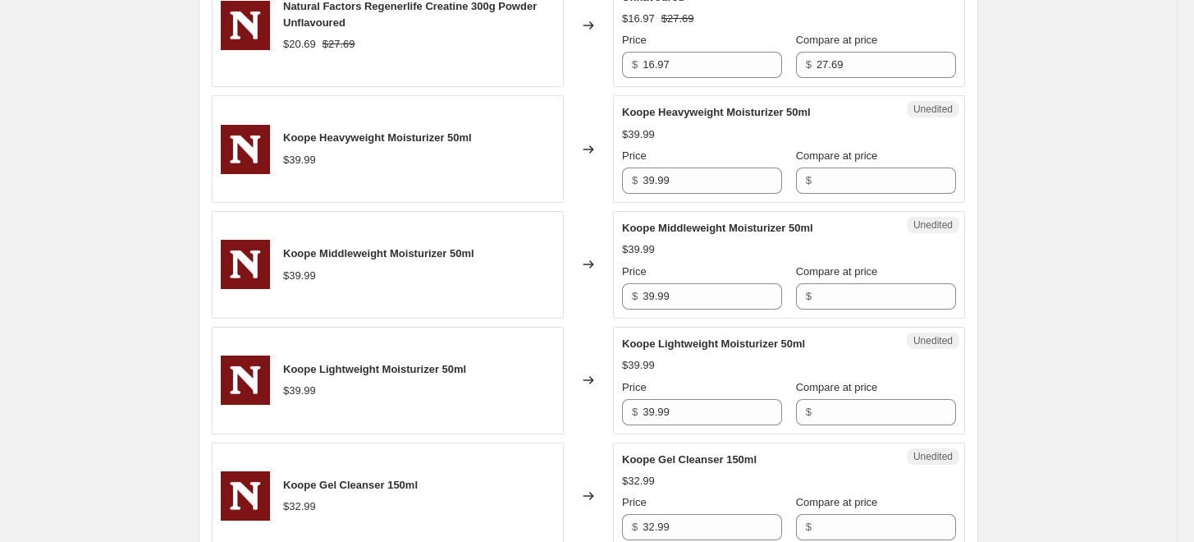
scroll to position [1221, 0]
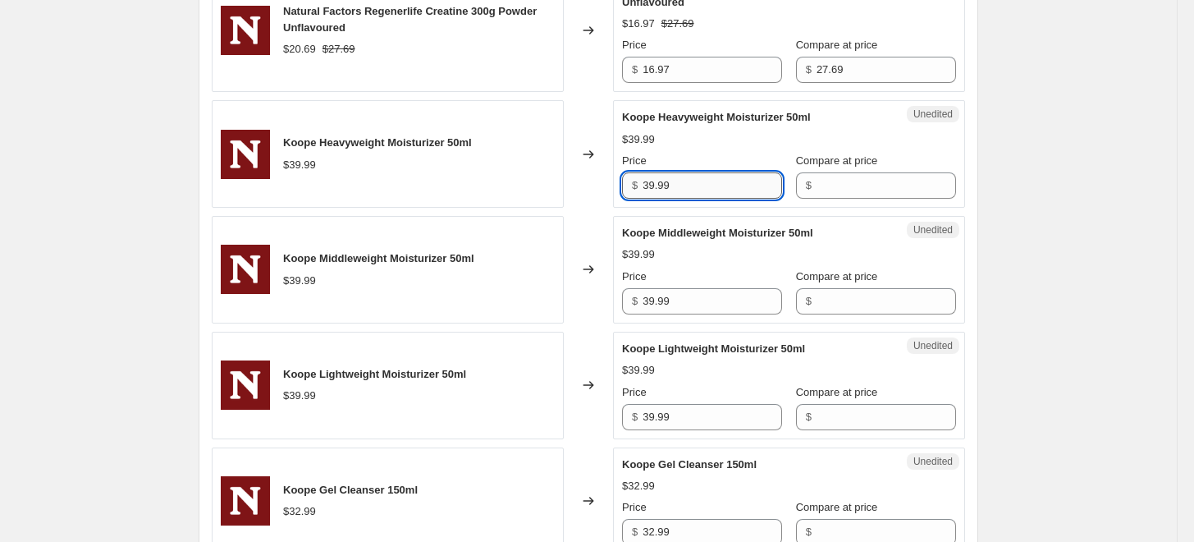
click at [667, 189] on input "39.99" at bounding box center [711, 185] width 139 height 26
click at [699, 177] on input "39.99" at bounding box center [711, 185] width 139 height 26
drag, startPoint x: 699, startPoint y: 176, endPoint x: 620, endPoint y: 182, distance: 79.0
click at [620, 182] on div "Unedited Koope Heavyweight Moisturizer 50ml $39.99 Price $ 39.99 Compare at pri…" at bounding box center [789, 153] width 352 height 107
type input "39.99"
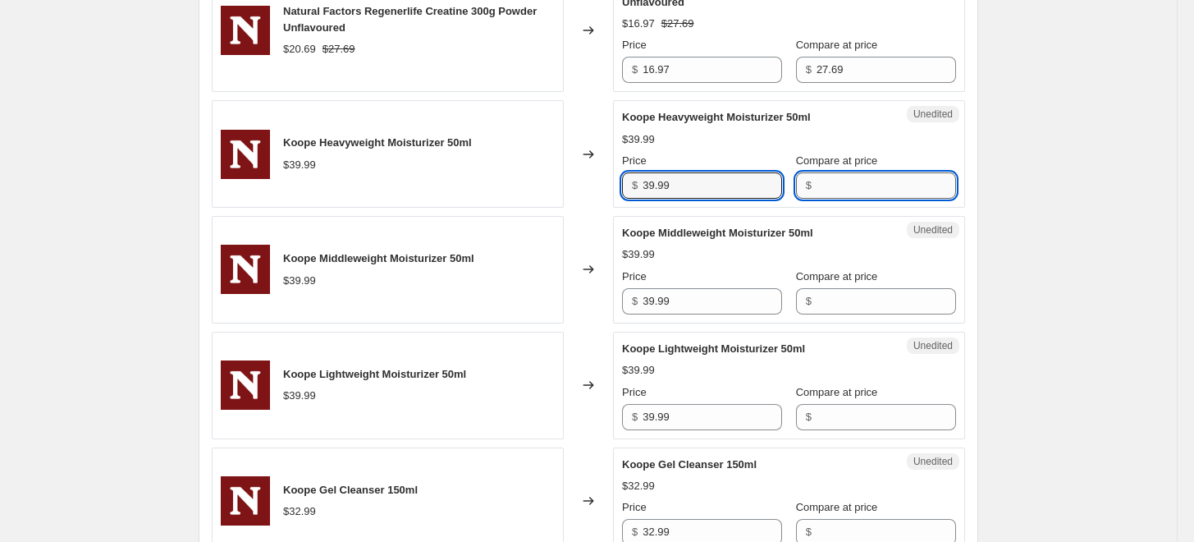
click at [854, 182] on input "Compare at price" at bounding box center [885, 185] width 139 height 26
paste input "39.99"
type input "39.99"
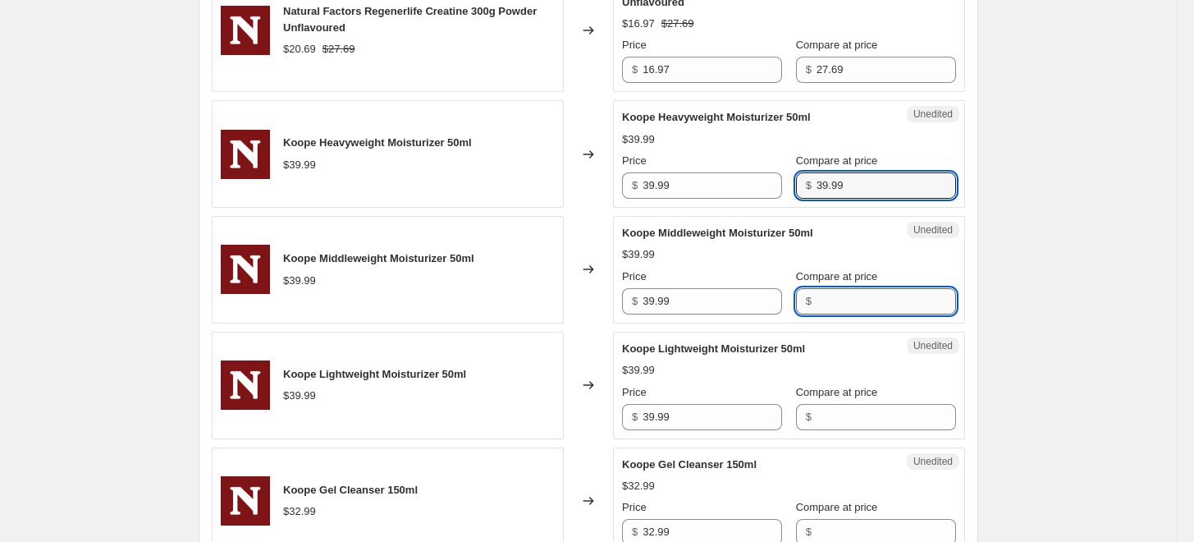
click at [857, 293] on input "Compare at price" at bounding box center [885, 301] width 139 height 26
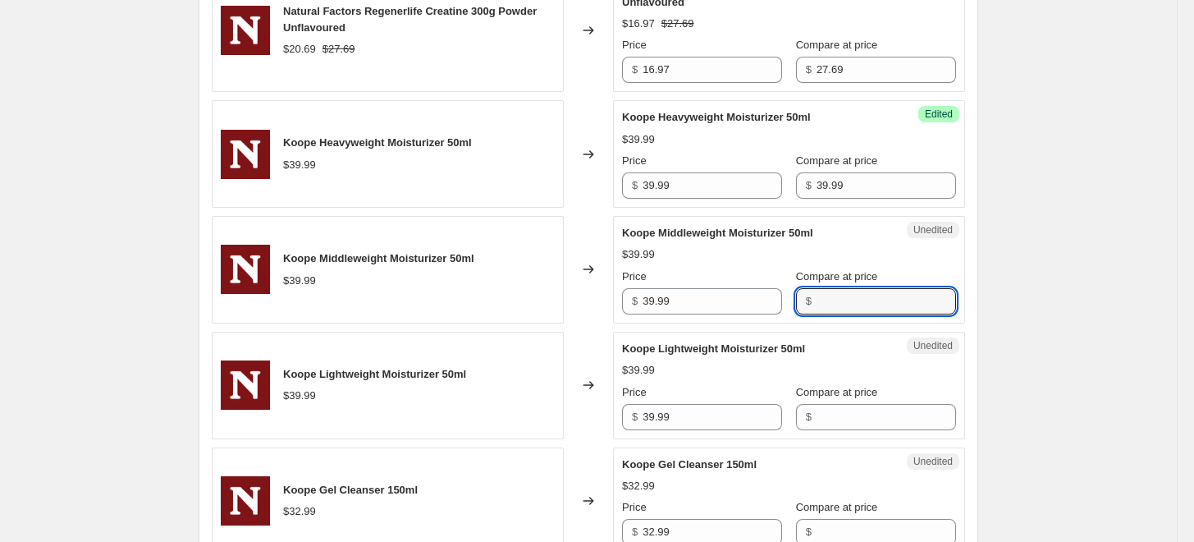
paste input "39.99"
type input "39.99"
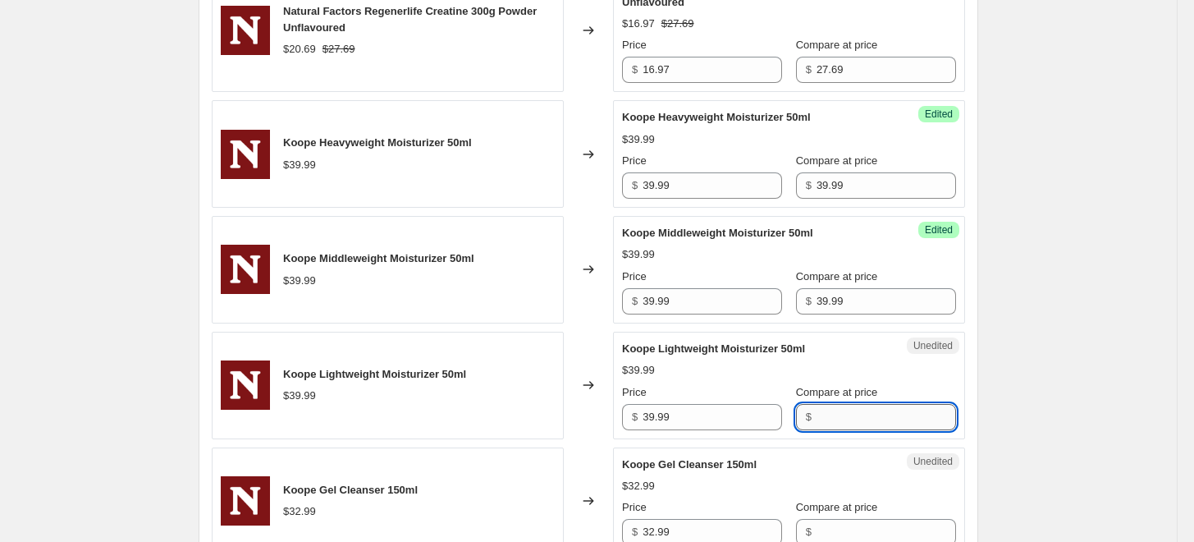
click at [858, 404] on input "Compare at price" at bounding box center [885, 417] width 139 height 26
paste input "39.99"
type input "39.99"
click at [707, 199] on div "Success Edited Koope Heavyweight Moisturizer 50ml $39.99 Price $ 39.99 Compare …" at bounding box center [789, 153] width 352 height 107
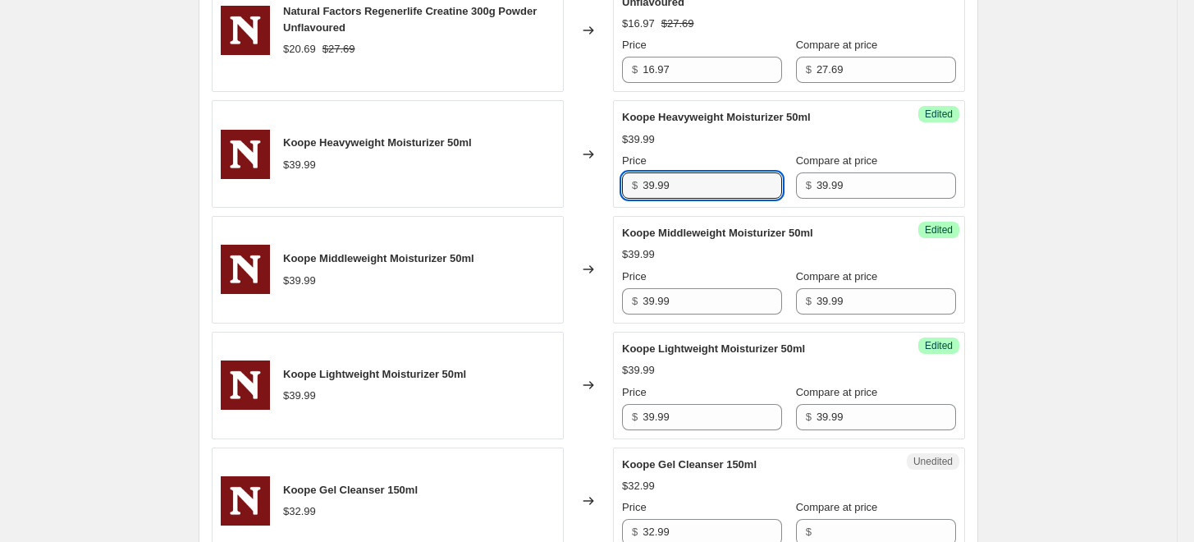
drag, startPoint x: 695, startPoint y: 181, endPoint x: 583, endPoint y: 171, distance: 112.8
click at [574, 171] on div "Koope Heavyweight Moisturizer 50ml $39.99 Changed to Success Edited Koope Heavy…" at bounding box center [588, 153] width 753 height 107
drag, startPoint x: 696, startPoint y: 182, endPoint x: 630, endPoint y: 176, distance: 65.9
click at [630, 176] on div "$ 29.97" at bounding box center [702, 185] width 160 height 26
type input "29.97"
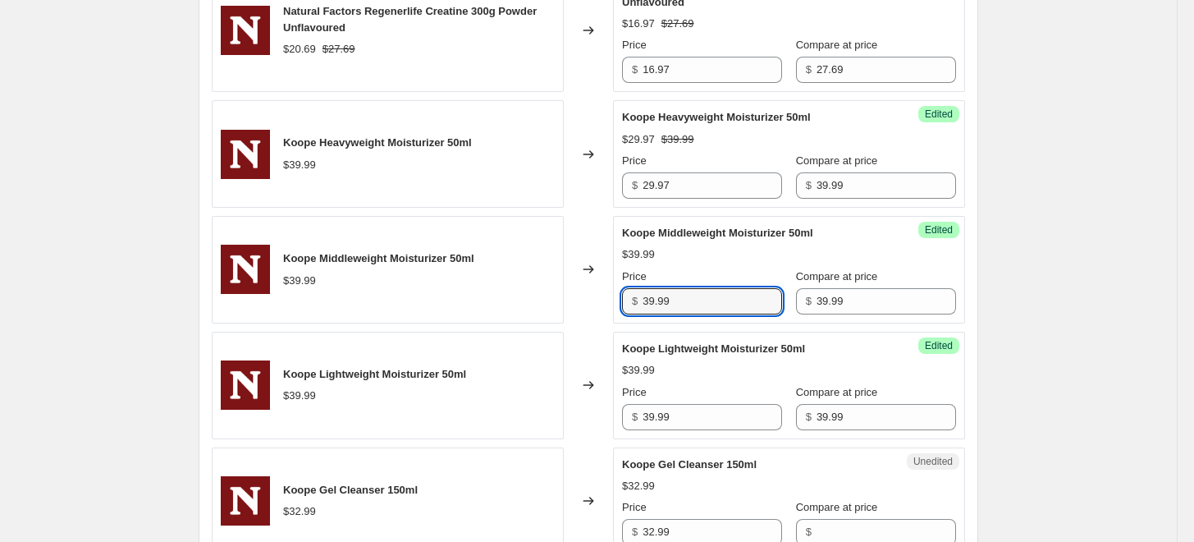
drag, startPoint x: 683, startPoint y: 310, endPoint x: 641, endPoint y: 336, distance: 49.0
click at [616, 309] on div "Koope Middleweight Moisturizer 50ml $39.99 Changed to Success Edited Koope Midd…" at bounding box center [588, 269] width 753 height 107
paste input "29.97"
type input "29.97"
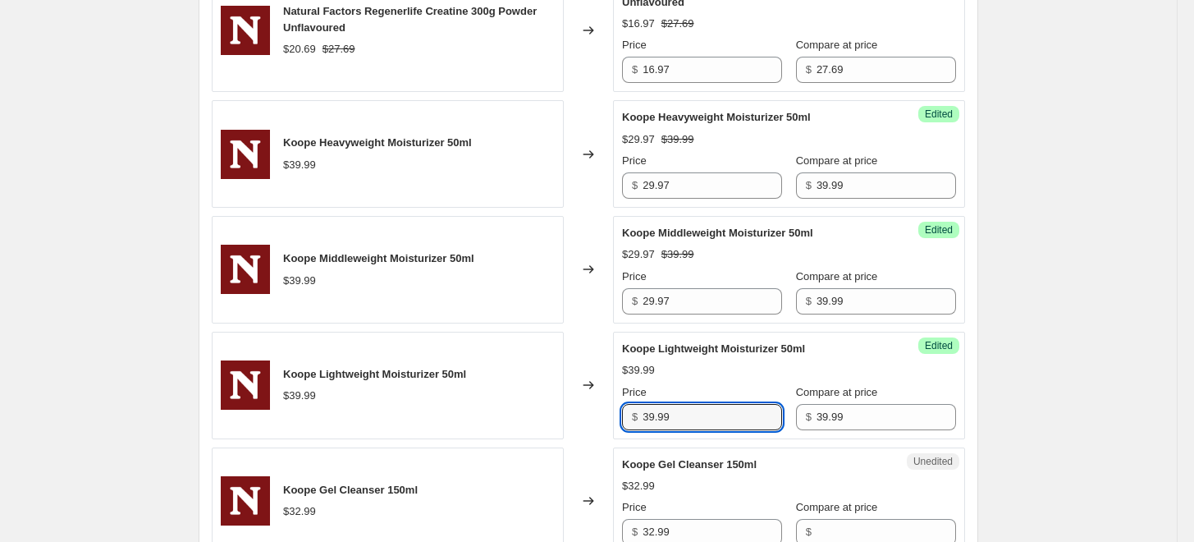
drag, startPoint x: 689, startPoint y: 405, endPoint x: 591, endPoint y: 405, distance: 98.5
click at [591, 405] on div "Koope Lightweight Moisturizer 50ml $39.99 Changed to Success Edited Koope Light…" at bounding box center [588, 384] width 753 height 107
paste input "29.97"
type input "29.97"
click at [689, 362] on div "$39.99" at bounding box center [789, 370] width 334 height 16
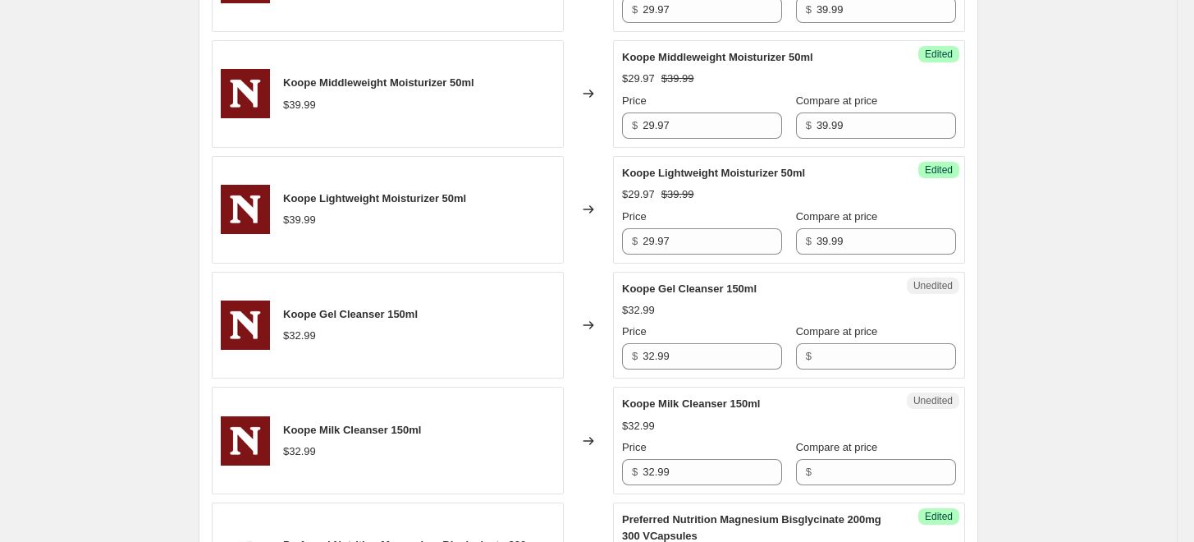
scroll to position [1404, 0]
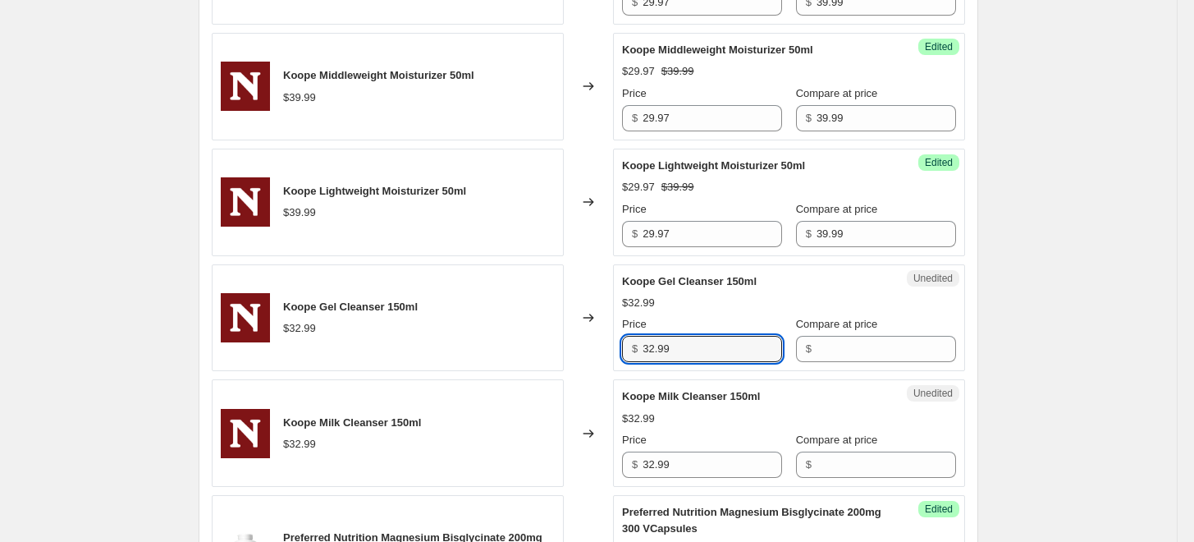
drag, startPoint x: 688, startPoint y: 350, endPoint x: 638, endPoint y: 343, distance: 50.5
click at [638, 343] on div "$ 32.99" at bounding box center [702, 349] width 160 height 26
type input "32.99"
click at [897, 352] on input "Compare at price" at bounding box center [885, 349] width 139 height 26
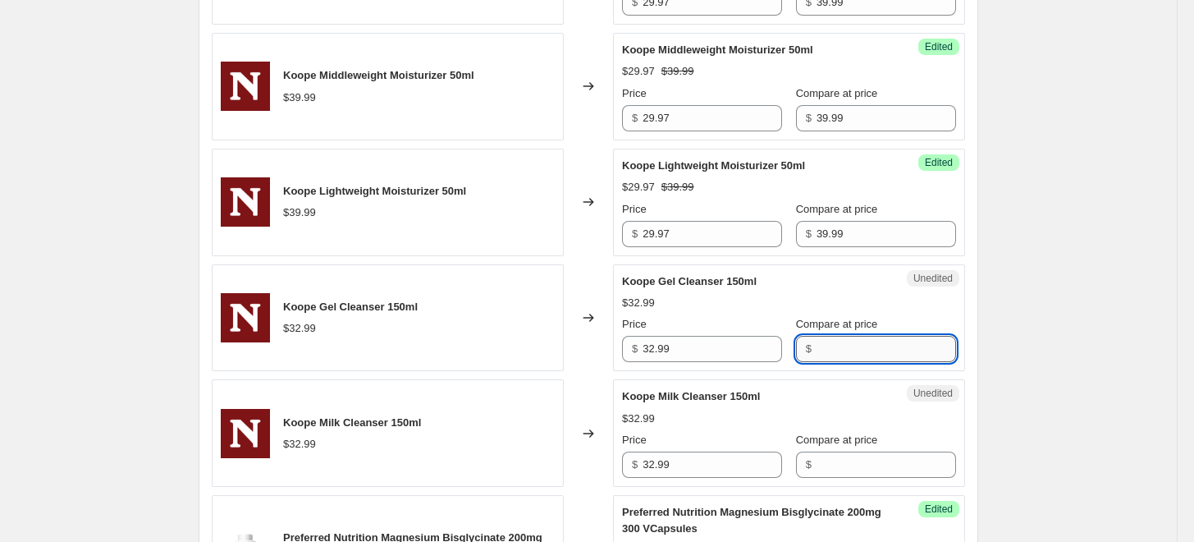
paste input "32.99"
type input "32.99"
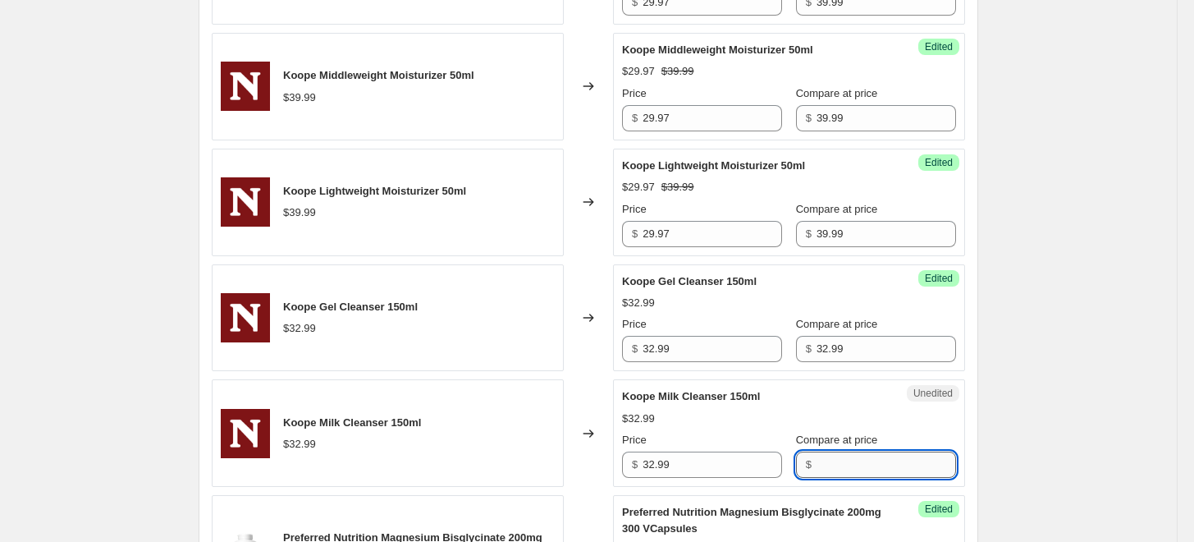
click at [862, 459] on input "Compare at price" at bounding box center [885, 464] width 139 height 26
paste input "32.99"
type input "32.99"
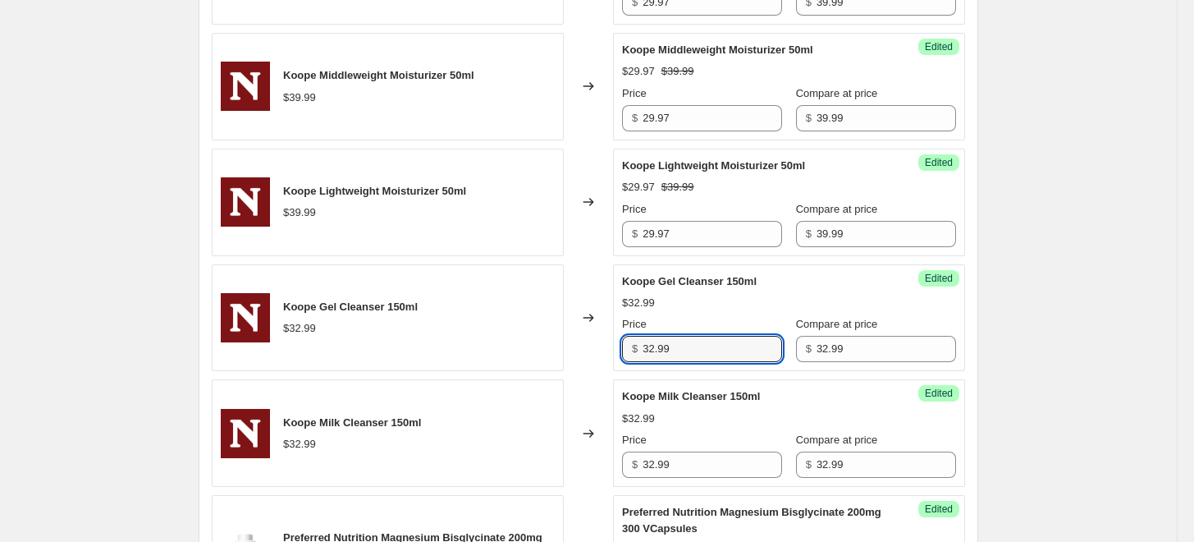
drag, startPoint x: 677, startPoint y: 349, endPoint x: 639, endPoint y: 348, distance: 37.8
click at [639, 348] on div "$ 32.99" at bounding box center [702, 349] width 160 height 26
drag, startPoint x: 694, startPoint y: 351, endPoint x: 589, endPoint y: 341, distance: 105.5
click at [589, 341] on div "Koope Gel Cleanser 150ml $32.99 Changed to Success Edited Koope Gel Cleanser 15…" at bounding box center [588, 317] width 753 height 107
type input "24.97"
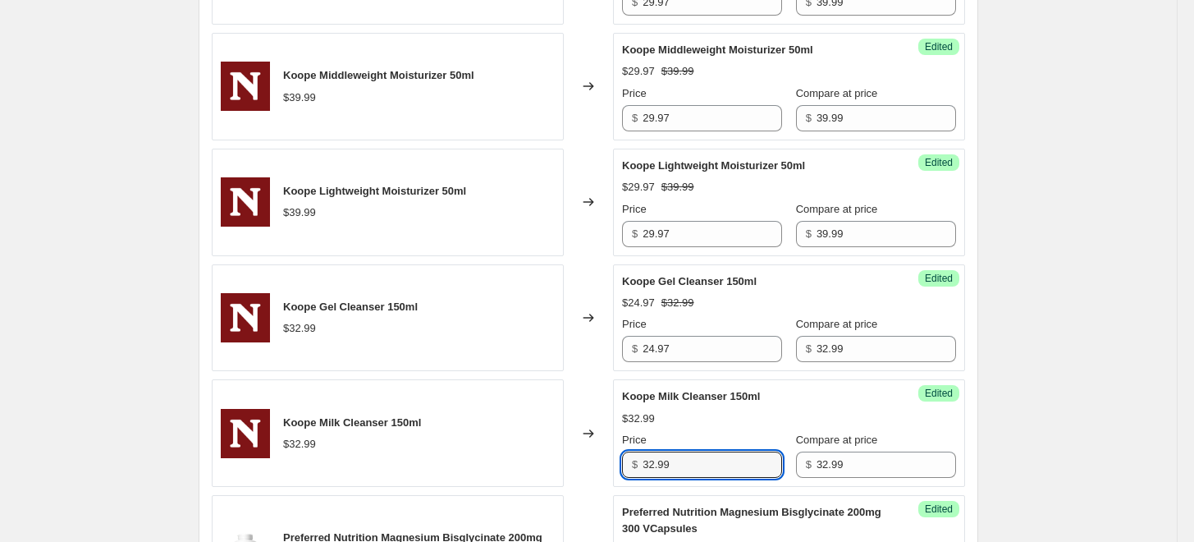
drag, startPoint x: 679, startPoint y: 464, endPoint x: 566, endPoint y: 459, distance: 113.3
click at [566, 459] on div "Koope Milk Cleanser 150ml $32.99 Changed to Success Edited Koope Milk Cleanser …" at bounding box center [588, 432] width 753 height 107
paste input "24.97"
type input "24.97"
click at [562, 425] on div "Koope Milk Cleanser 150ml $32.99" at bounding box center [388, 432] width 352 height 107
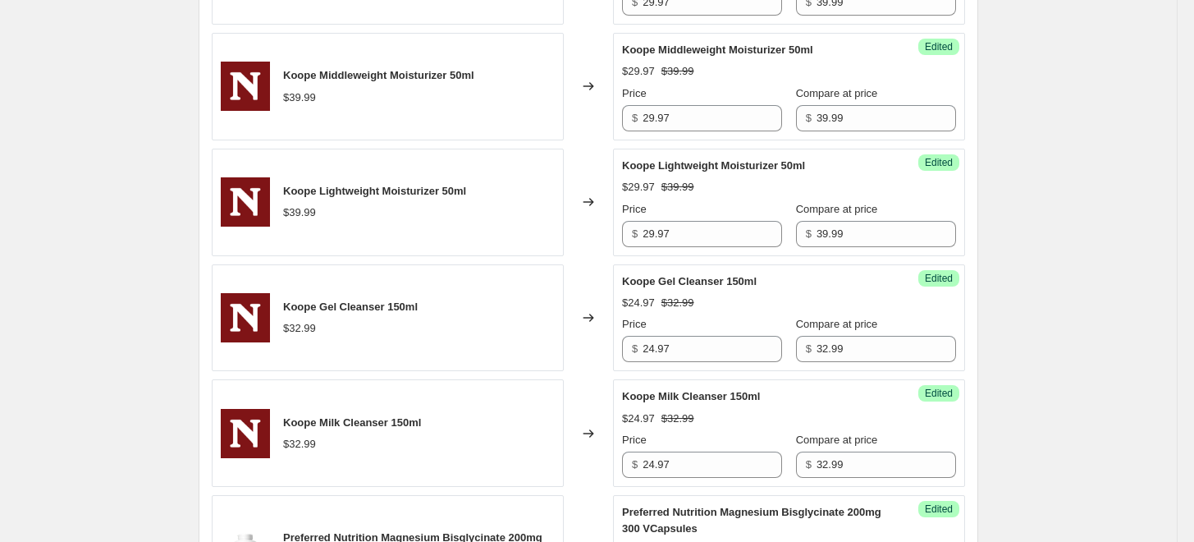
click at [485, 337] on div "Koope Gel Cleanser 150ml $32.99" at bounding box center [388, 317] width 352 height 107
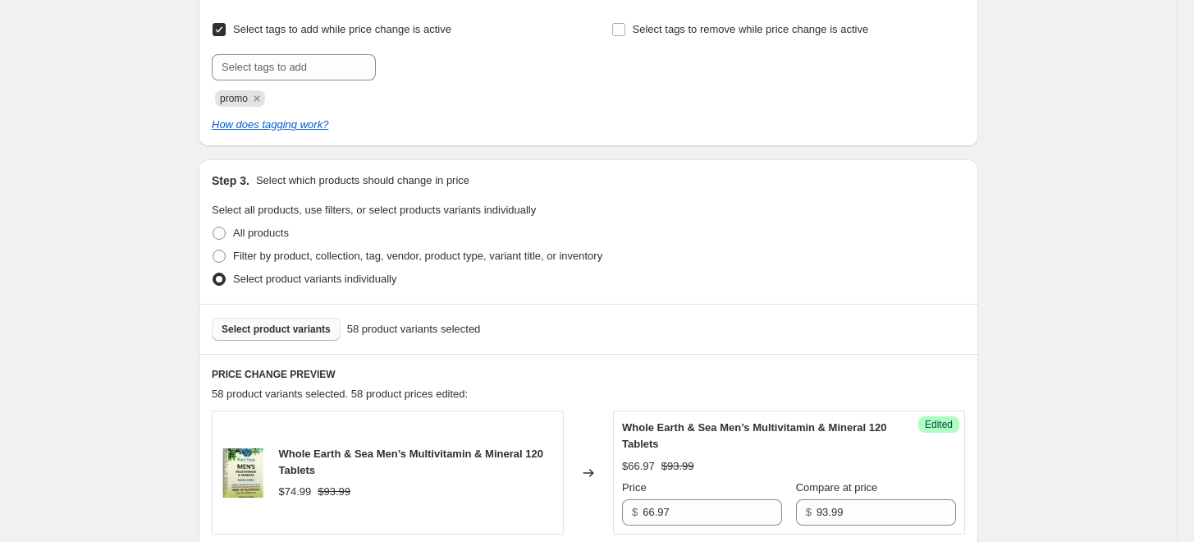
scroll to position [455, 0]
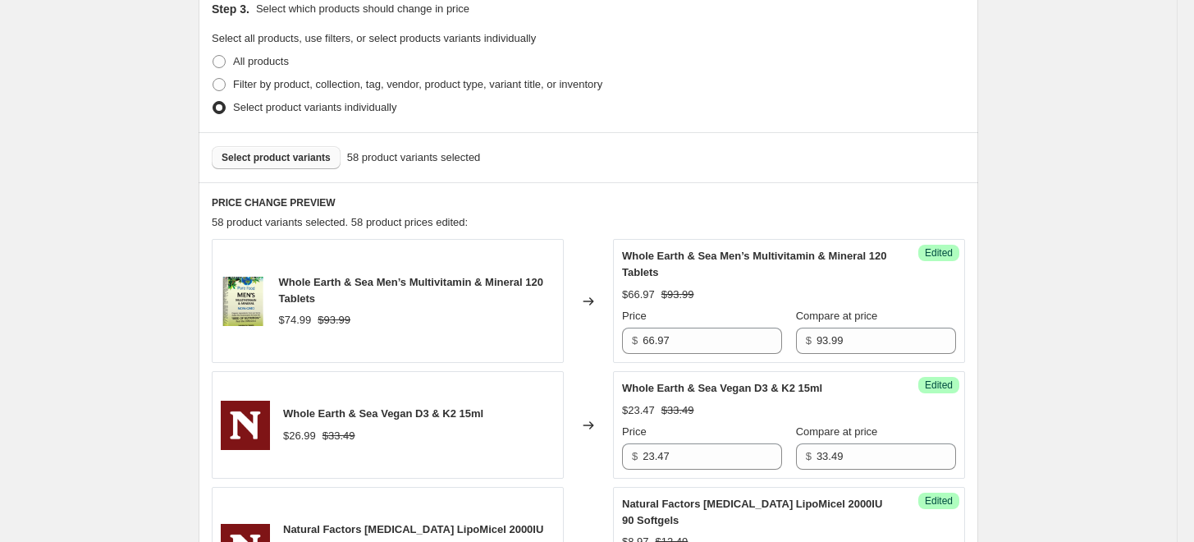
click at [267, 159] on span "Select product variants" at bounding box center [276, 157] width 109 height 13
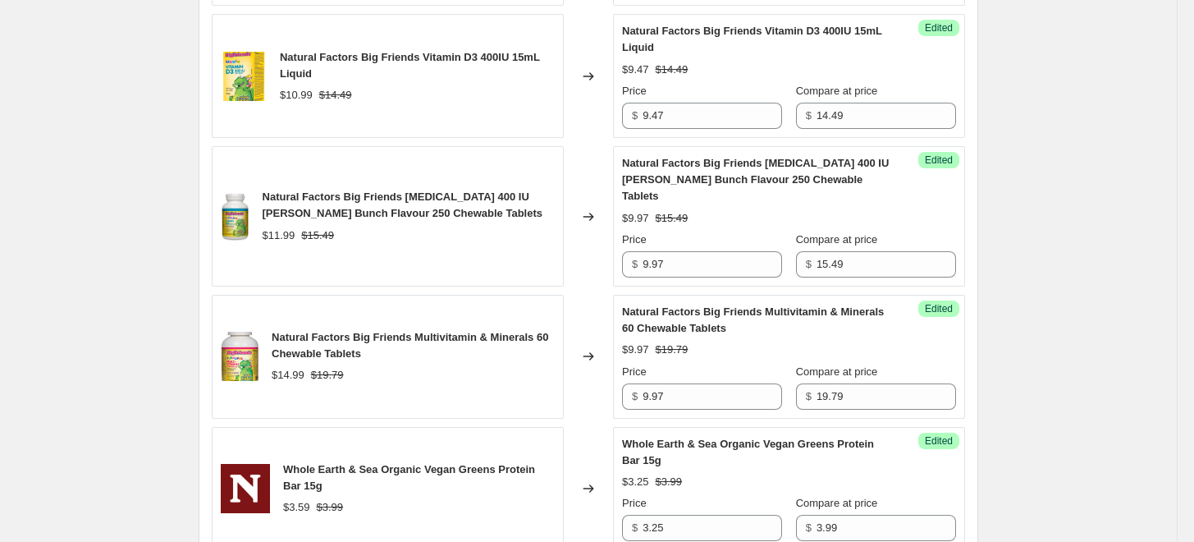
scroll to position [3008, 0]
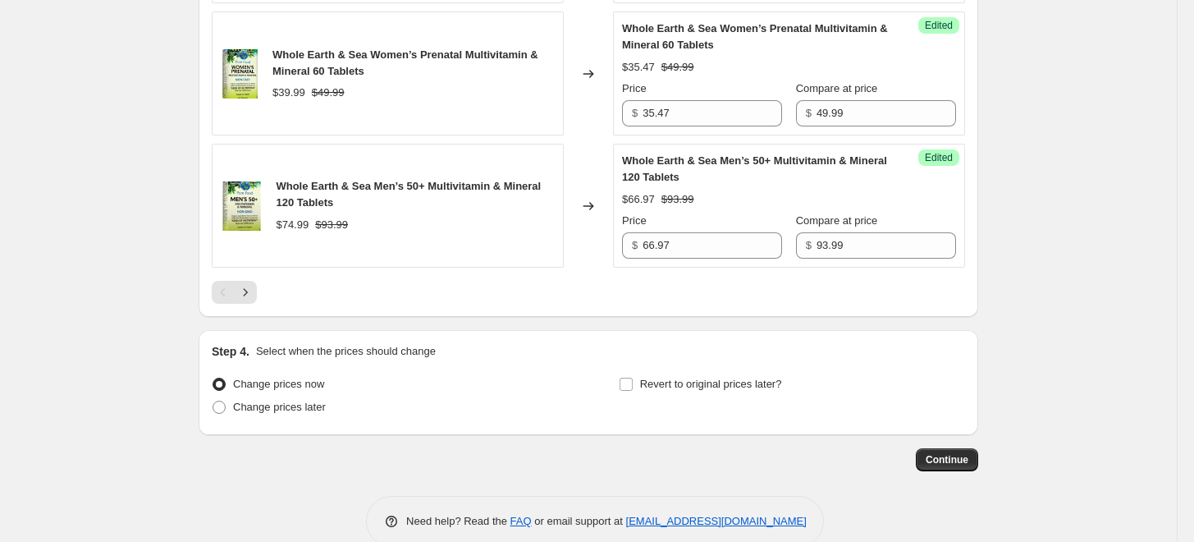
click at [262, 292] on div at bounding box center [588, 292] width 753 height 23
click at [257, 292] on button "Next" at bounding box center [245, 292] width 23 height 23
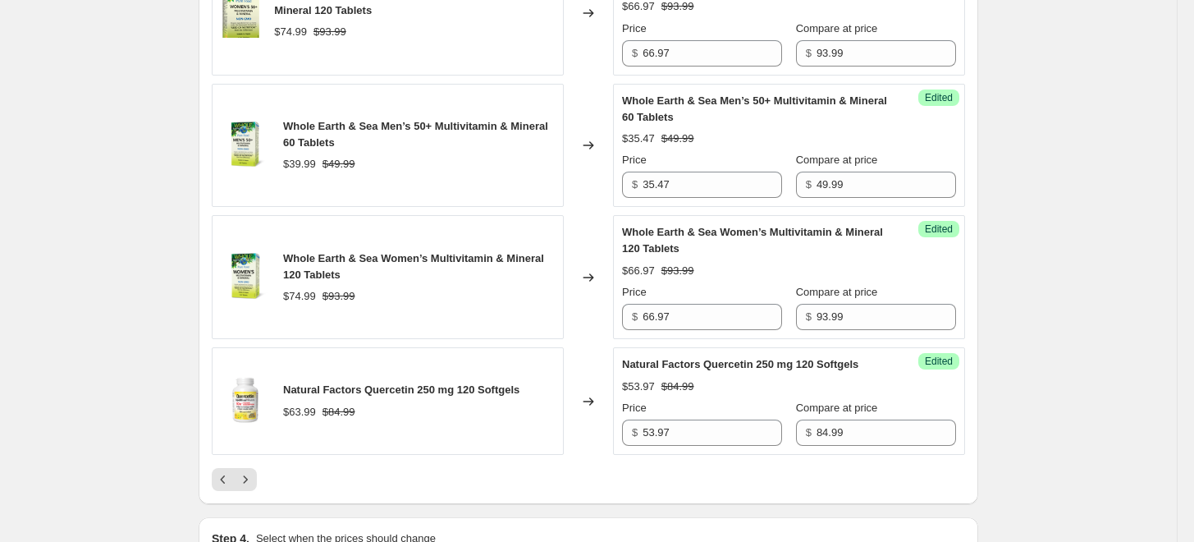
scroll to position [2909, 0]
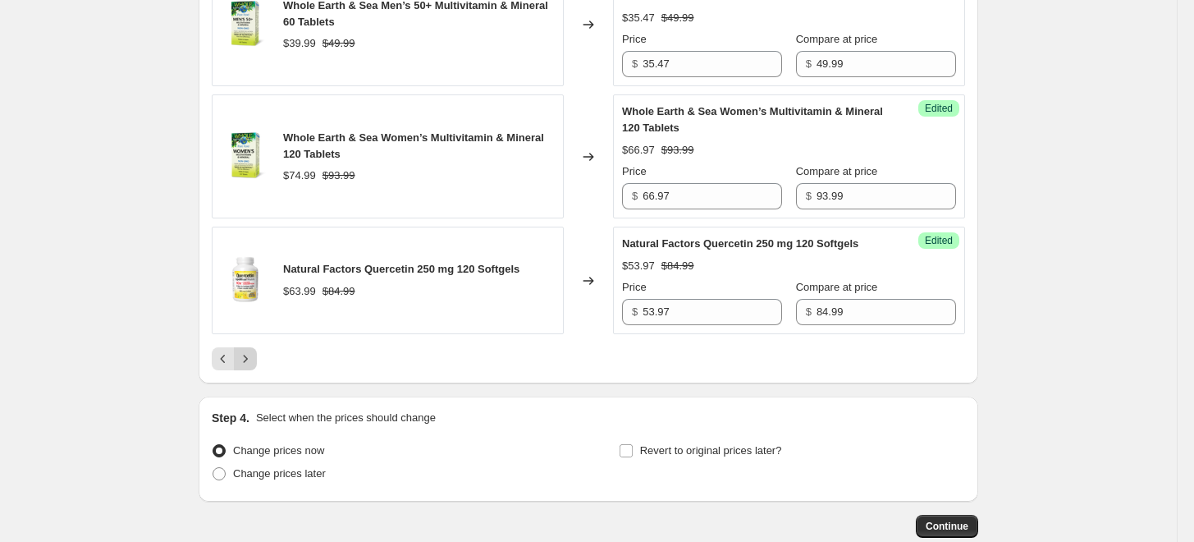
click at [247, 354] on icon "Next" at bounding box center [245, 358] width 16 height 16
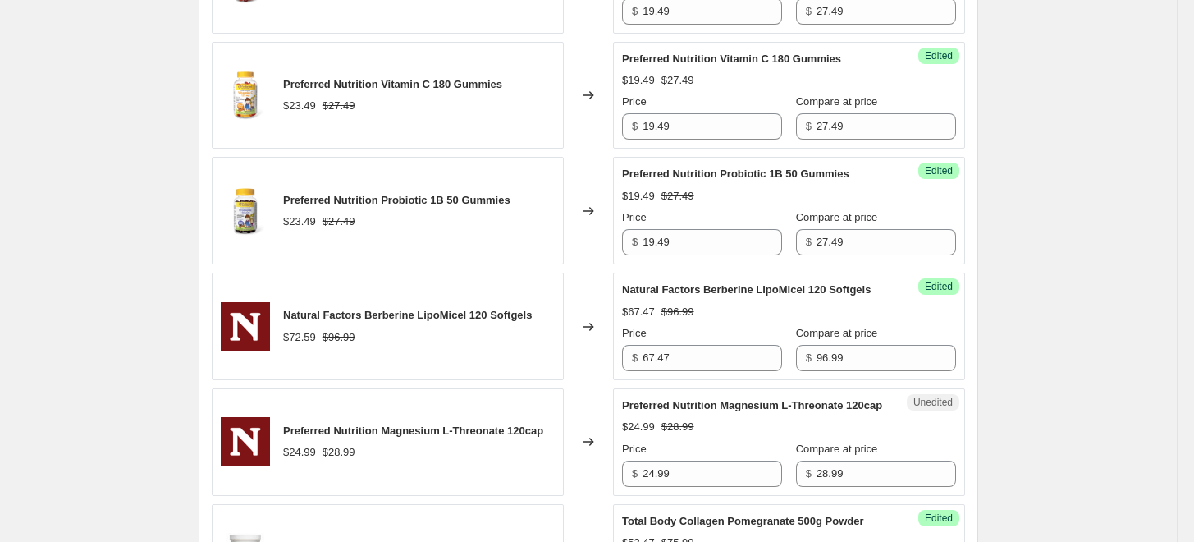
scroll to position [2265, 0]
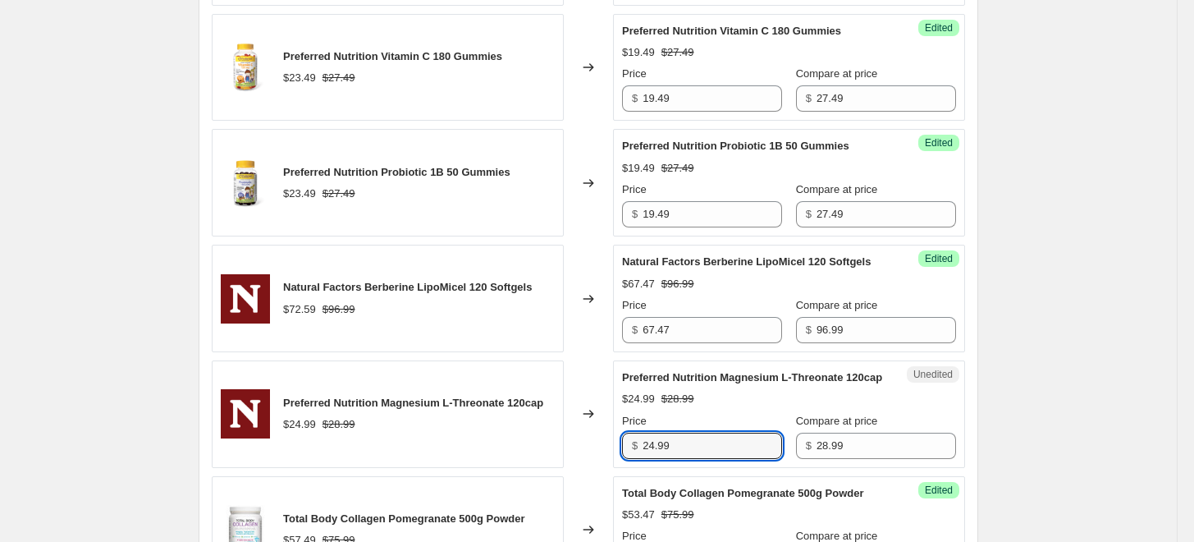
drag, startPoint x: 713, startPoint y: 437, endPoint x: 578, endPoint y: 438, distance: 135.4
click at [578, 438] on div "Preferred Nutrition Magnesium L-Threonate 120cap $24.99 $28.99 Changed to Unedi…" at bounding box center [588, 413] width 753 height 107
type input "23.47"
click at [578, 438] on div "Changed to" at bounding box center [588, 413] width 49 height 107
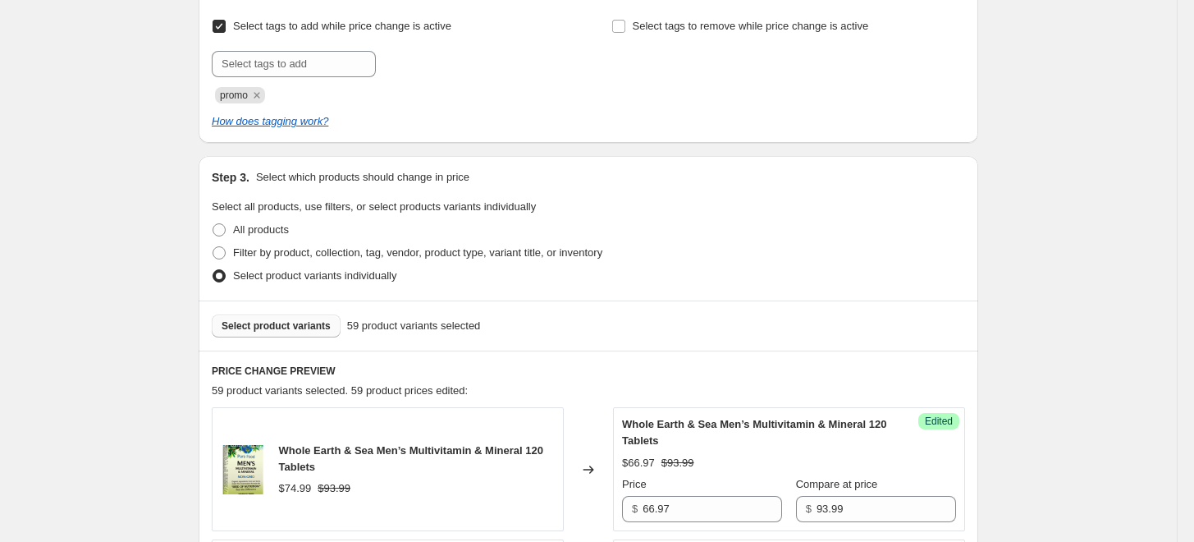
scroll to position [441, 0]
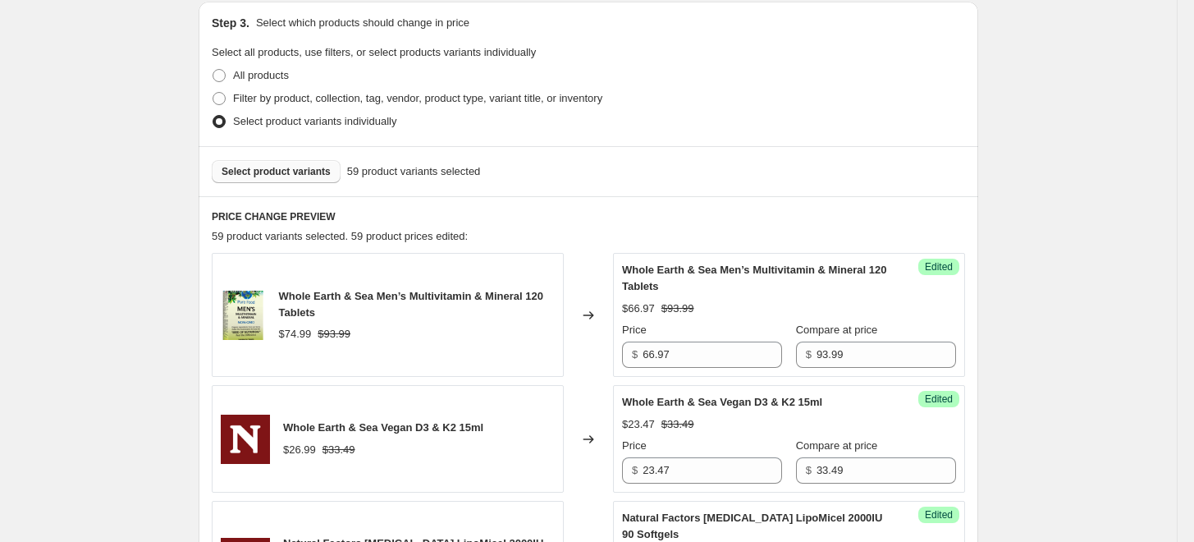
click at [302, 178] on button "Select product variants" at bounding box center [276, 171] width 129 height 23
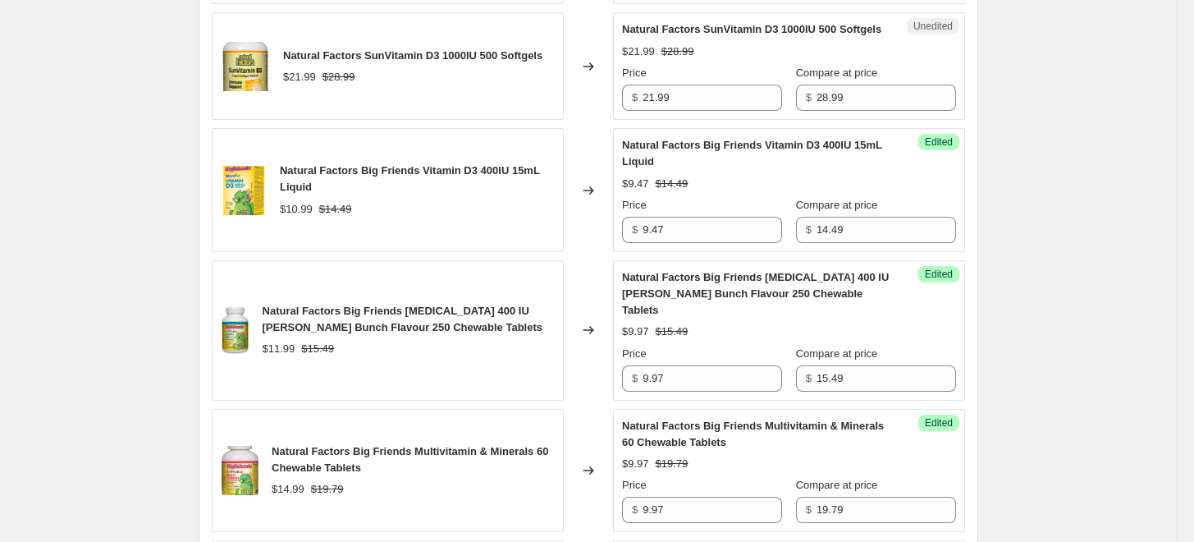
scroll to position [2448, 0]
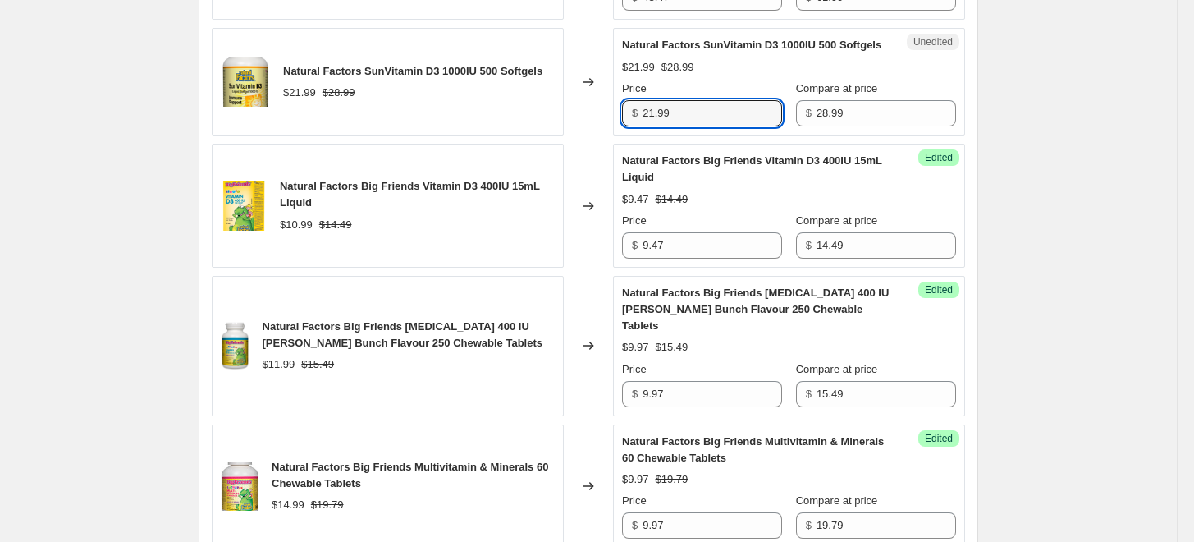
drag, startPoint x: 696, startPoint y: 144, endPoint x: 583, endPoint y: 137, distance: 113.4
click at [583, 135] on div "Natural Factors SunVitamin D3 1000IU 500 Softgels $21.99 $28.99 Changed to Uned…" at bounding box center [588, 81] width 753 height 107
type input "14.47"
click at [584, 135] on div "Changed to" at bounding box center [588, 81] width 49 height 107
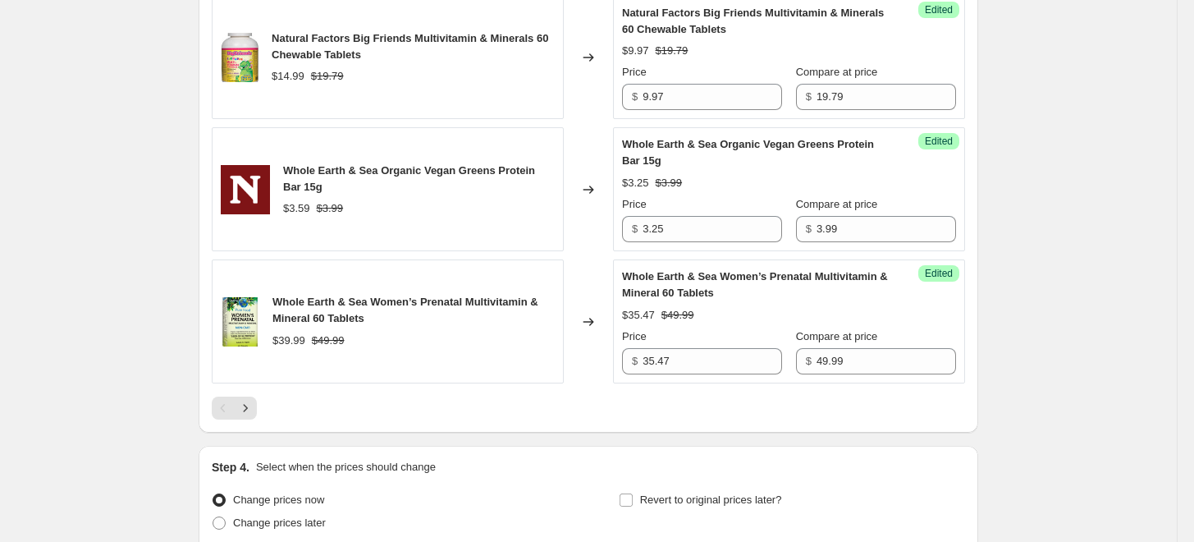
scroll to position [2903, 0]
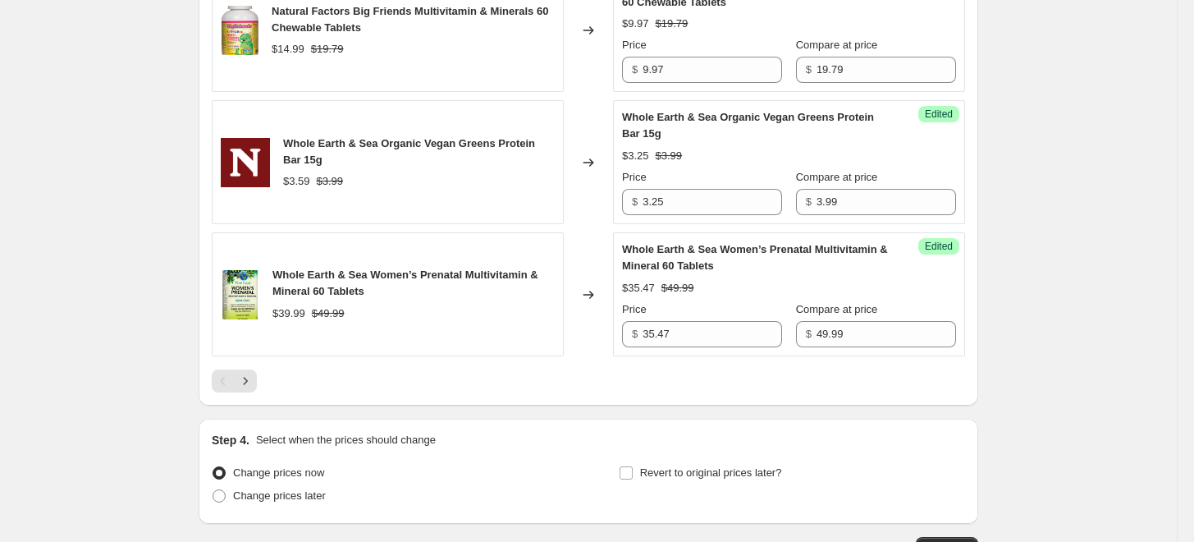
click at [263, 386] on div at bounding box center [588, 380] width 753 height 23
click at [254, 389] on icon "Next" at bounding box center [245, 381] width 16 height 16
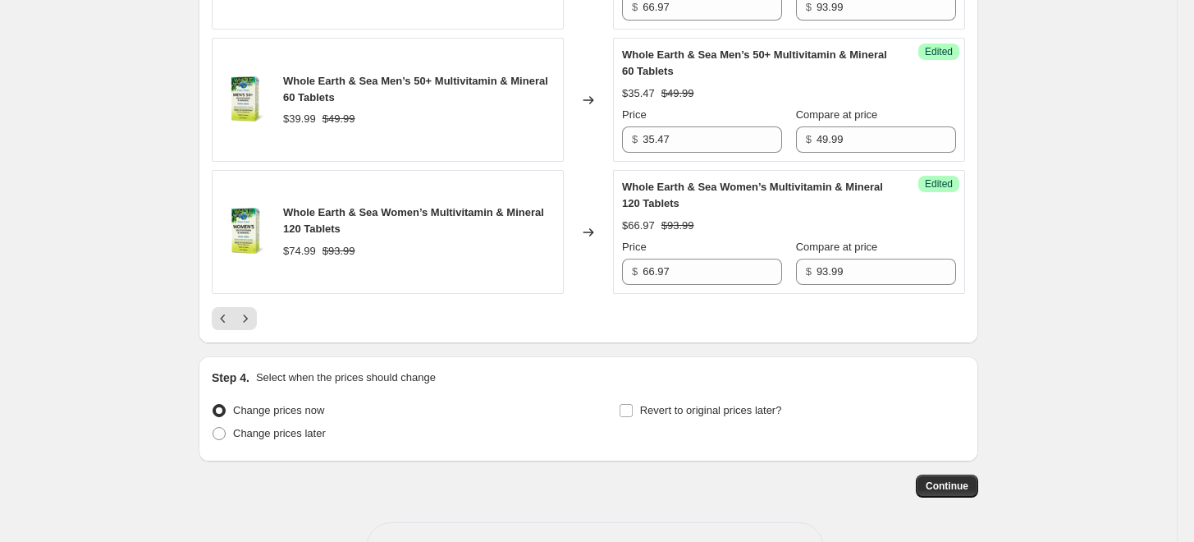
scroll to position [3016, 0]
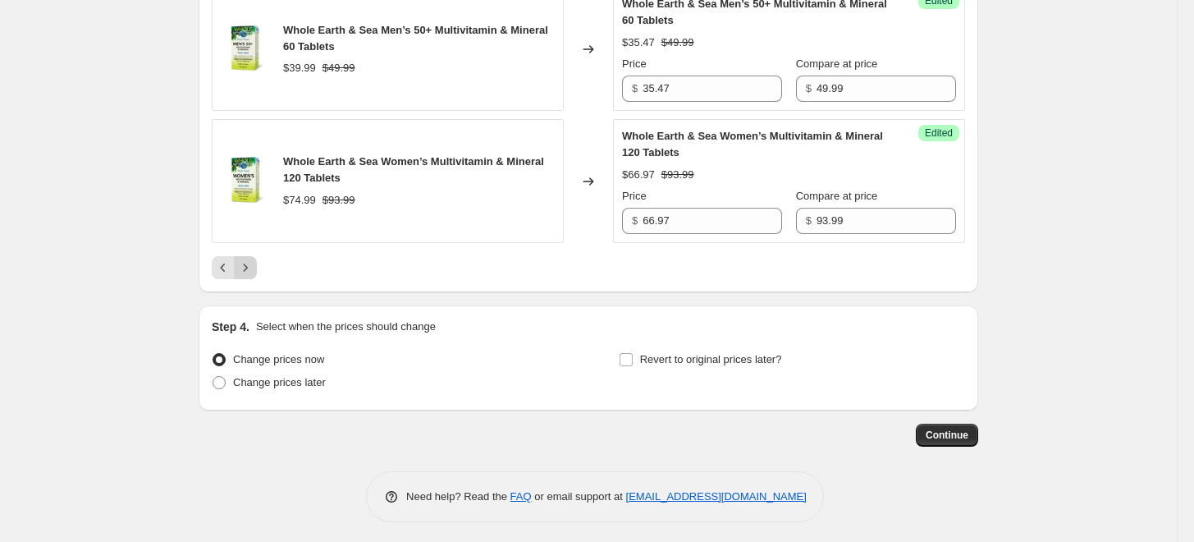
click at [250, 259] on icon "Next" at bounding box center [245, 267] width 16 height 16
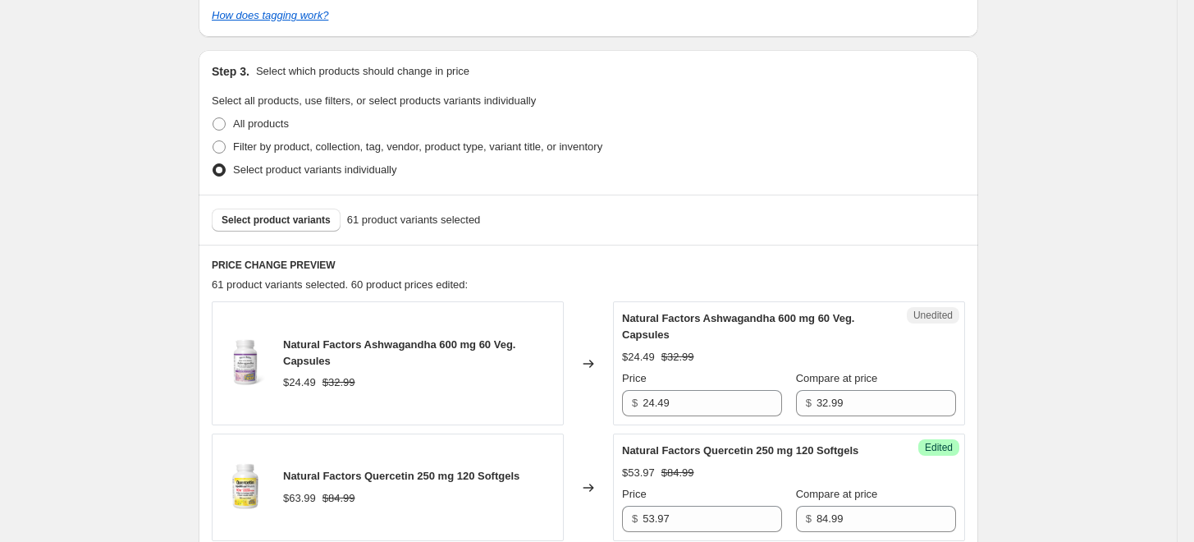
scroll to position [391, 0]
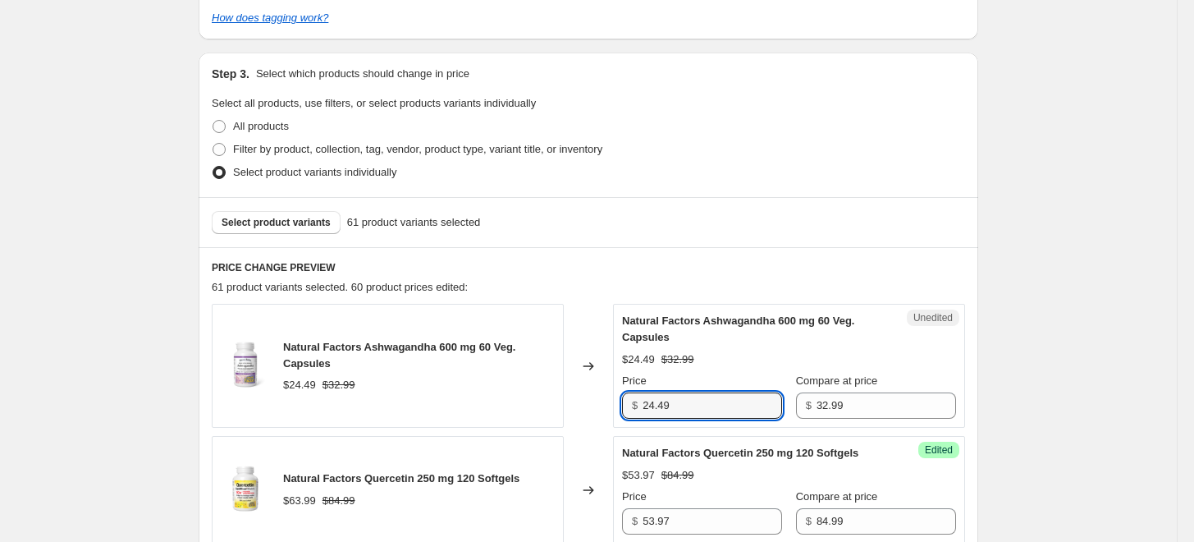
drag, startPoint x: 702, startPoint y: 405, endPoint x: 575, endPoint y: 355, distance: 136.4
click at [585, 405] on div "Natural Factors Ashwagandha 600 mg 60 Veg. Capsules $24.49 $32.99 Changed to Un…" at bounding box center [588, 366] width 753 height 124
type input "22.97"
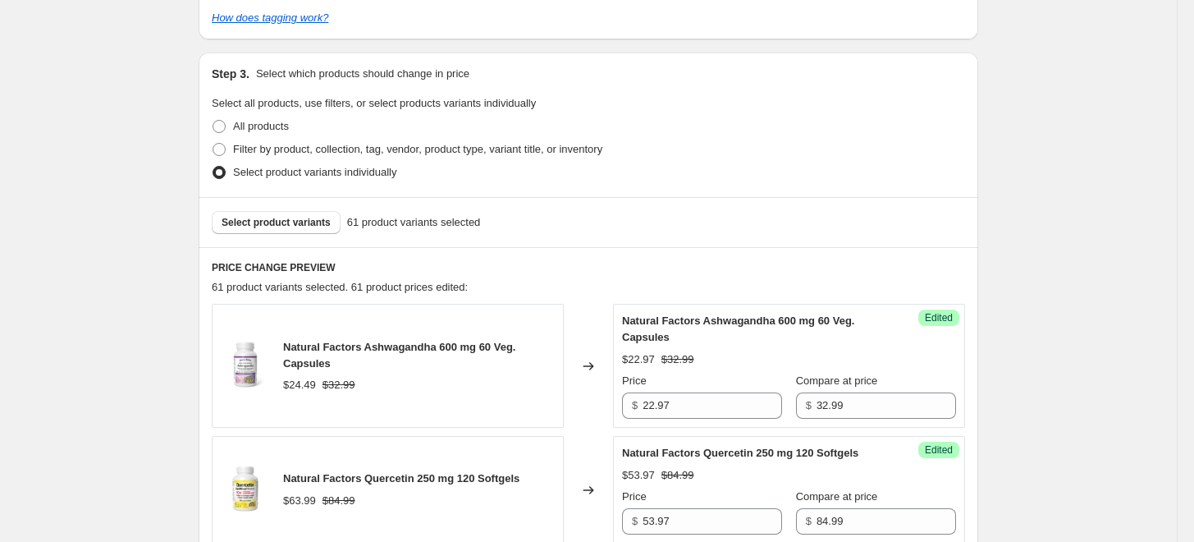
click at [575, 348] on div "Changed to" at bounding box center [588, 366] width 49 height 124
click at [312, 222] on span "Select product variants" at bounding box center [276, 222] width 109 height 13
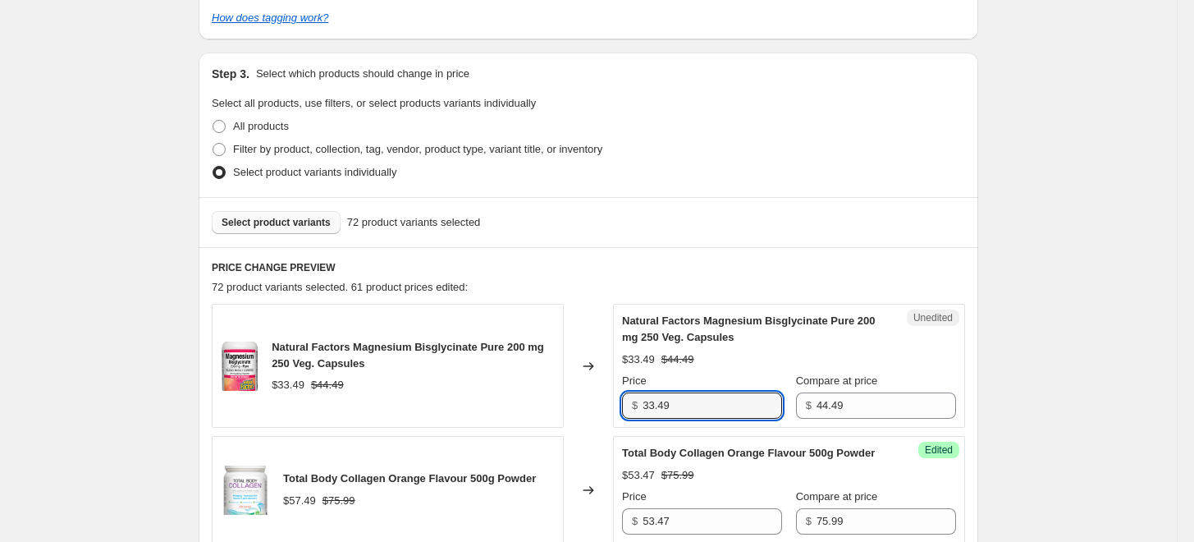
drag, startPoint x: 716, startPoint y: 412, endPoint x: 578, endPoint y: 359, distance: 147.8
click at [583, 391] on div "Natural Factors Magnesium Bisglycinate Pure 200 mg 250 Veg. Capsules $33.49 $44…" at bounding box center [588, 366] width 753 height 124
type input "24.97"
click at [583, 348] on div "Changed to" at bounding box center [588, 366] width 49 height 124
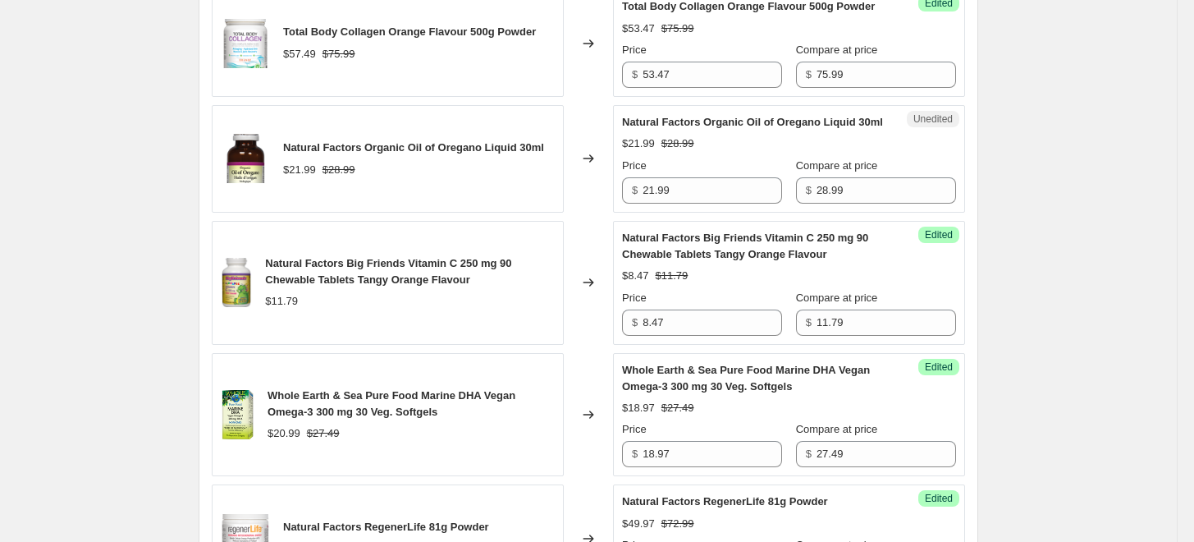
scroll to position [847, 0]
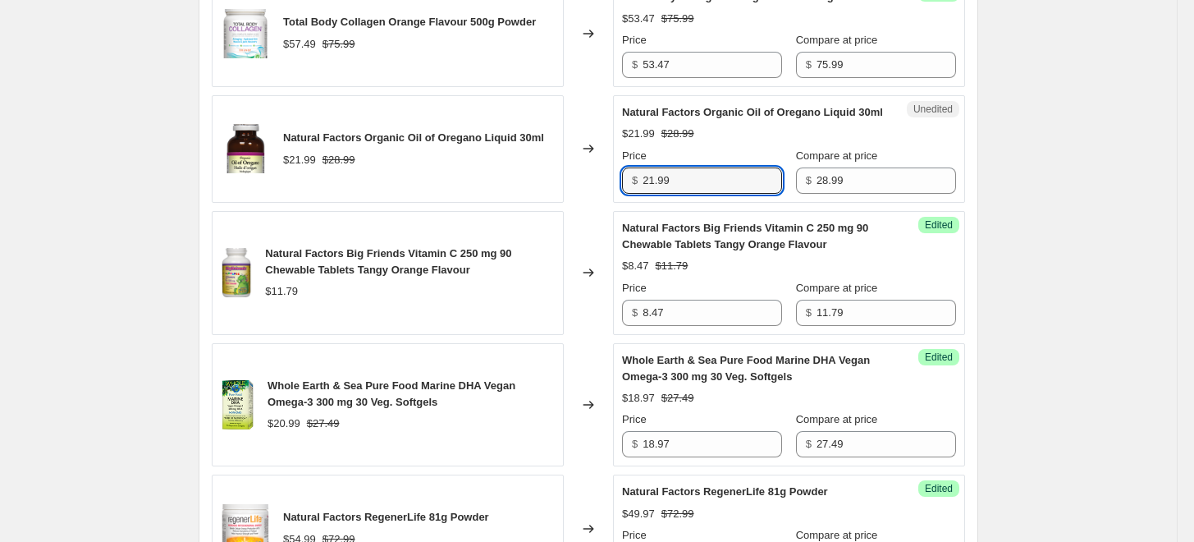
drag, startPoint x: 694, startPoint y: 181, endPoint x: 572, endPoint y: 174, distance: 122.5
click at [572, 174] on div "Natural Factors Organic Oil of Oregano Liquid 30ml $21.99 $28.99 Changed to Une…" at bounding box center [588, 148] width 753 height 107
type input "19.97"
click at [660, 148] on div "Price" at bounding box center [702, 156] width 160 height 16
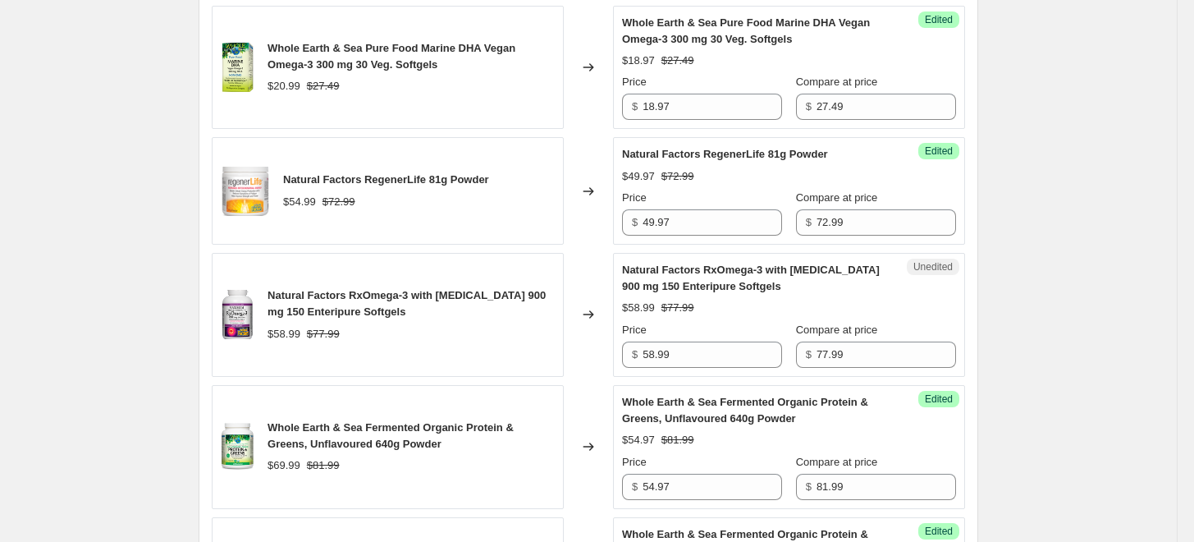
scroll to position [1211, 0]
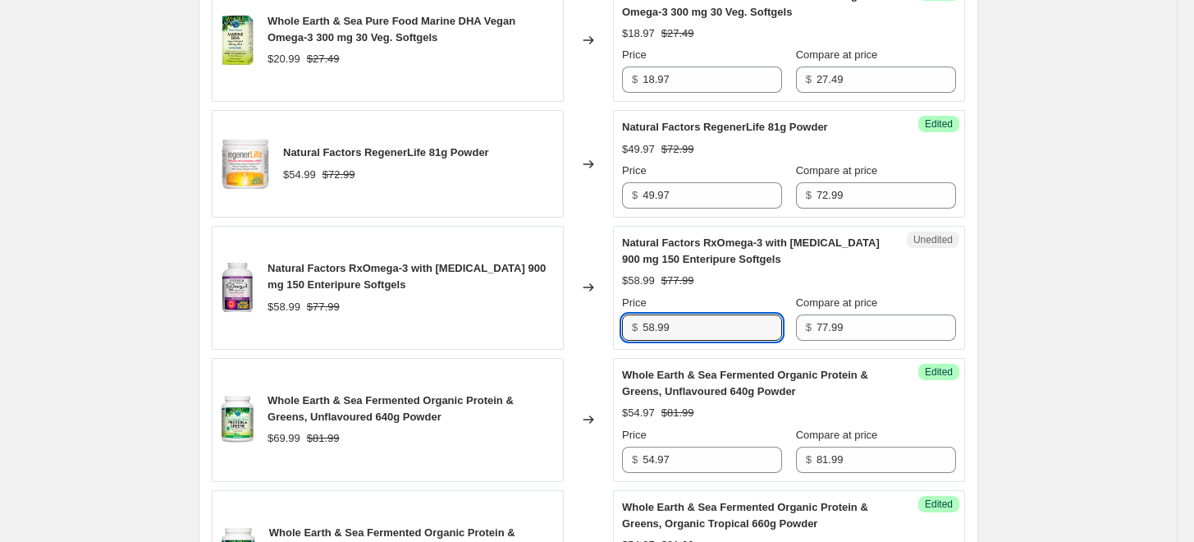
drag, startPoint x: 689, startPoint y: 322, endPoint x: 610, endPoint y: 301, distance: 82.4
click at [611, 305] on div "Natural Factors RxOmega-3 with [MEDICAL_DATA] 900 mg 150 Enteripure Softgels $5…" at bounding box center [588, 288] width 753 height 124
type input "37.97"
click at [597, 295] on div "Changed to" at bounding box center [588, 288] width 49 height 124
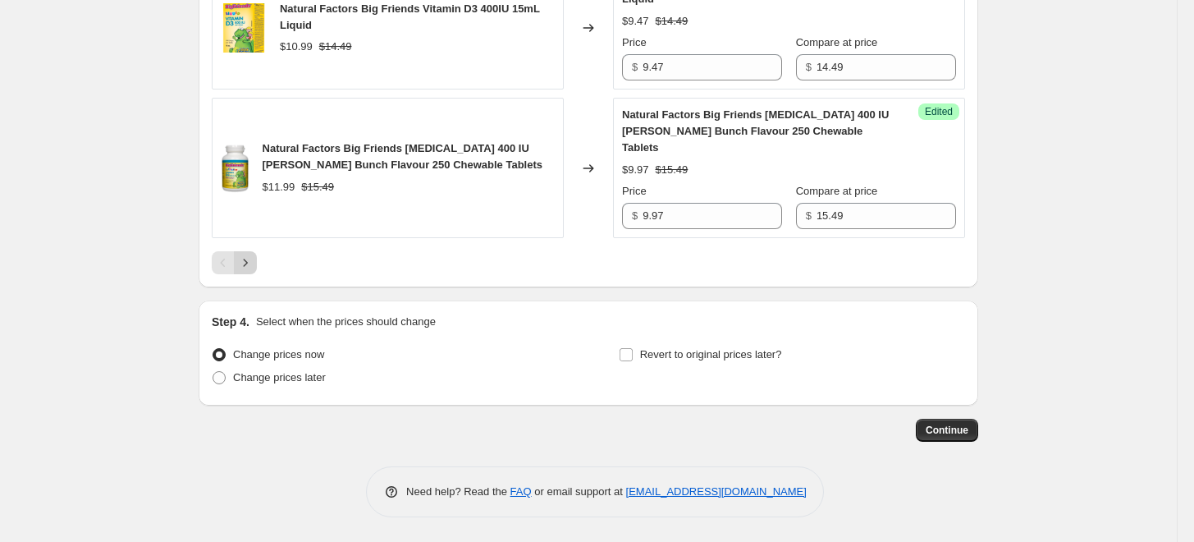
click at [252, 254] on button "Next" at bounding box center [245, 262] width 23 height 23
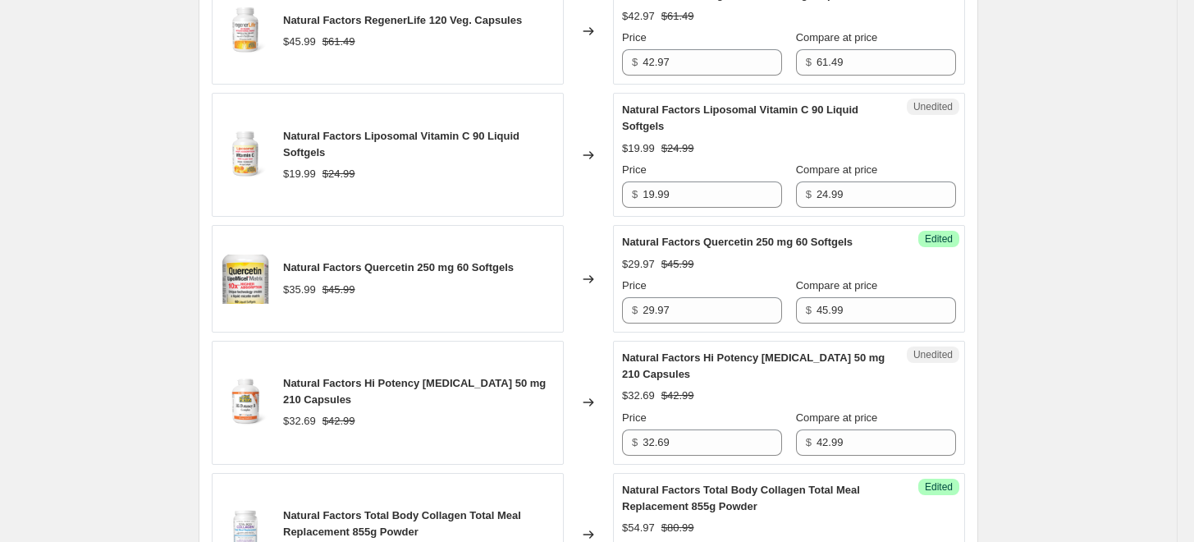
scroll to position [2436, 0]
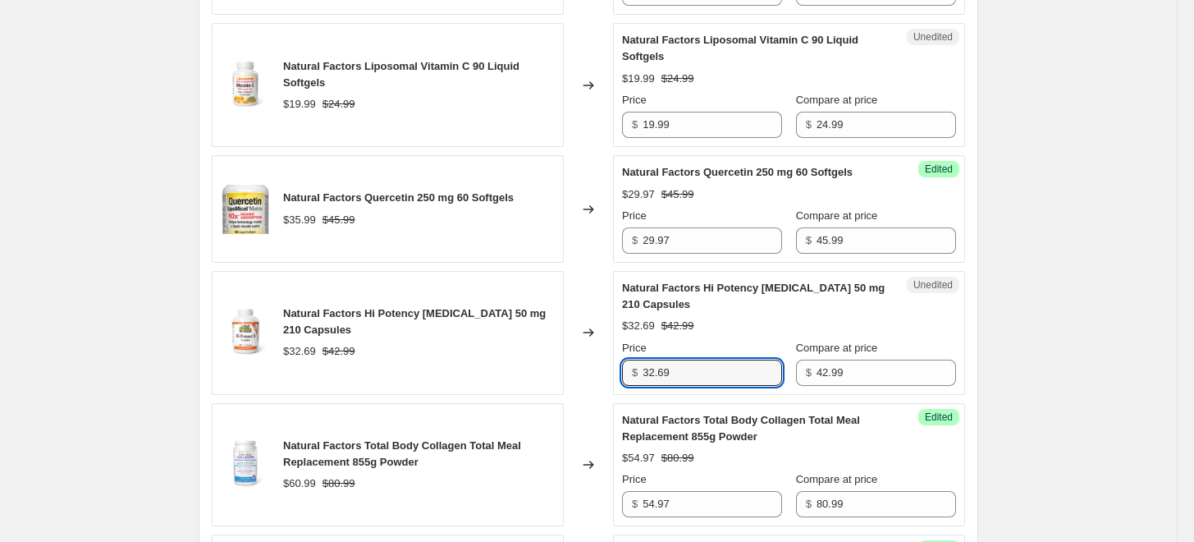
drag, startPoint x: 702, startPoint y: 370, endPoint x: 633, endPoint y: 370, distance: 69.7
click at [633, 370] on div "$ 32.69" at bounding box center [702, 372] width 160 height 26
type input "25.97"
click at [661, 342] on div "Price" at bounding box center [702, 348] width 160 height 16
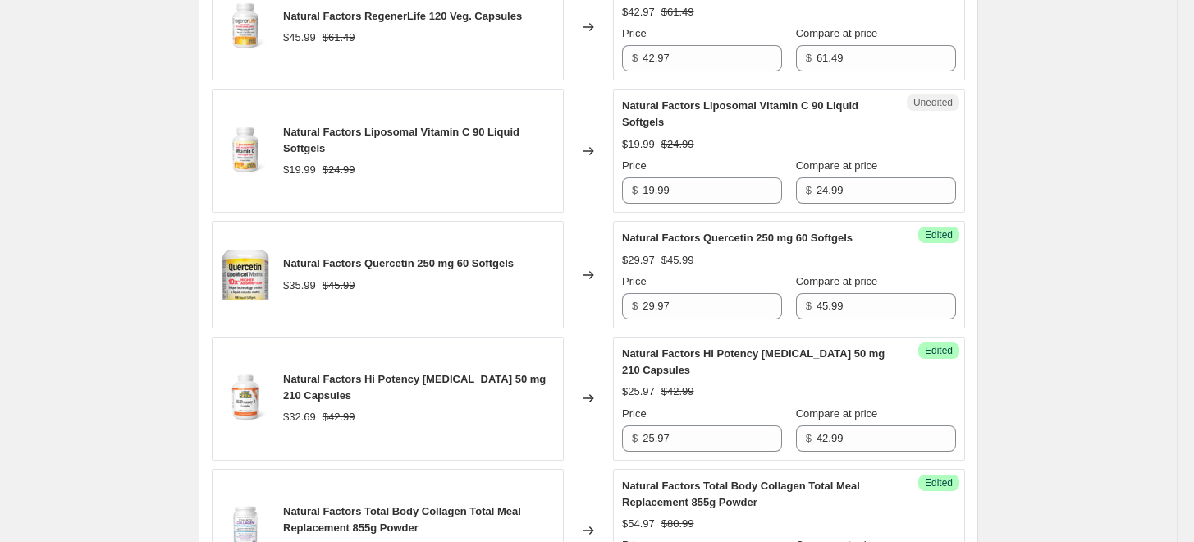
scroll to position [2254, 0]
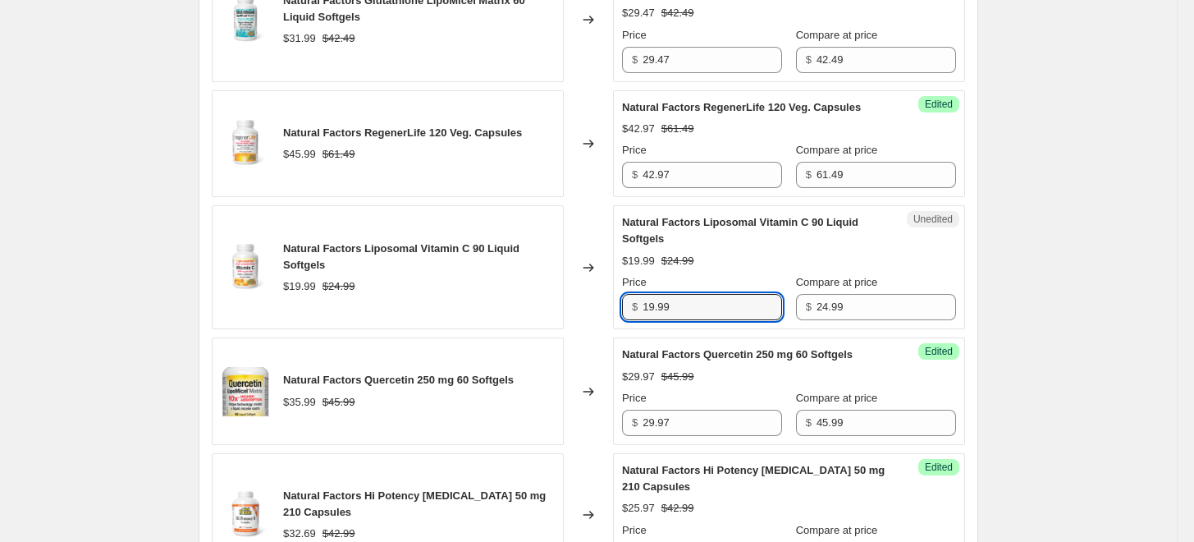
drag, startPoint x: 684, startPoint y: 307, endPoint x: 584, endPoint y: 290, distance: 100.6
click at [584, 290] on div "Natural Factors Liposomal Vitamin C 90 Liquid Softgels $19.99 $24.99 Changed to…" at bounding box center [588, 267] width 753 height 124
type input "14.97"
click at [584, 288] on div "Changed to" at bounding box center [588, 267] width 49 height 124
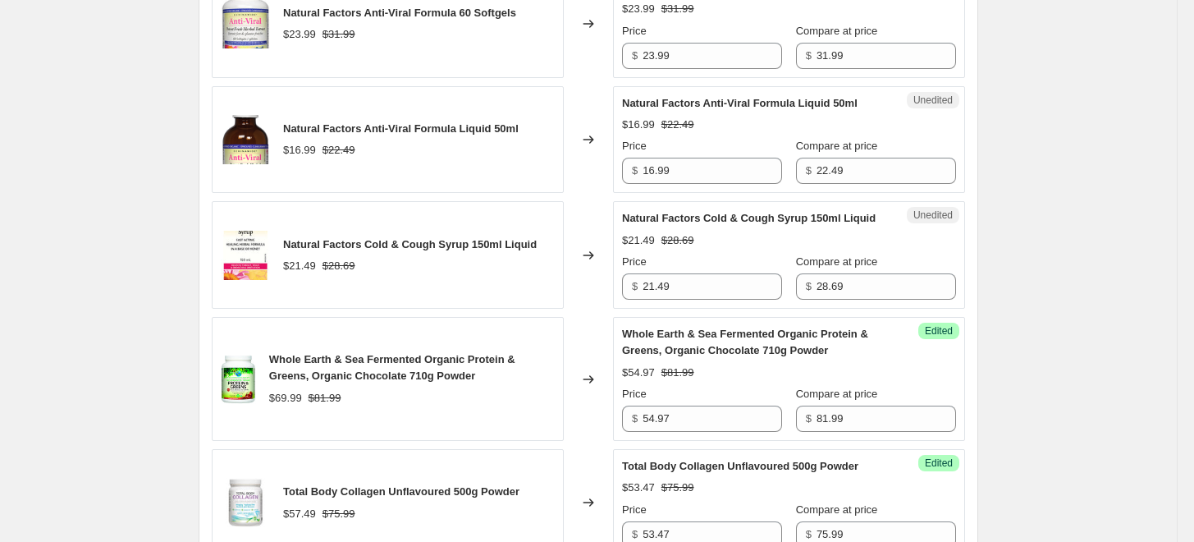
scroll to position [1616, 0]
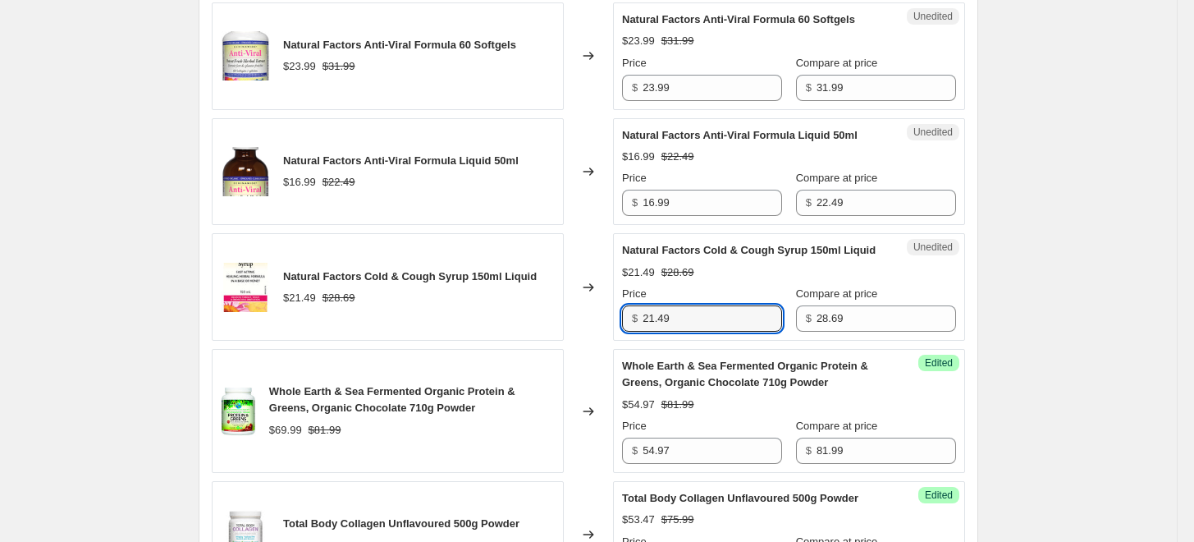
drag, startPoint x: 702, startPoint y: 317, endPoint x: 616, endPoint y: 305, distance: 86.9
click at [616, 305] on div "Natural Factors Cold & Cough Syrup 150ml Liquid $21.49 $28.69 Changed to Unedit…" at bounding box center [588, 286] width 753 height 107
type input "19.97"
click at [726, 204] on input "16.99" at bounding box center [711, 203] width 139 height 26
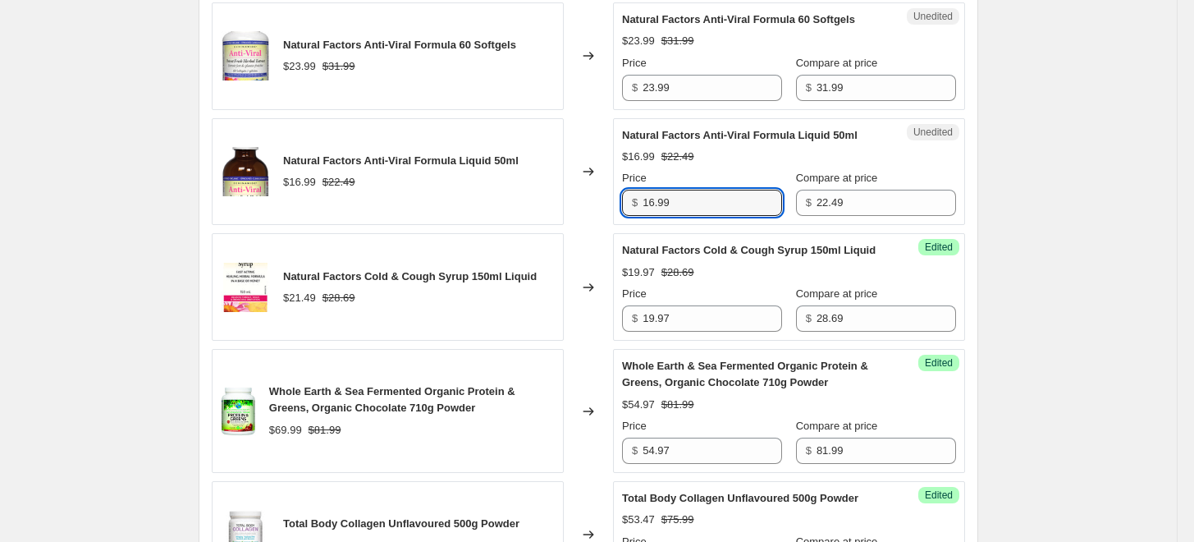
drag, startPoint x: 726, startPoint y: 204, endPoint x: 645, endPoint y: 188, distance: 82.9
click at [622, 190] on div "Unedited Natural Factors Anti-Viral Formula Liquid 50ml $16.99 $22.49 Price $ 1…" at bounding box center [789, 171] width 352 height 107
type input "15.47"
click at [716, 173] on div "Price" at bounding box center [702, 178] width 160 height 16
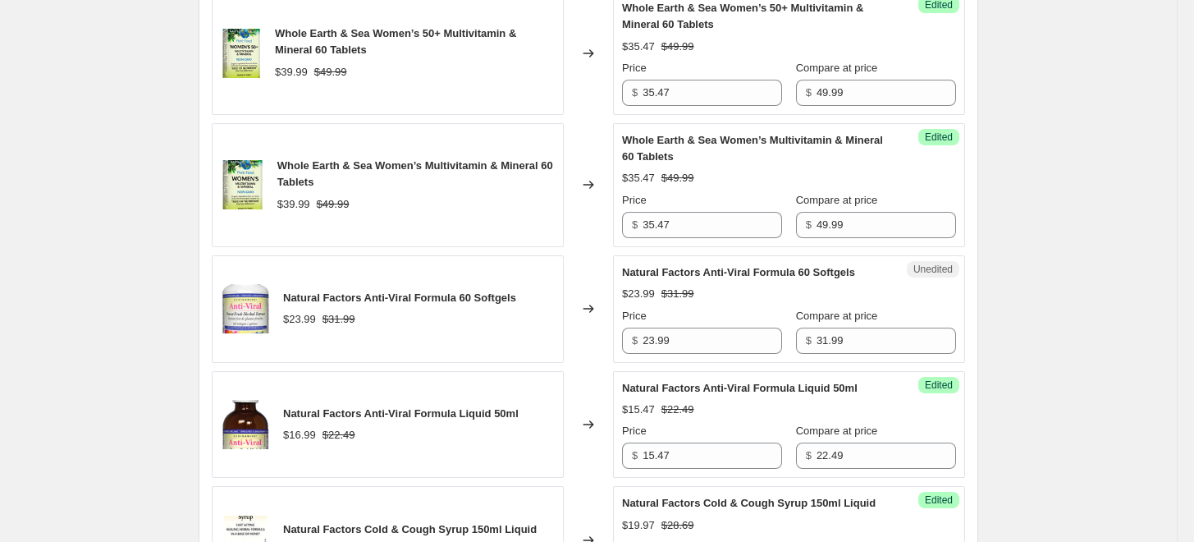
scroll to position [1342, 0]
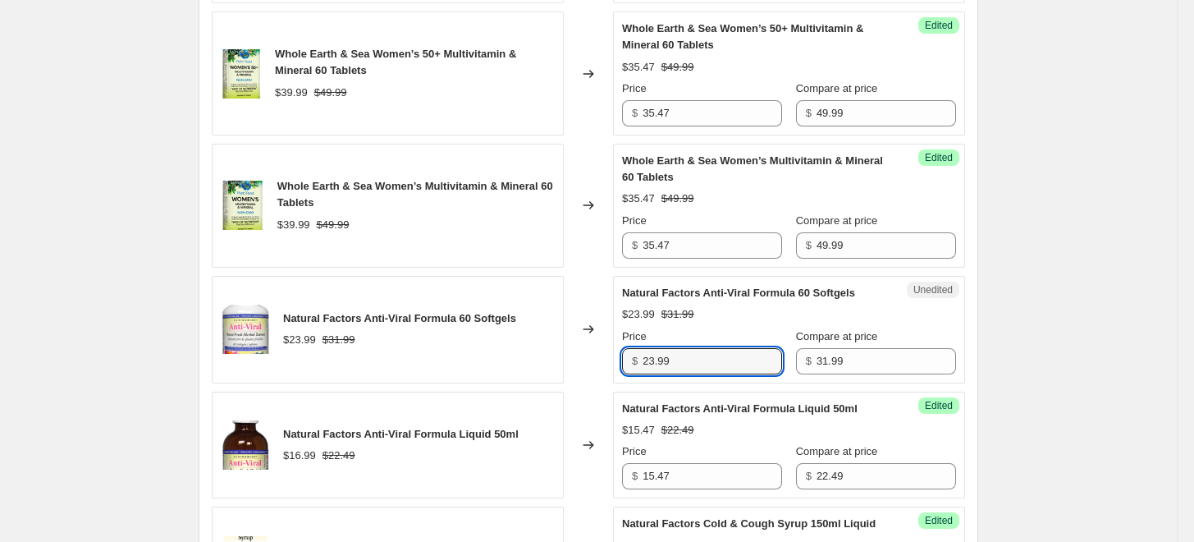
drag, startPoint x: 679, startPoint y: 349, endPoint x: 643, endPoint y: 327, distance: 41.7
click at [591, 340] on div "Natural Factors Anti-Viral Formula 60 Softgels $23.99 $31.99 Changed to Unedite…" at bounding box center [588, 329] width 753 height 107
type input "21.97"
click at [694, 307] on strike "$31.99" at bounding box center [677, 314] width 33 height 16
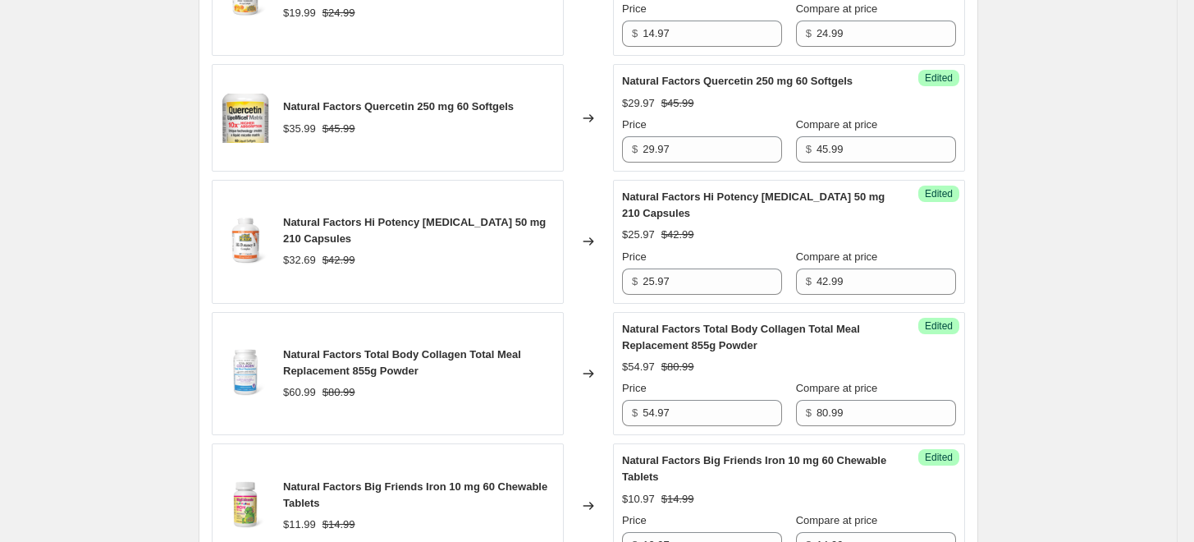
scroll to position [2983, 0]
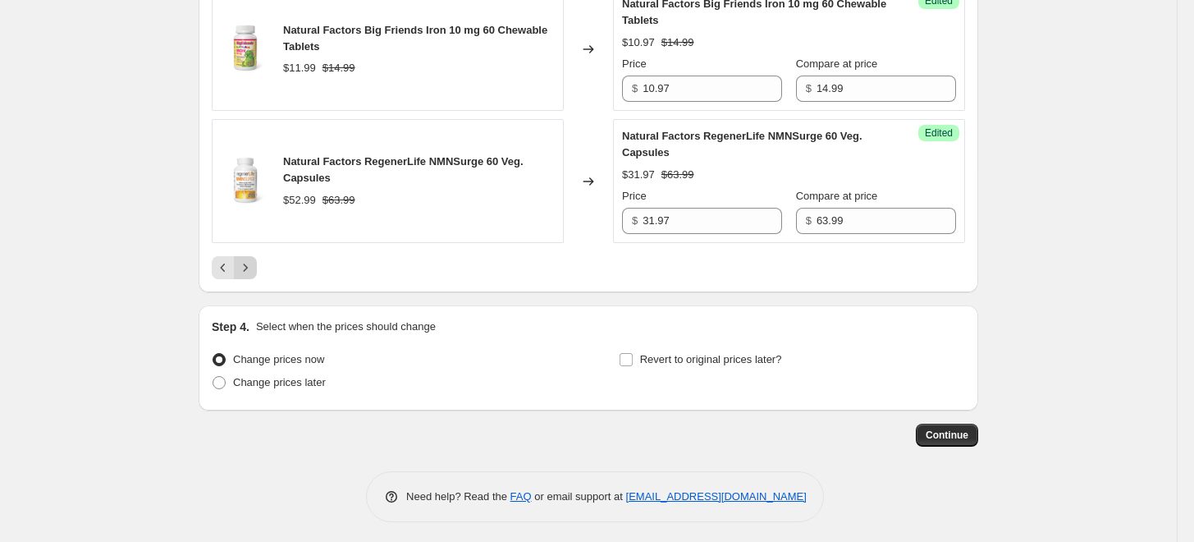
click at [257, 267] on button "Next" at bounding box center [245, 267] width 23 height 23
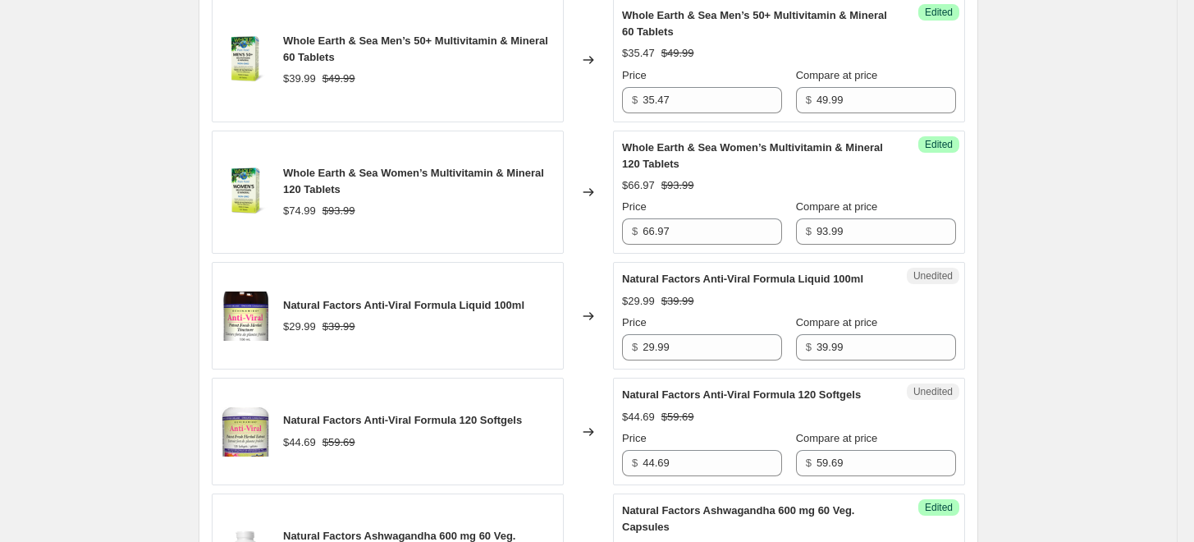
scroll to position [1766, 0]
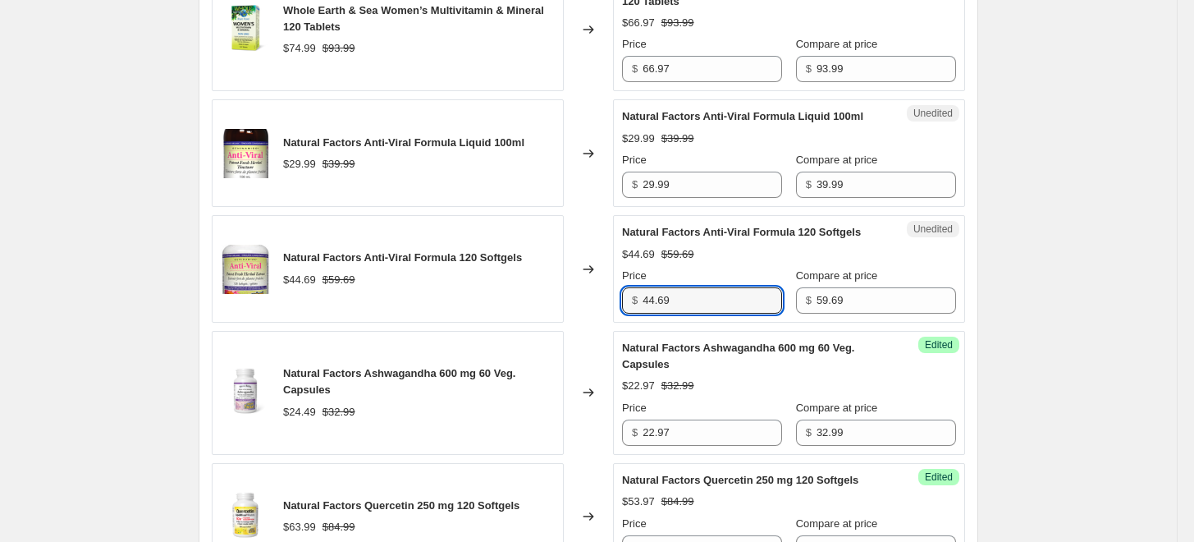
drag, startPoint x: 702, startPoint y: 295, endPoint x: 613, endPoint y: 295, distance: 88.6
click at [613, 295] on div "Natural Factors Anti-Viral Formula 120 Softgels $44.69 $59.69 Changed to Unedit…" at bounding box center [588, 268] width 753 height 107
type input "41.47"
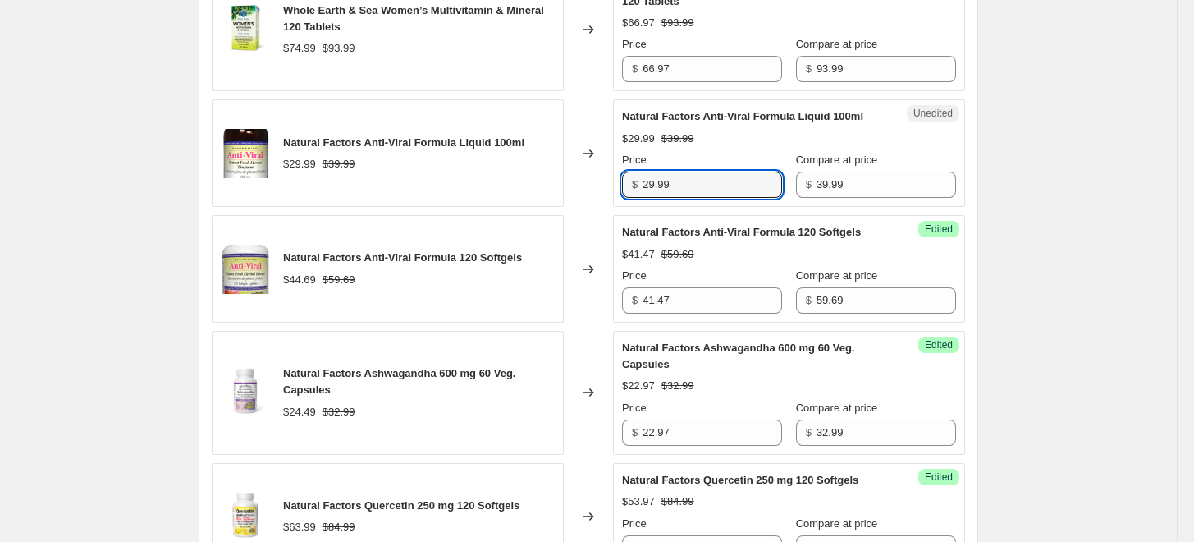
drag, startPoint x: 694, startPoint y: 178, endPoint x: 628, endPoint y: 172, distance: 66.7
click at [628, 172] on div "$ 29.99" at bounding box center [702, 184] width 160 height 26
type input "27.97"
click at [636, 153] on span "Price" at bounding box center [634, 159] width 25 height 12
click at [642, 171] on input "27.97" at bounding box center [711, 184] width 139 height 26
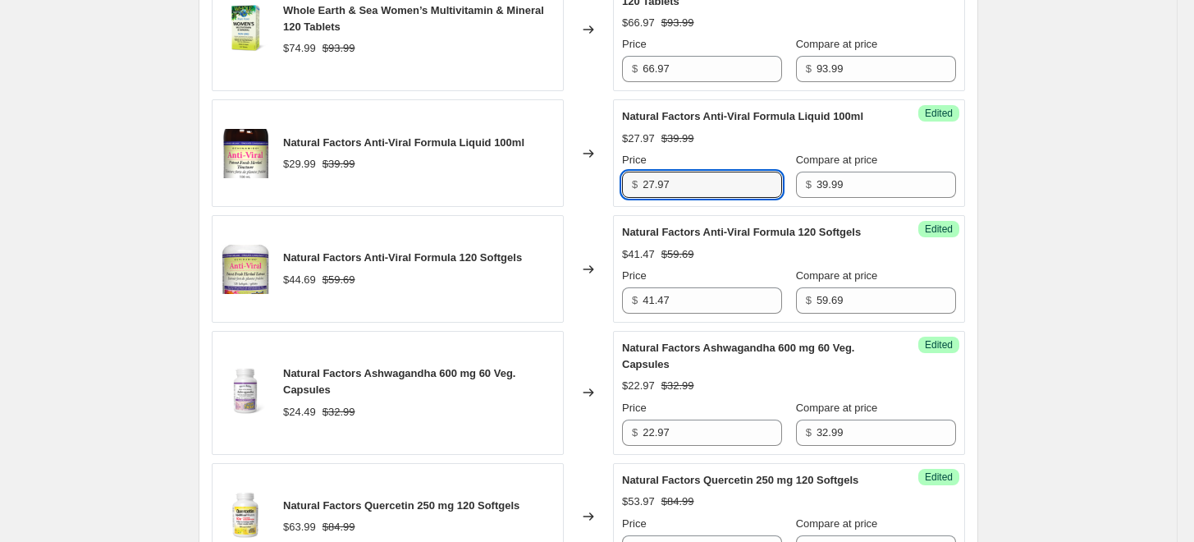
click at [752, 135] on div "$27.97 $39.99" at bounding box center [789, 138] width 334 height 16
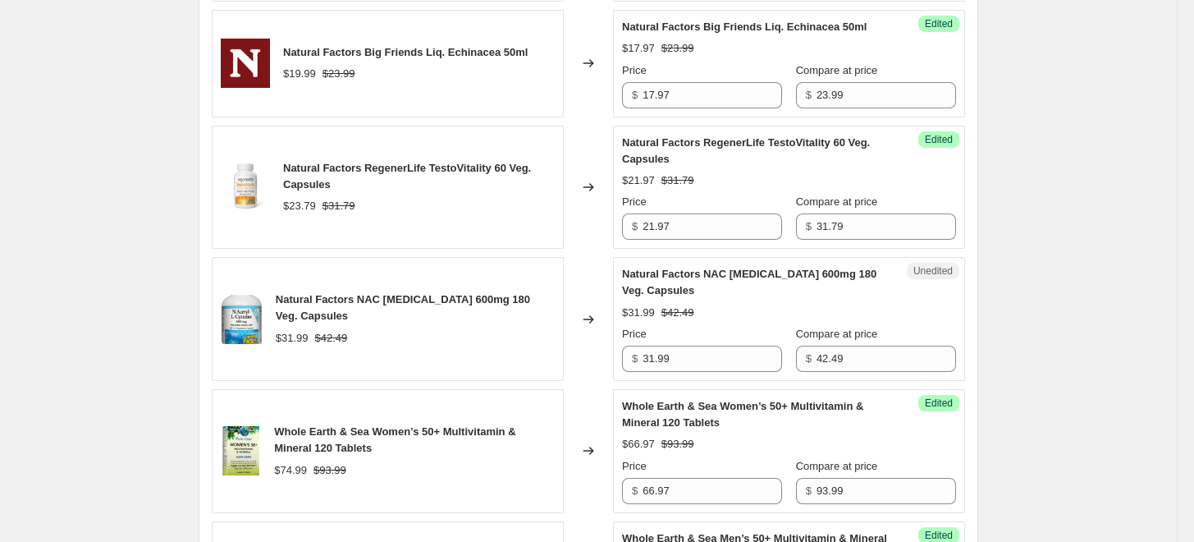
scroll to position [1036, 0]
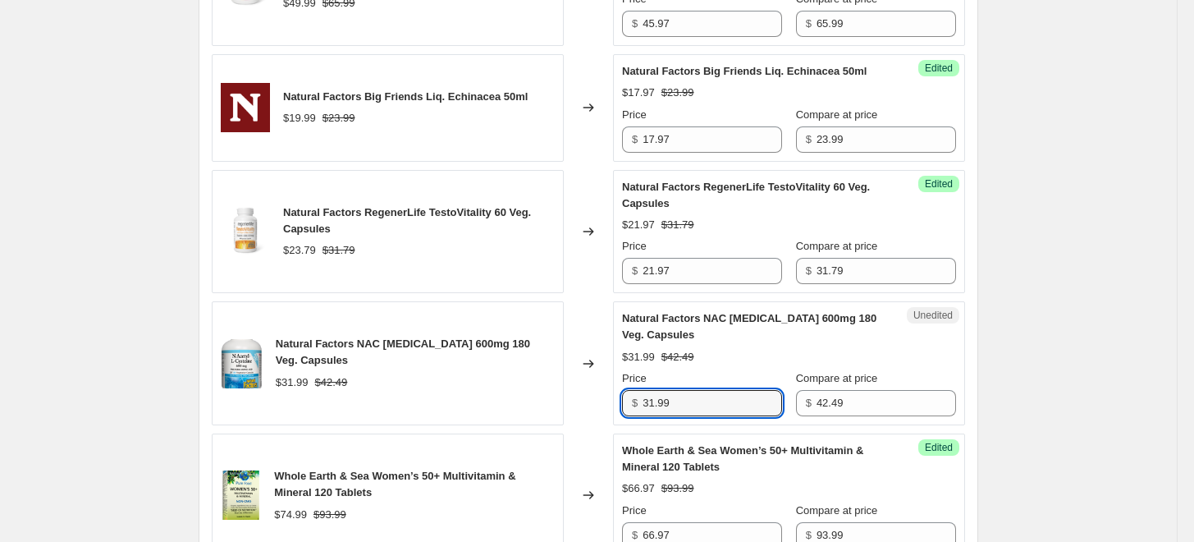
drag, startPoint x: 693, startPoint y: 404, endPoint x: 578, endPoint y: 388, distance: 116.7
click at [578, 390] on div "Natural Factors NAC [MEDICAL_DATA] 600mg 180 Veg. Capsules $31.99 $42.49 Change…" at bounding box center [588, 363] width 753 height 124
type input "4"
type input "24.97"
drag, startPoint x: 581, startPoint y: 373, endPoint x: 565, endPoint y: 360, distance: 20.4
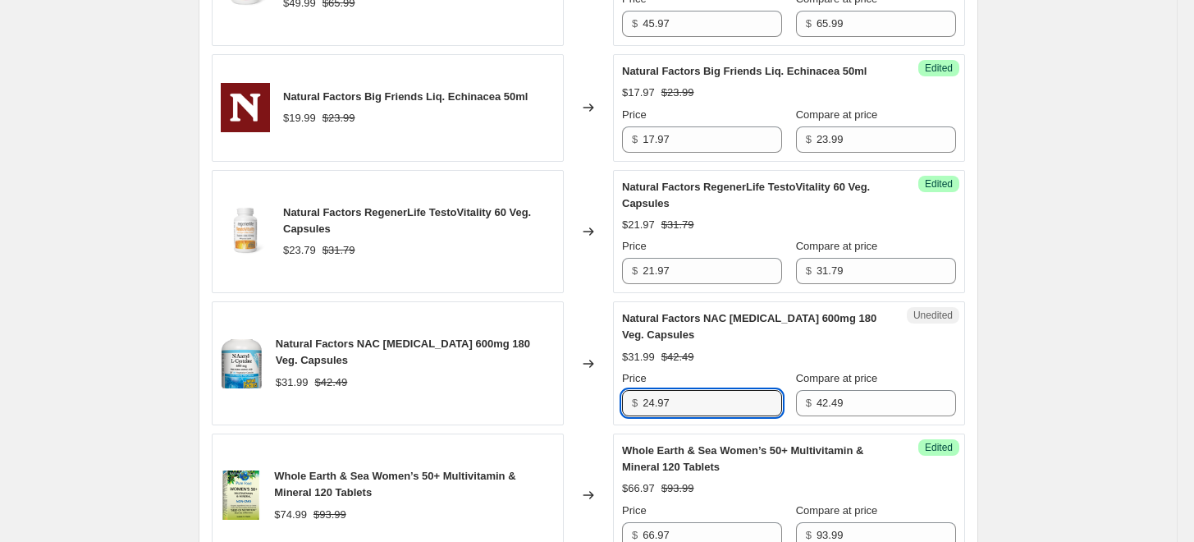
click at [565, 360] on div "Natural Factors NAC [MEDICAL_DATA] 600mg 180 Veg. Capsules $31.99 $42.49 Change…" at bounding box center [588, 363] width 753 height 124
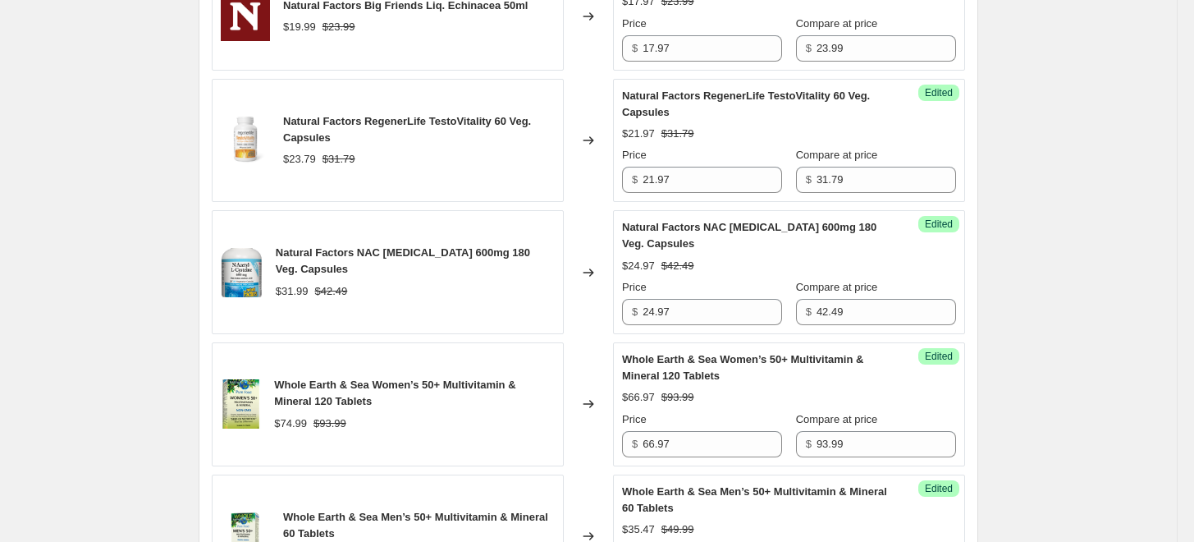
click at [569, 324] on div "Changed to" at bounding box center [588, 272] width 49 height 124
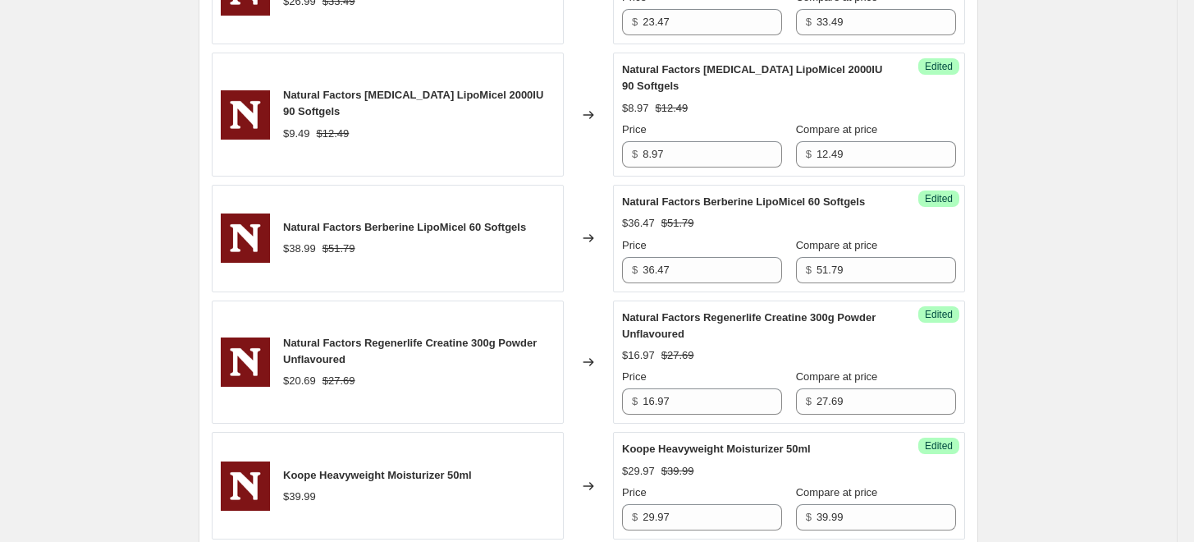
scroll to position [2951, 0]
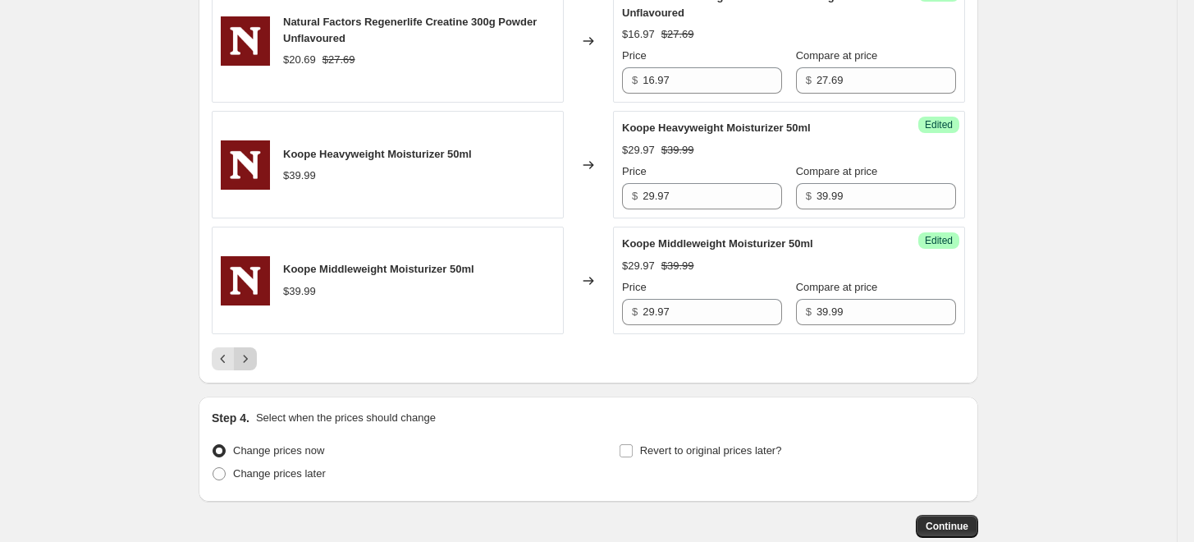
click at [247, 361] on icon "Next" at bounding box center [245, 358] width 16 height 16
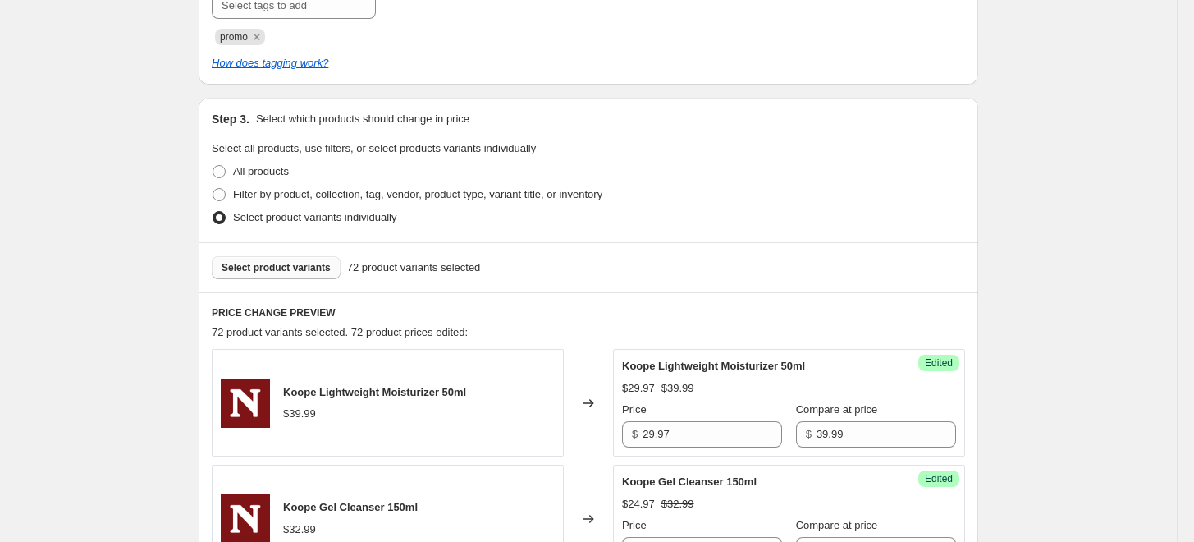
scroll to position [314, 0]
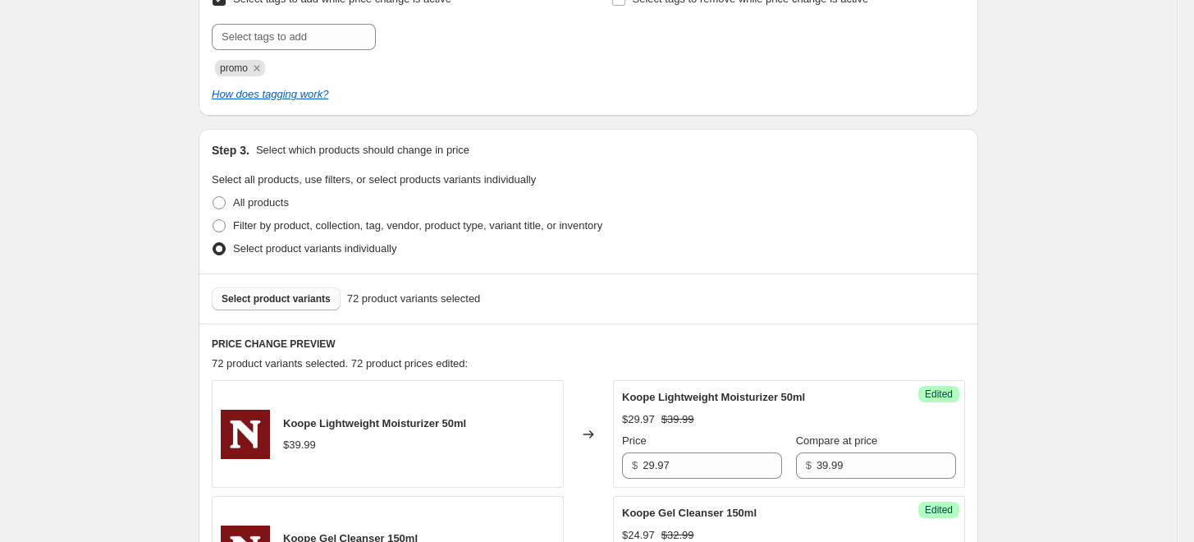
click at [301, 296] on span "Select product variants" at bounding box center [276, 298] width 109 height 13
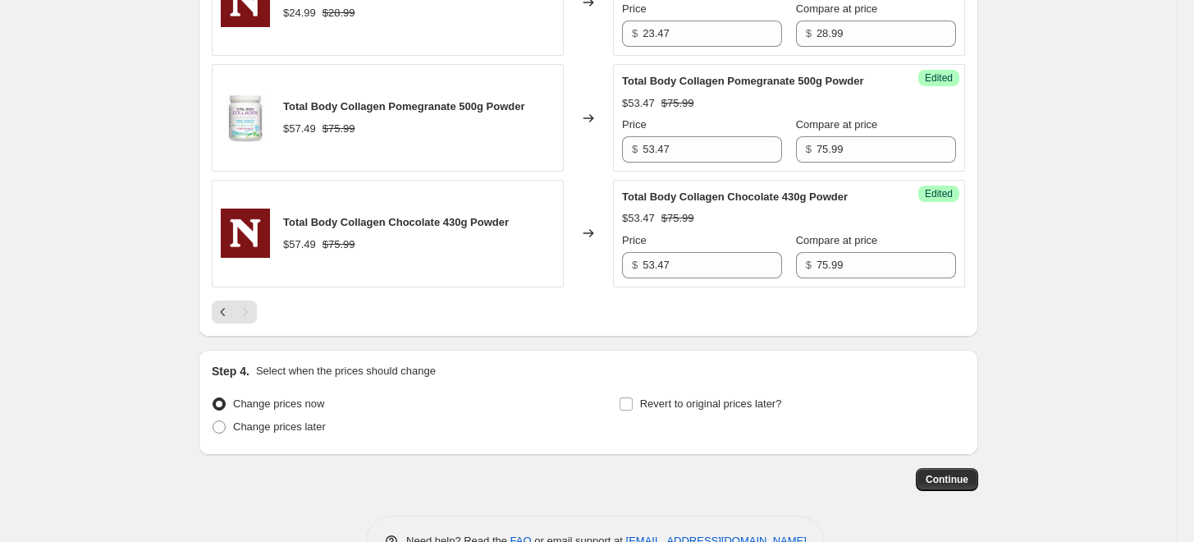
scroll to position [1864, 0]
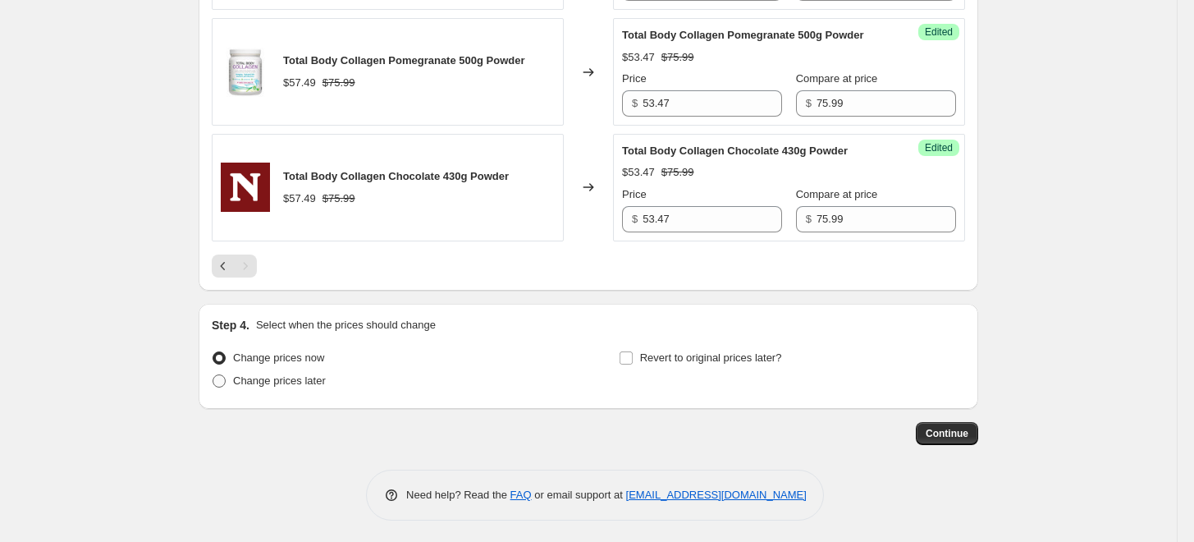
click at [312, 374] on span "Change prices later" at bounding box center [279, 380] width 93 height 12
click at [213, 374] on input "Change prices later" at bounding box center [213, 374] width 1 height 1
radio input "true"
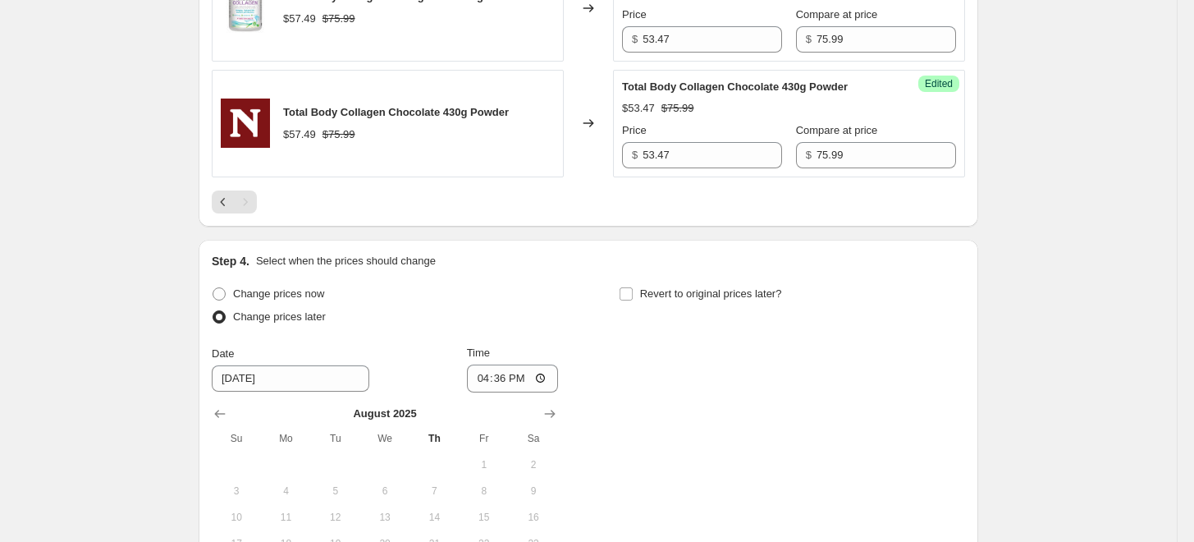
scroll to position [1955, 0]
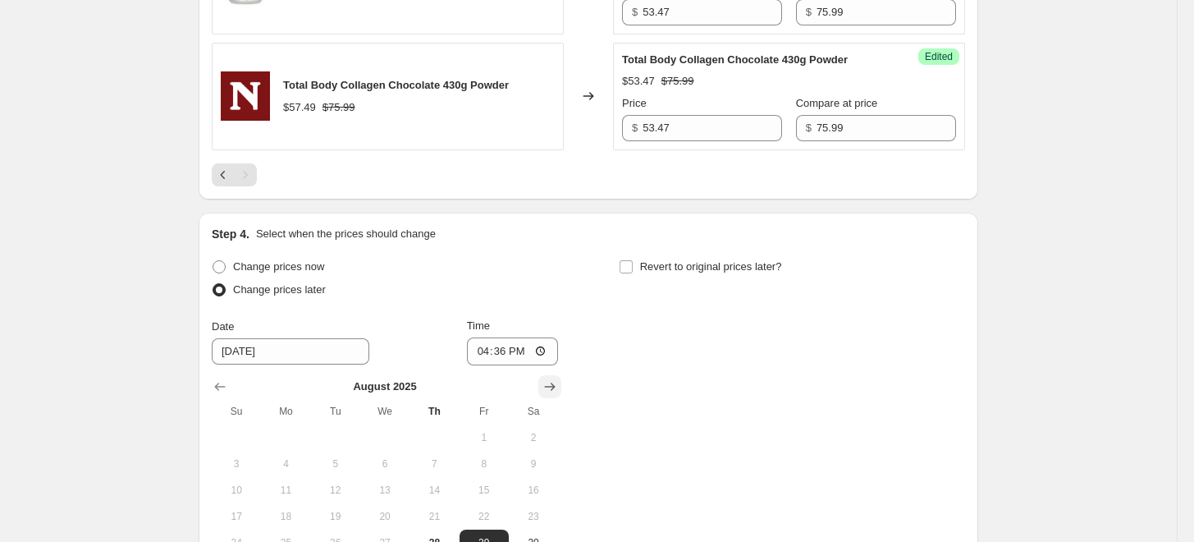
click at [558, 379] on icon "Show next month, September 2025" at bounding box center [550, 386] width 16 height 16
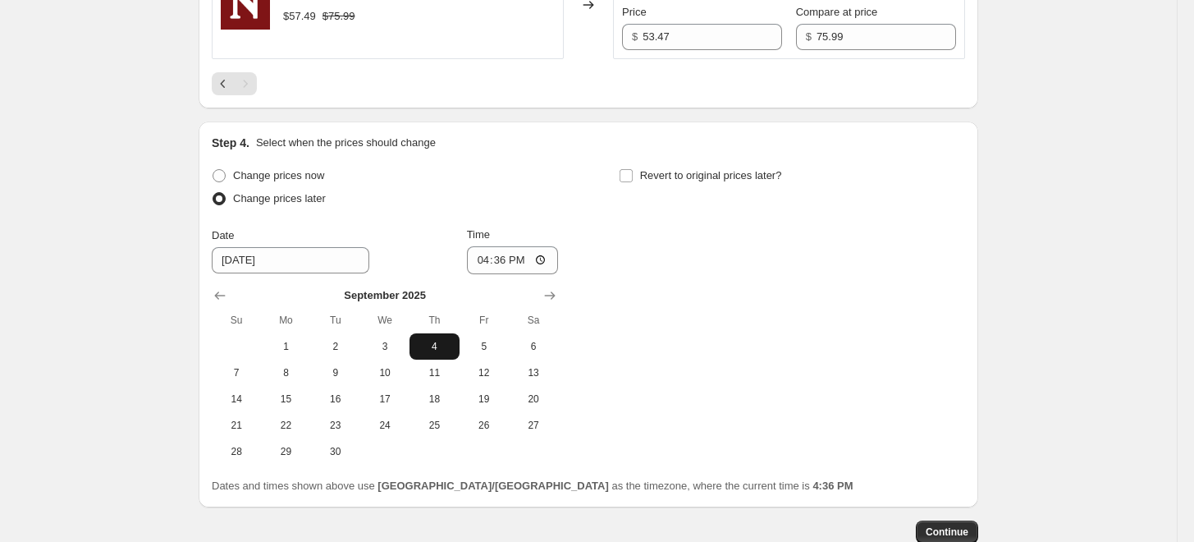
click at [449, 336] on button "4" at bounding box center [433, 346] width 49 height 26
type input "[DATE]"
click at [485, 258] on input "16:36" at bounding box center [513, 260] width 92 height 28
type input "23:59"
click at [643, 172] on span "Revert to original prices later?" at bounding box center [711, 175] width 142 height 12
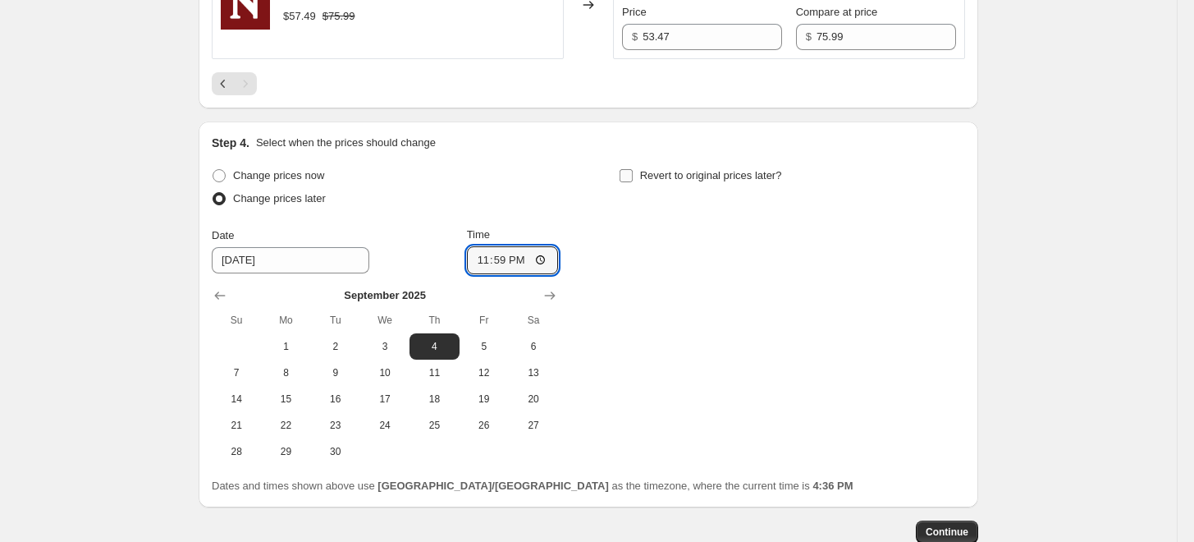
click at [633, 172] on input "Revert to original prices later?" at bounding box center [626, 175] width 13 height 13
checkbox input "true"
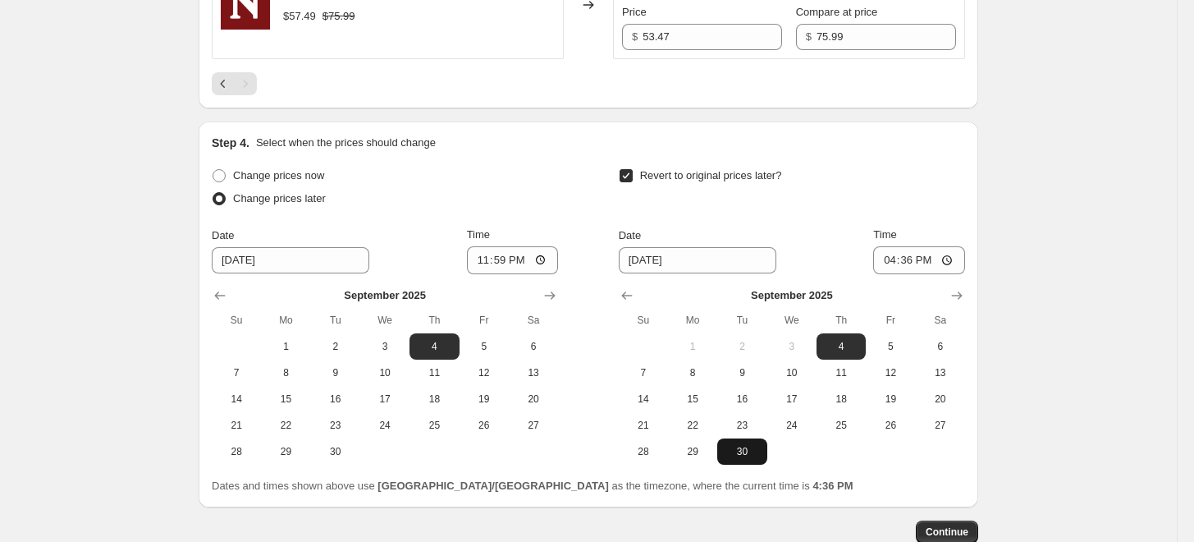
click at [757, 445] on span "30" at bounding box center [742, 451] width 36 height 13
type input "[DATE]"
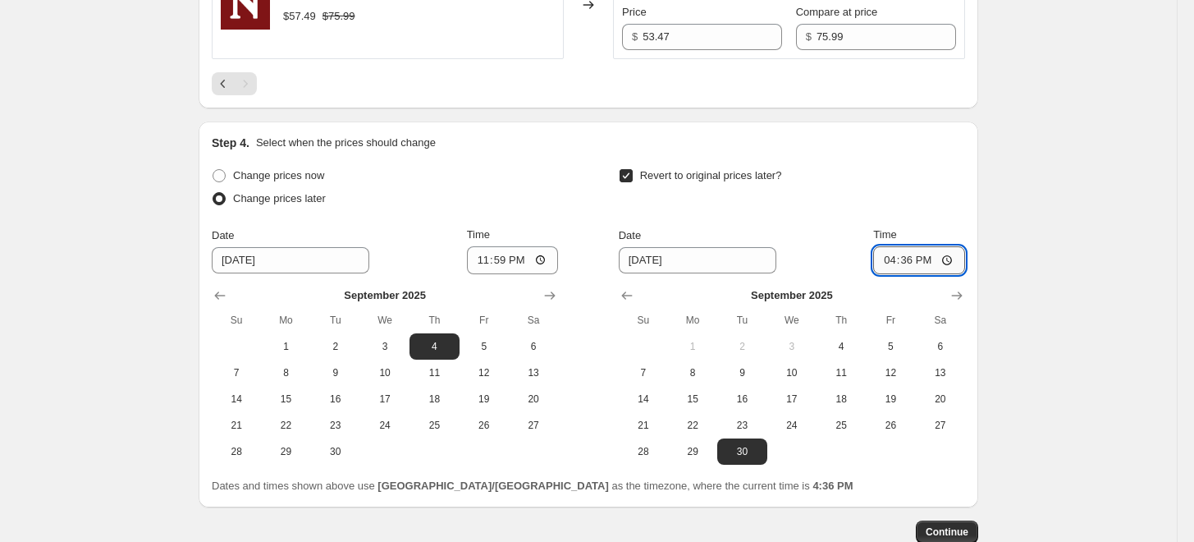
click at [890, 252] on input "16:36" at bounding box center [919, 260] width 92 height 28
type input "23:59"
click at [938, 192] on div "Revert to original prices later?" at bounding box center [792, 188] width 346 height 49
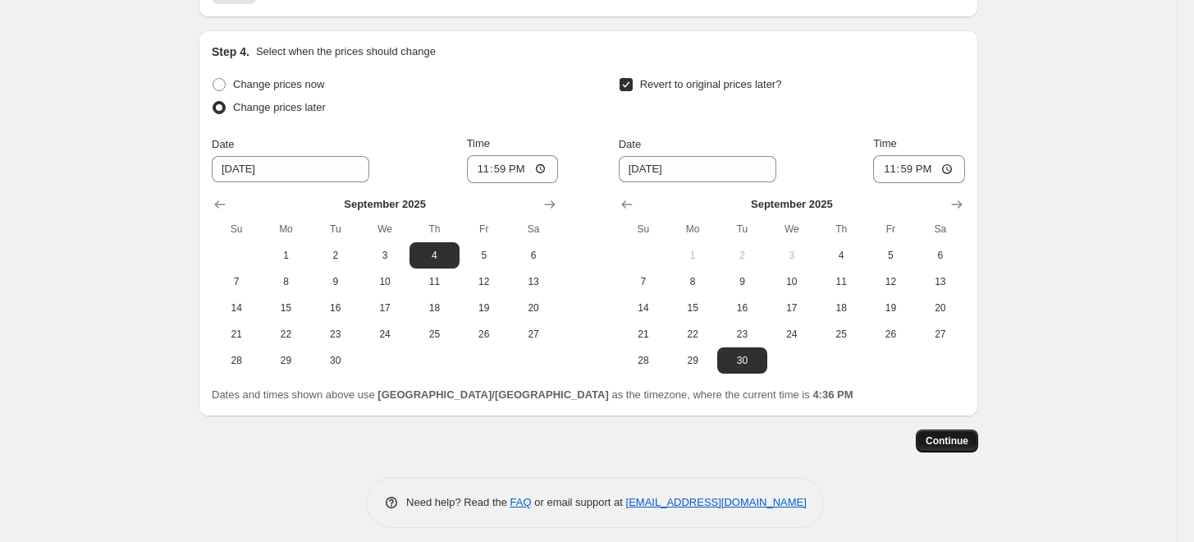
click at [965, 438] on span "Continue" at bounding box center [947, 440] width 43 height 13
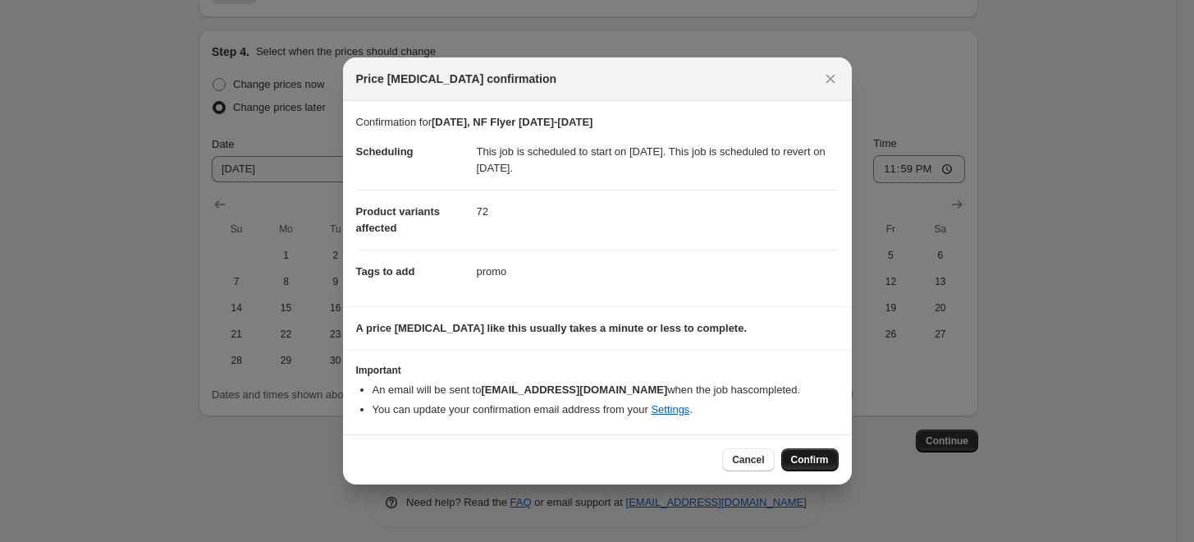
click at [821, 452] on button "Confirm" at bounding box center [809, 459] width 57 height 23
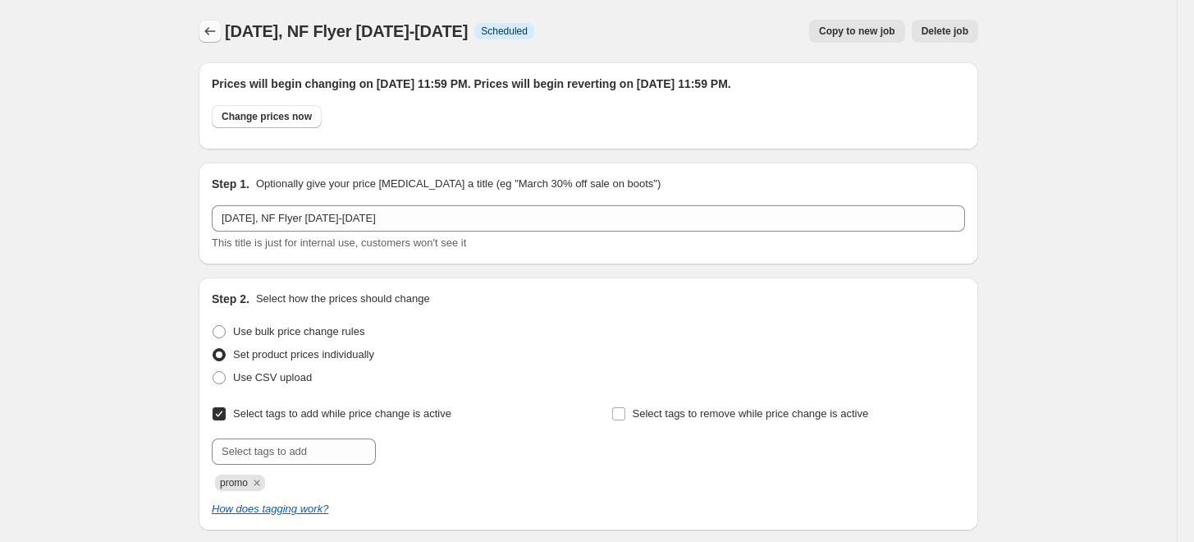
click at [218, 30] on icon "Price change jobs" at bounding box center [210, 31] width 16 height 16
